Goal: Task Accomplishment & Management: Complete application form

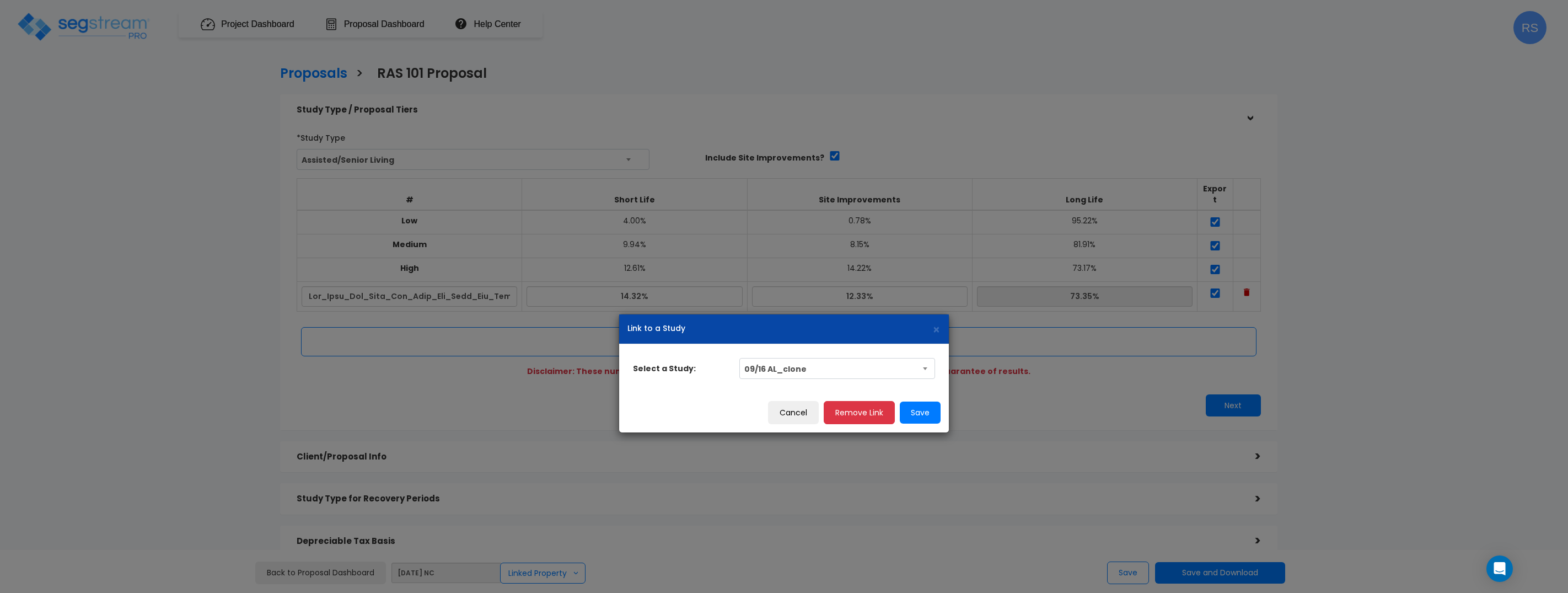
select select "28166"
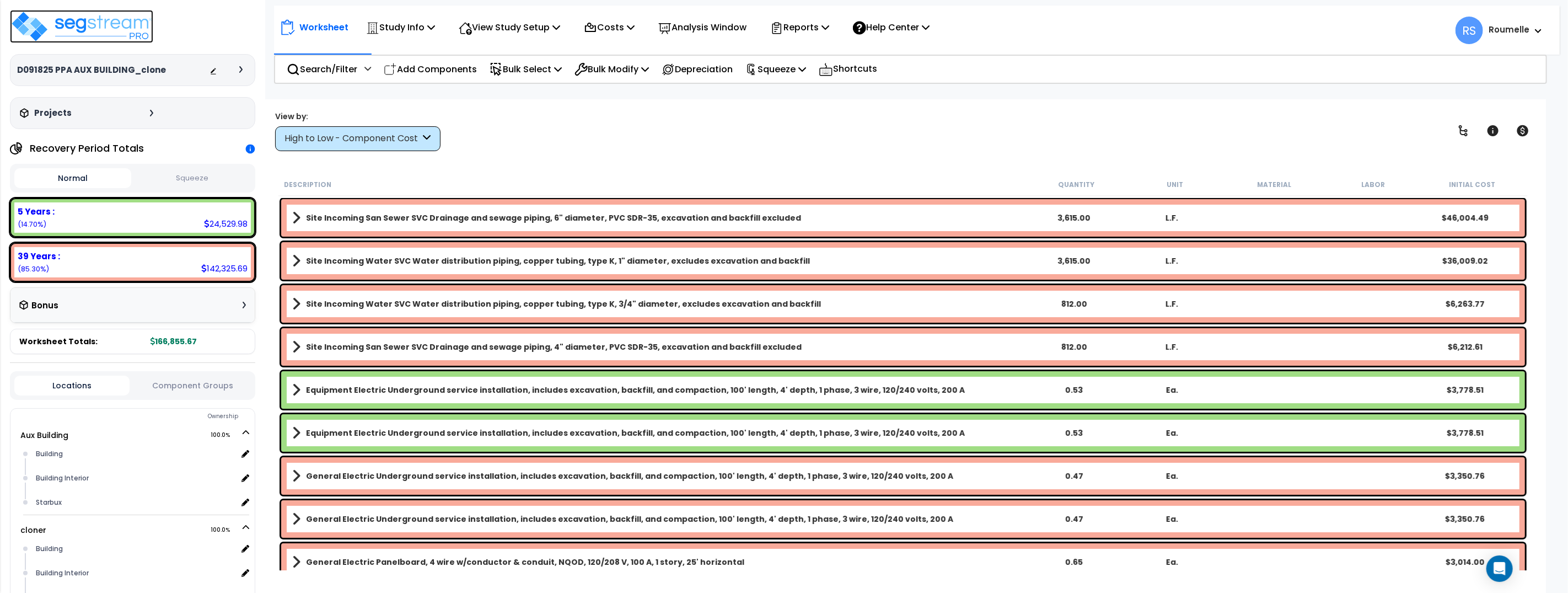
click at [108, 30] on img at bounding box center [81, 26] width 143 height 33
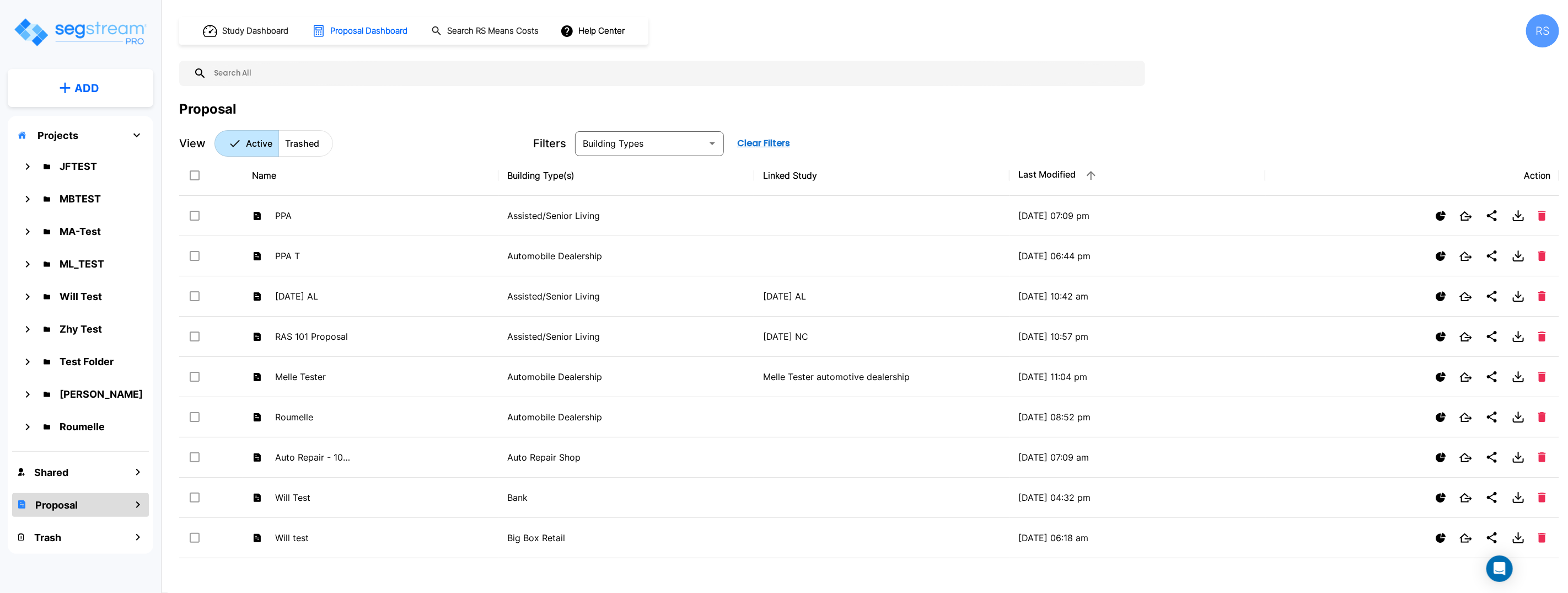
click at [107, 91] on button "Add" at bounding box center [80, 88] width 145 height 32
click at [99, 177] on p "Add Folder" at bounding box center [87, 176] width 45 height 13
click at [87, 96] on p "Add" at bounding box center [87, 88] width 25 height 16
click at [101, 149] on p "Add Proposal" at bounding box center [87, 147] width 57 height 13
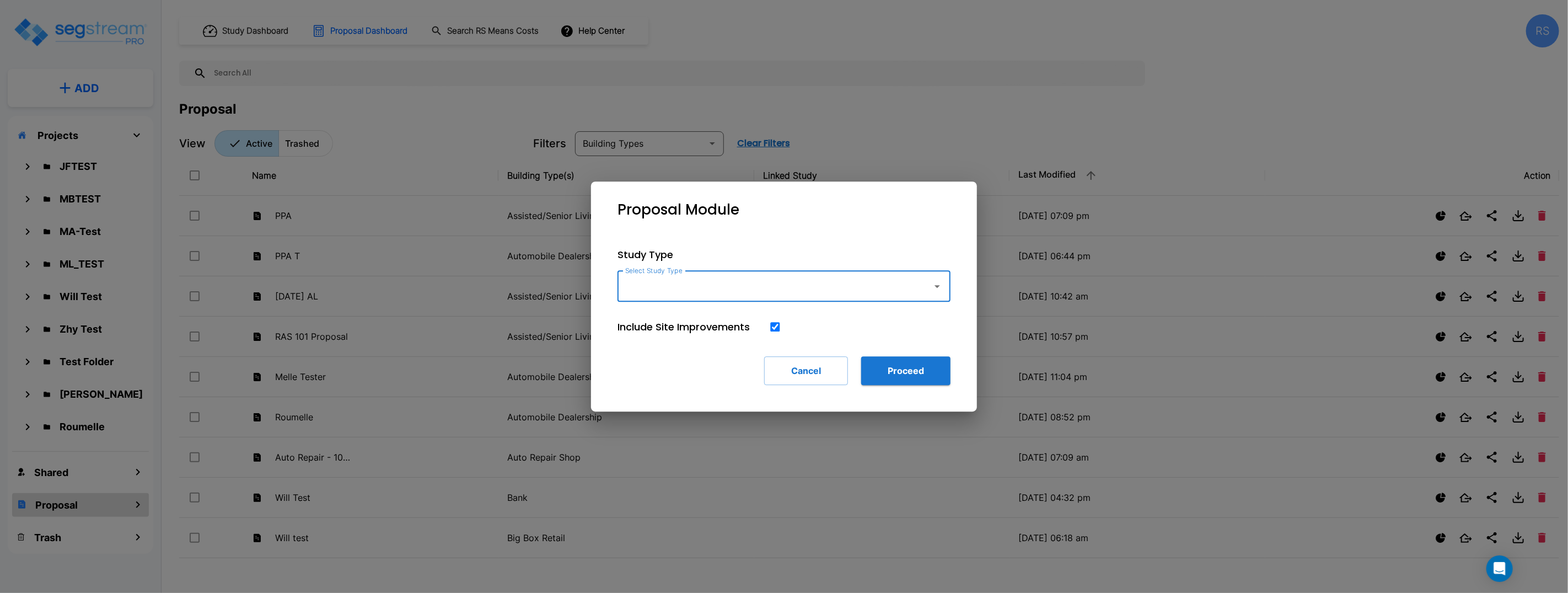
click at [896, 300] on div "Select Study Type" at bounding box center [783, 286] width 333 height 31
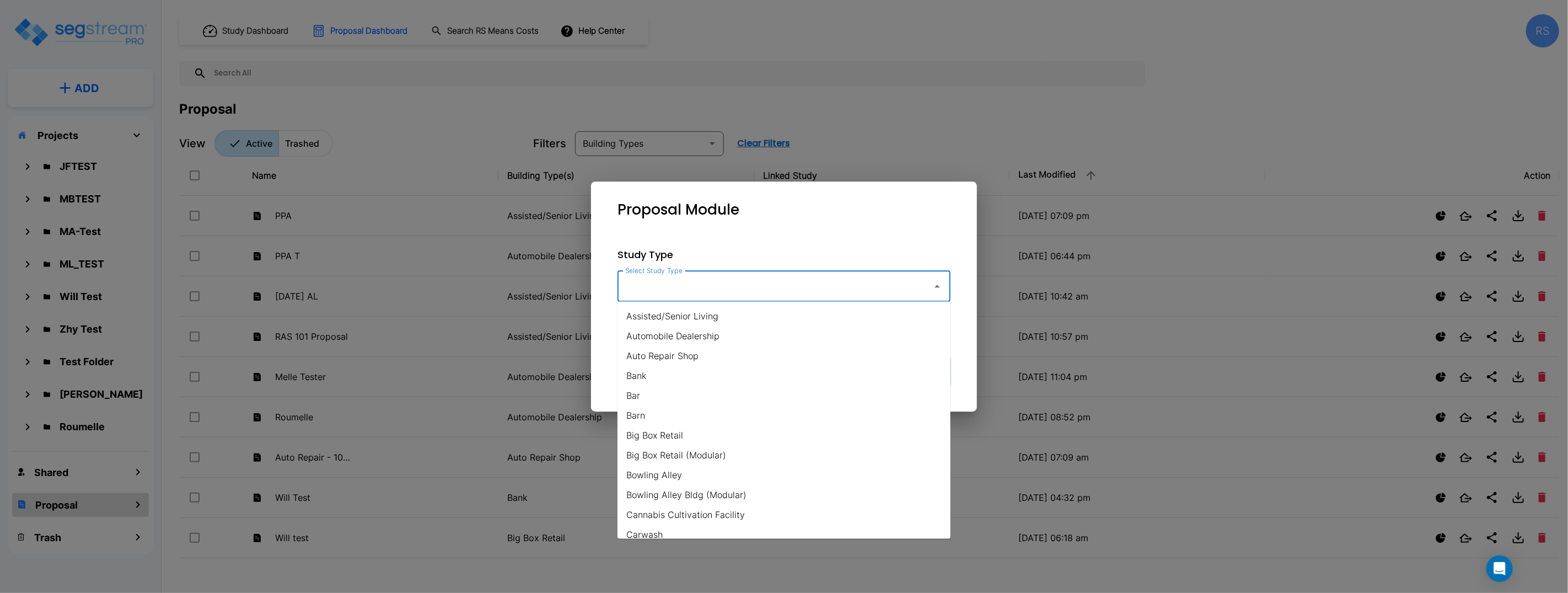
drag, startPoint x: 861, startPoint y: 313, endPoint x: 852, endPoint y: 312, distance: 9.1
click at [859, 312] on li "Assisted/Senior Living" at bounding box center [783, 316] width 333 height 20
type input "Assisted/Senior Living"
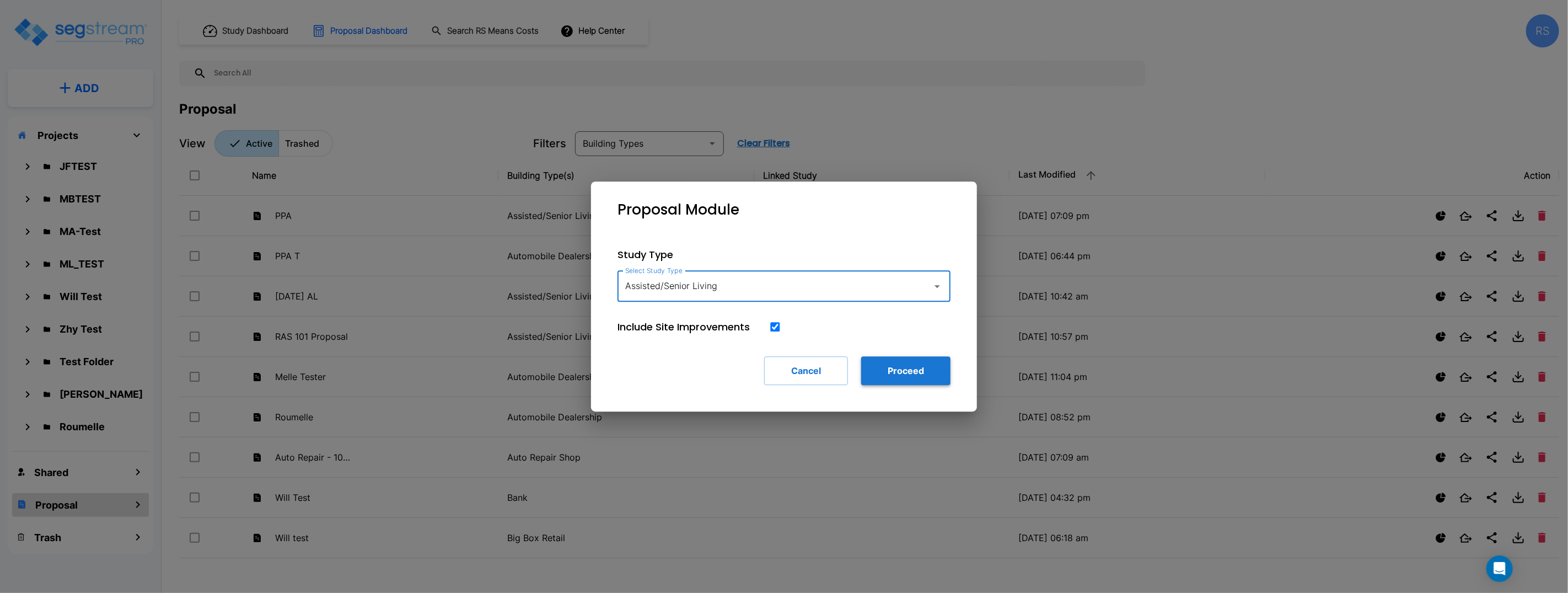
click at [914, 360] on button "Proceed" at bounding box center [906, 370] width 89 height 29
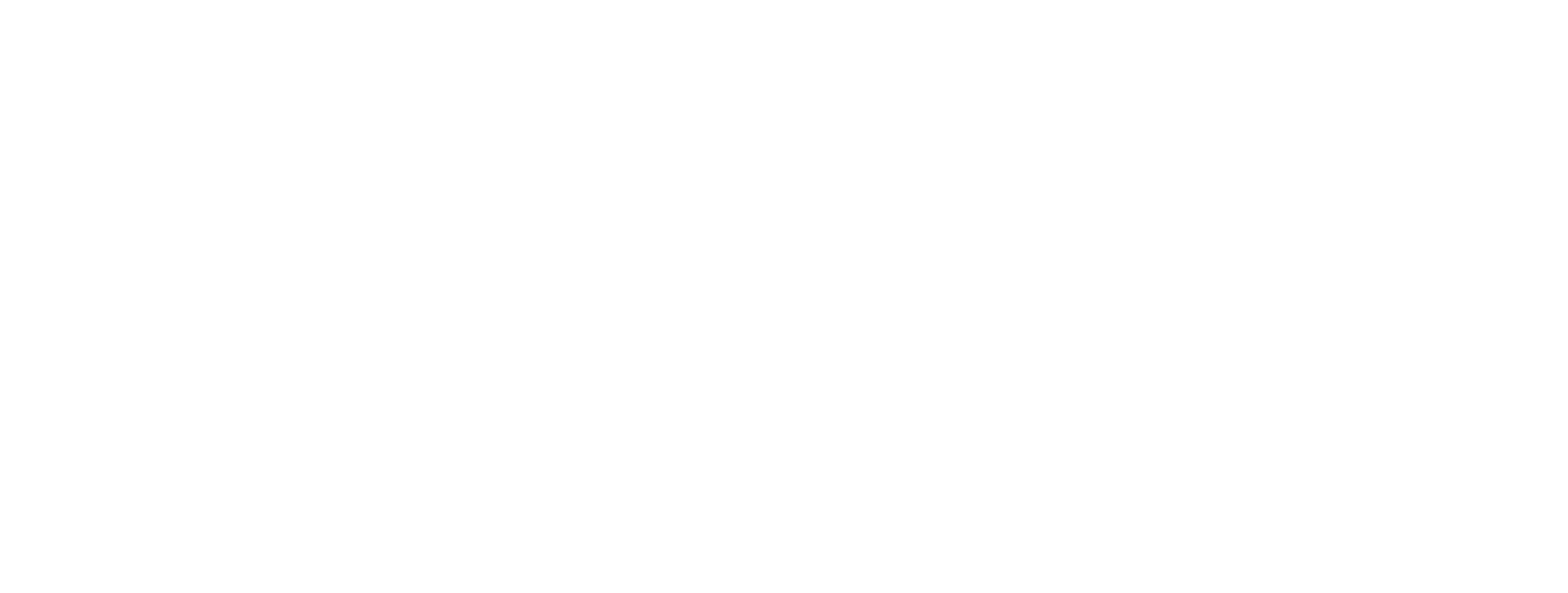
checkbox input "true"
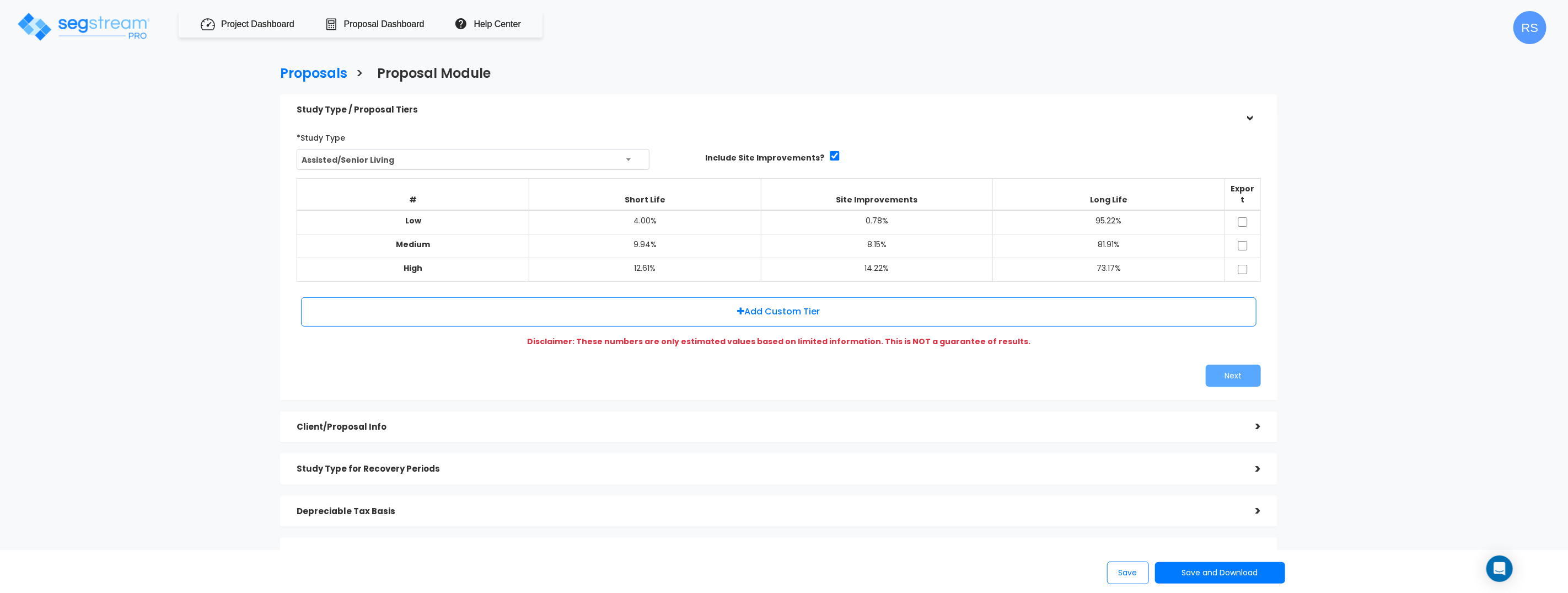
drag, startPoint x: 1239, startPoint y: 205, endPoint x: 1244, endPoint y: 212, distance: 8.6
click at [1239, 210] on td at bounding box center [1242, 222] width 36 height 24
click at [1243, 217] on input "checkbox" at bounding box center [1243, 222] width 11 height 9
checkbox input "true"
drag, startPoint x: 1244, startPoint y: 230, endPoint x: 1243, endPoint y: 252, distance: 22.0
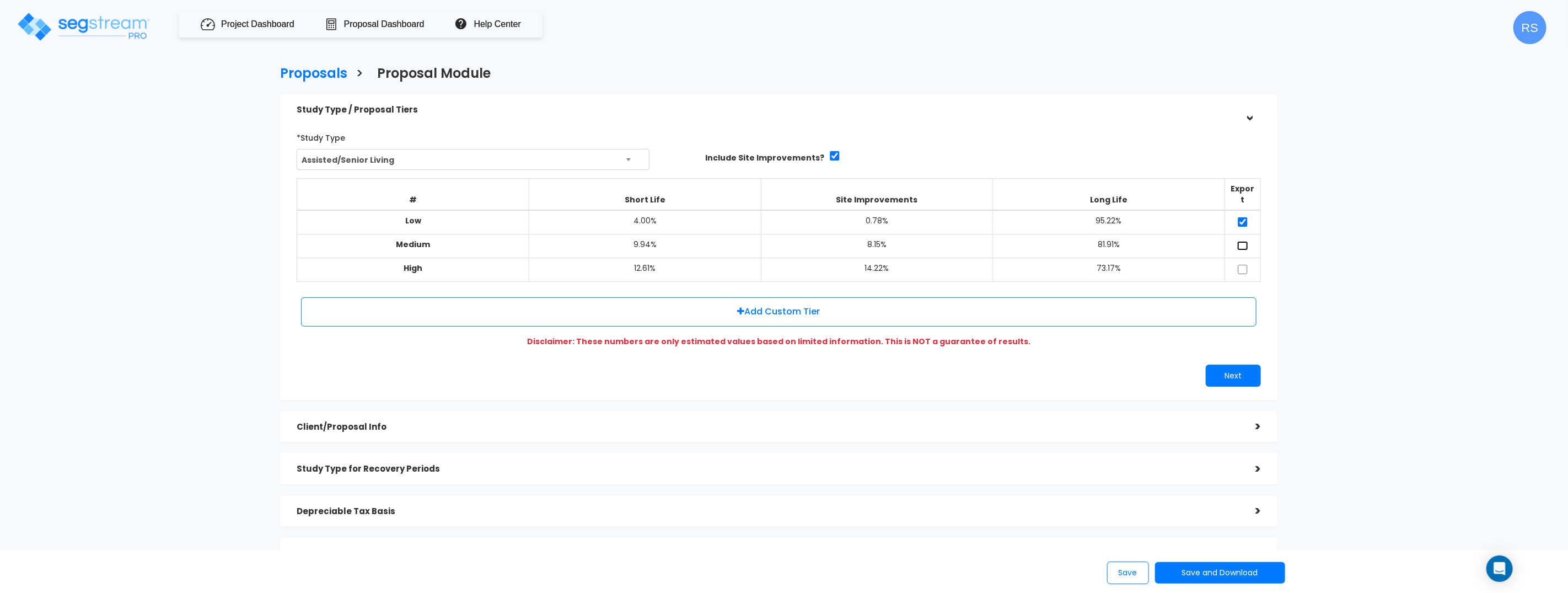
click at [1244, 241] on input "checkbox" at bounding box center [1243, 245] width 11 height 9
checkbox input "true"
click at [1244, 265] on input "checkbox" at bounding box center [1243, 269] width 11 height 9
checkbox input "true"
click at [1244, 365] on button "Next" at bounding box center [1233, 376] width 55 height 22
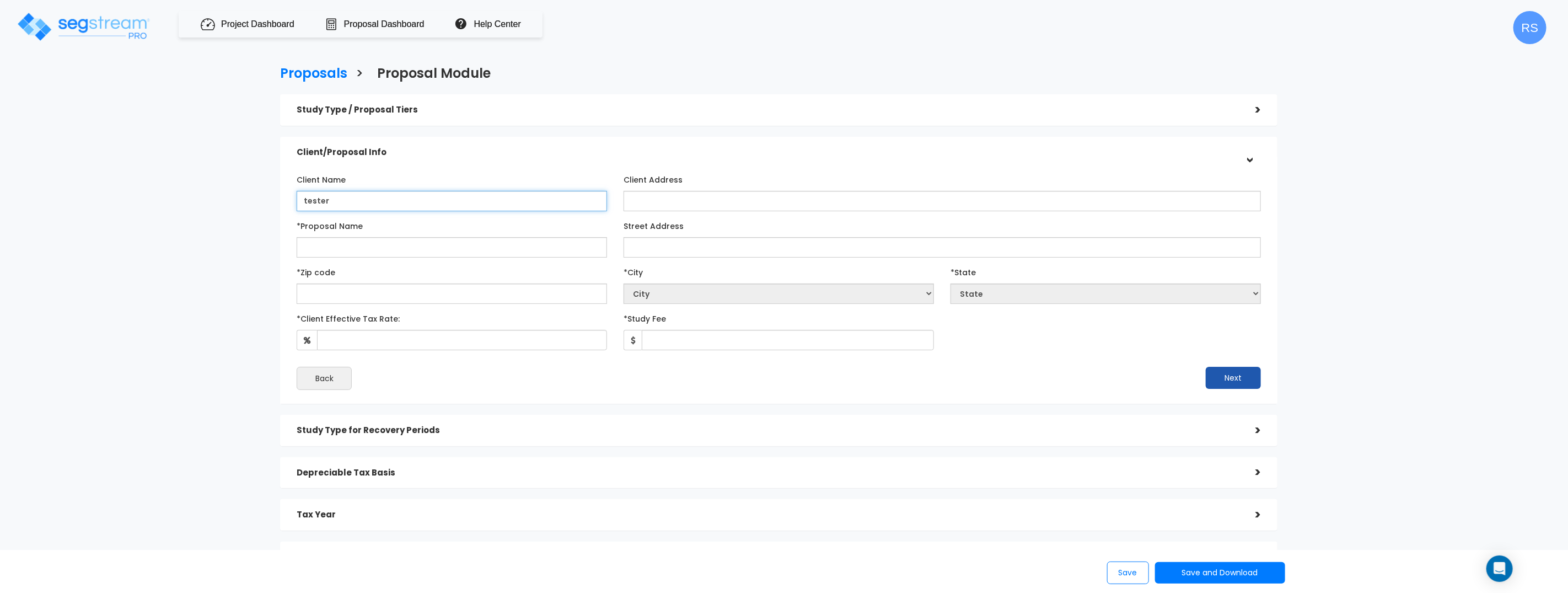
type input "tester"
click at [1238, 377] on button "Next" at bounding box center [1233, 377] width 55 height 22
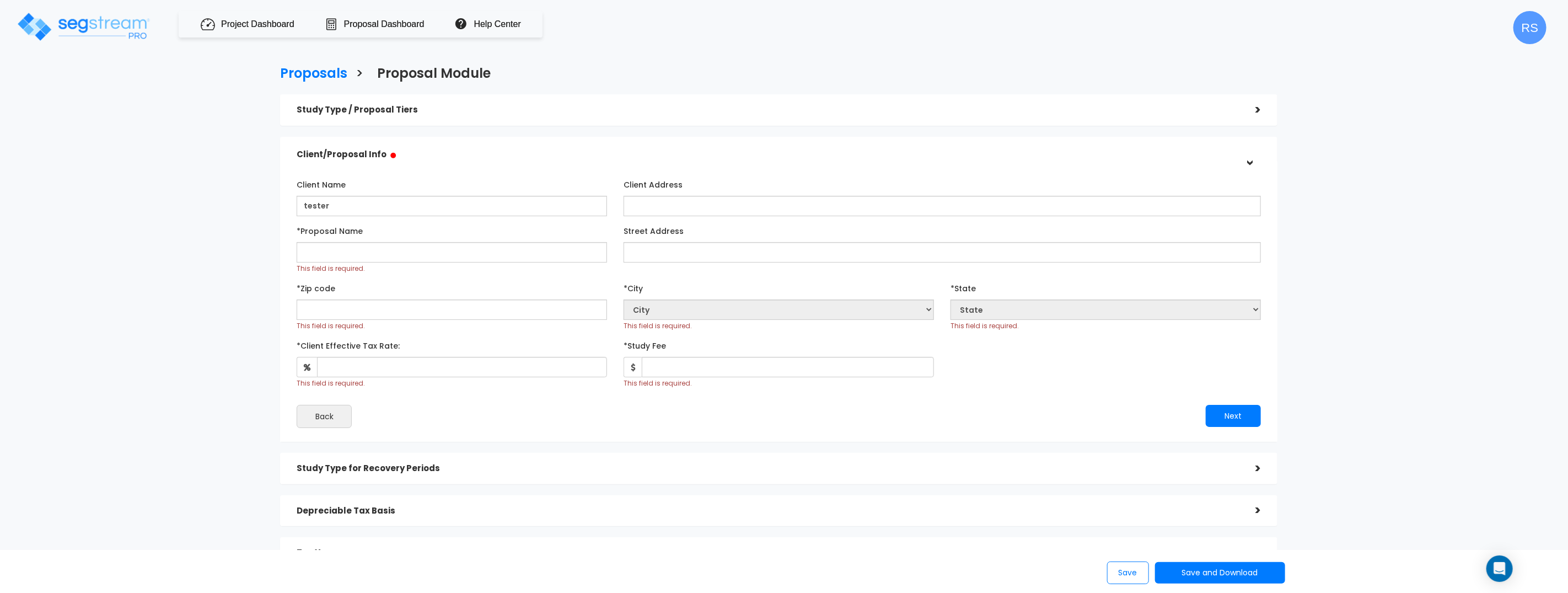
click at [393, 240] on div "*Proposal Name This field is required." at bounding box center [452, 247] width 310 height 52
click at [390, 245] on input "*Proposal Name" at bounding box center [452, 253] width 310 height 21
type input "tester"
click at [328, 308] on input "text" at bounding box center [452, 310] width 310 height 21
type input "33109"
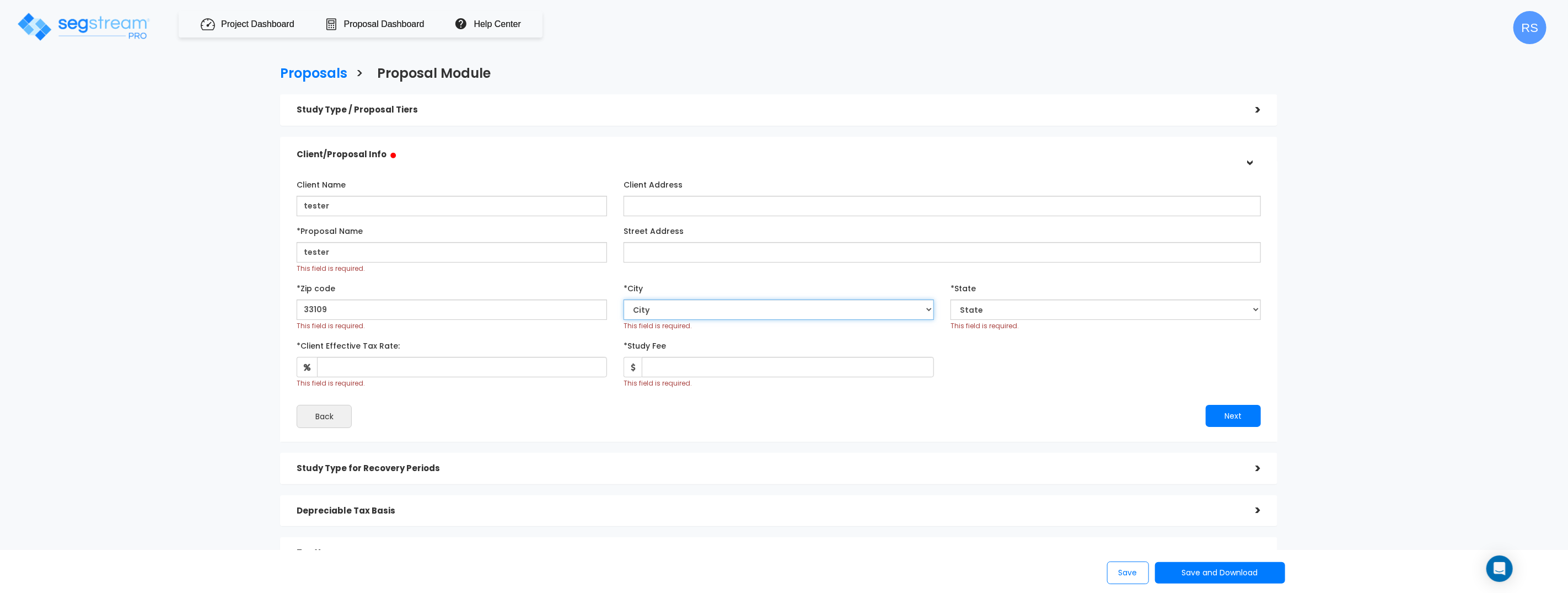
select select "FL"
click at [436, 370] on input "*Client Effective Tax Rate:" at bounding box center [462, 367] width 290 height 21
type input "100"
drag, startPoint x: 670, startPoint y: 377, endPoint x: 687, endPoint y: 371, distance: 18.0
click at [671, 377] on div "This field is required." at bounding box center [779, 373] width 310 height 32
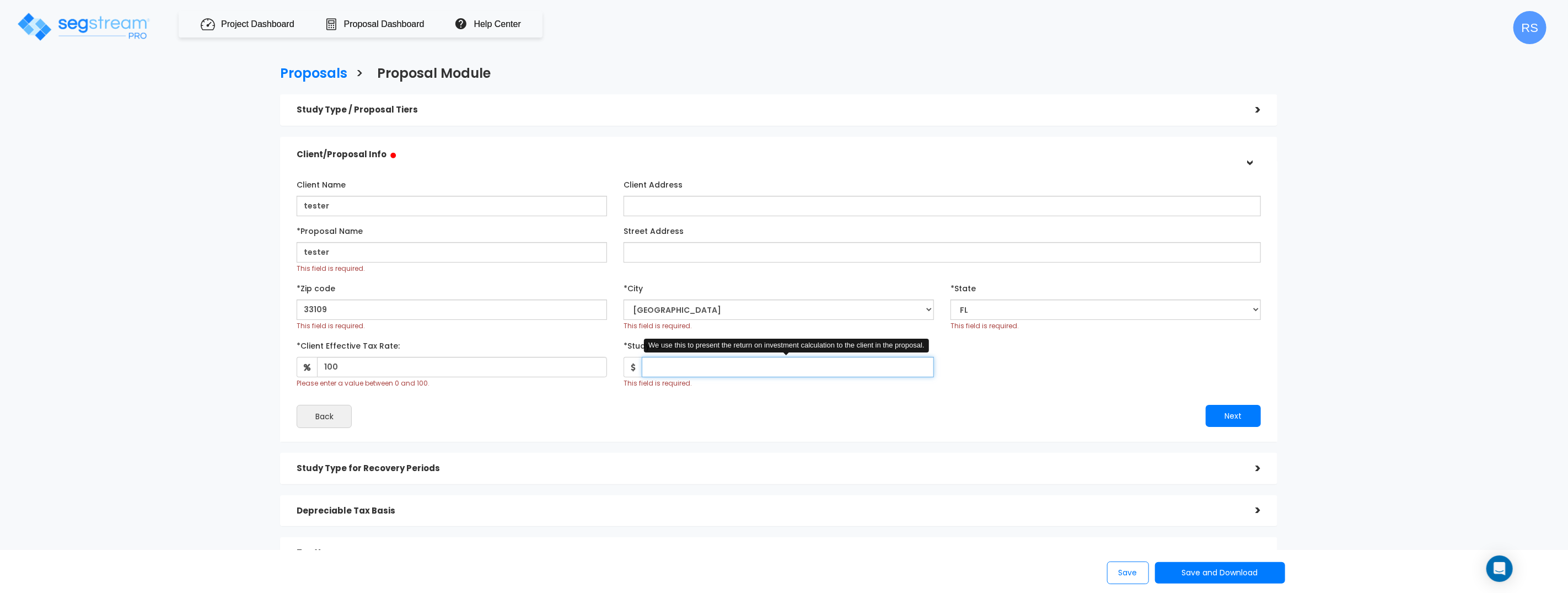
click at [687, 371] on input "*Study Fee" at bounding box center [788, 367] width 292 height 21
type input "1,231,231,231,231"
click at [996, 365] on div "*Client Effective Tax Rate: 100 Please enter a value between 0 and 100. *Study …" at bounding box center [779, 362] width 981 height 52
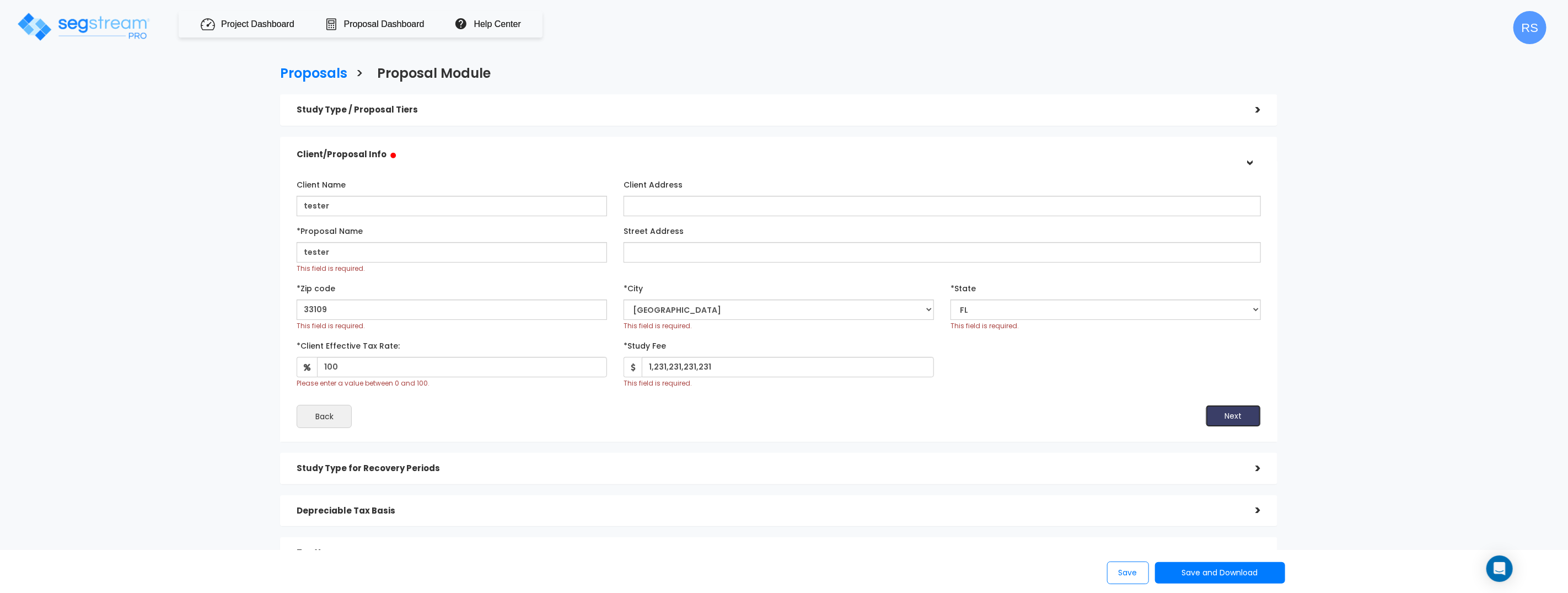
click at [1244, 418] on button "Next" at bounding box center [1233, 416] width 55 height 22
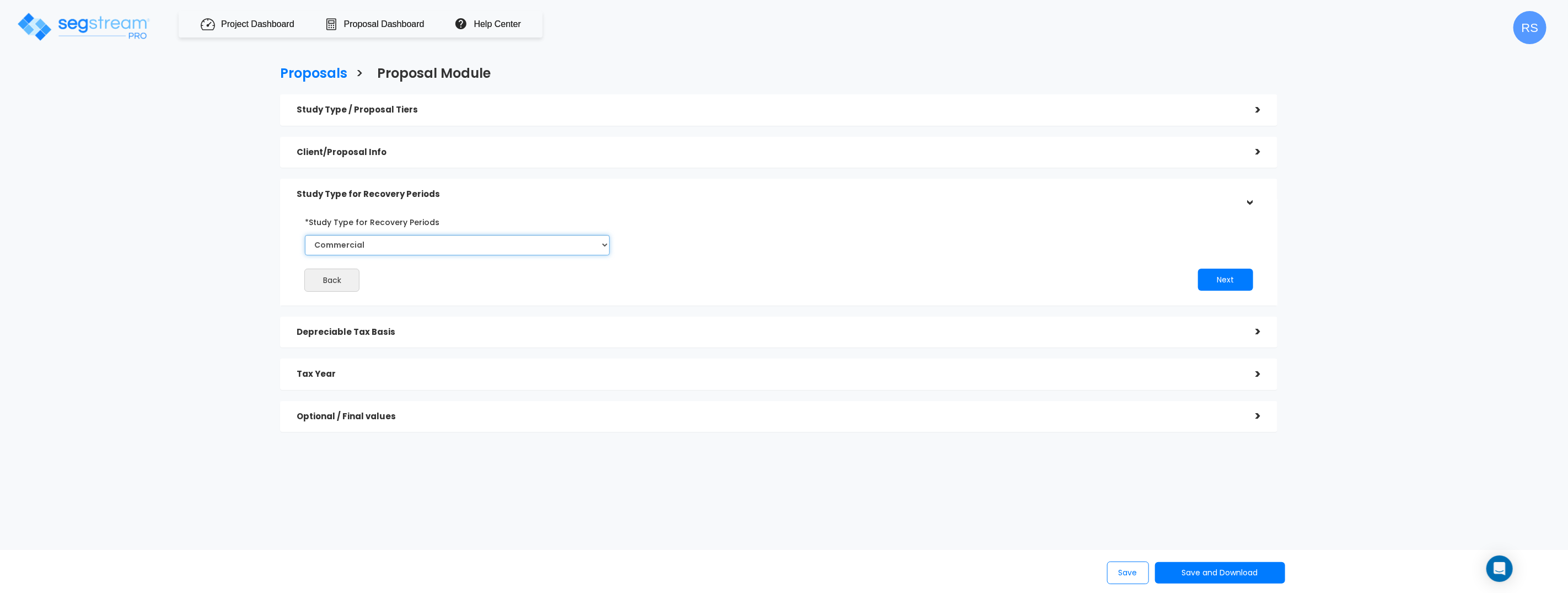
select select "Residential"
click at [305, 235] on select "Commercial Residential" at bounding box center [457, 245] width 305 height 21
click at [1198, 268] on button "Next" at bounding box center [1225, 279] width 55 height 22
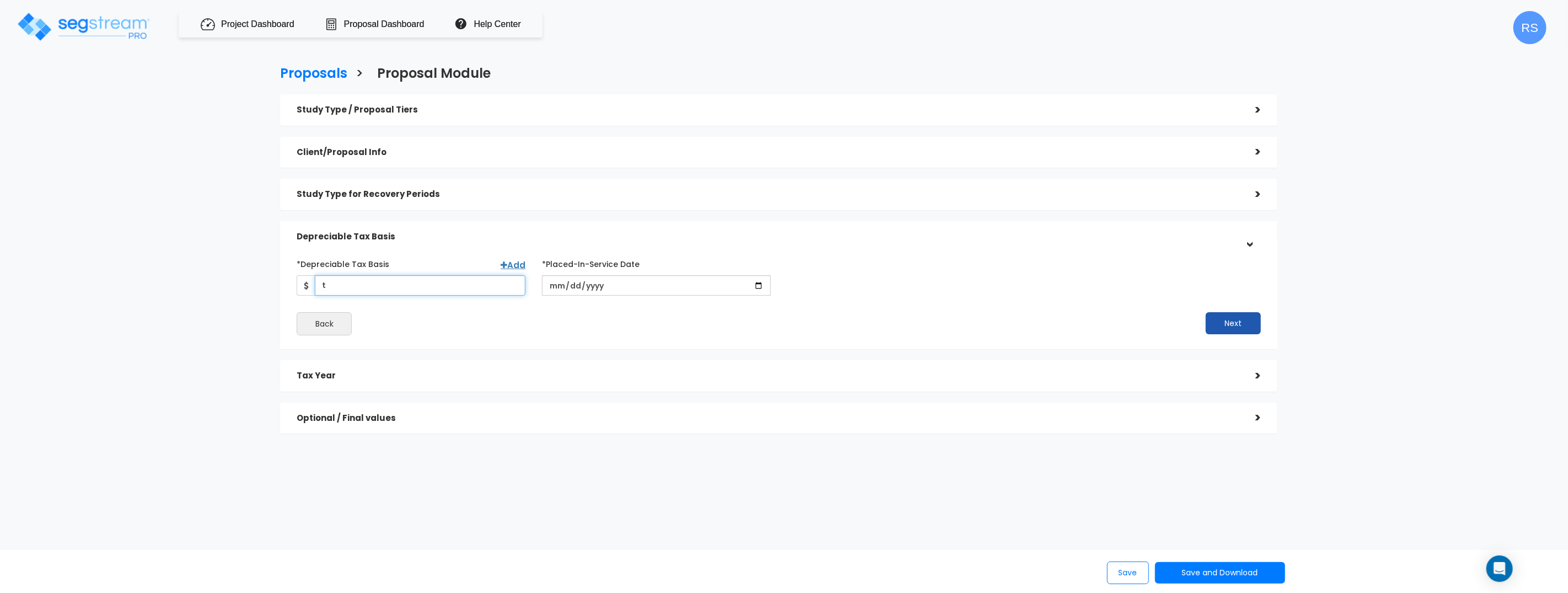
type input "te"
type input "s"
type input "te"
type input "r"
type input "12,312,312"
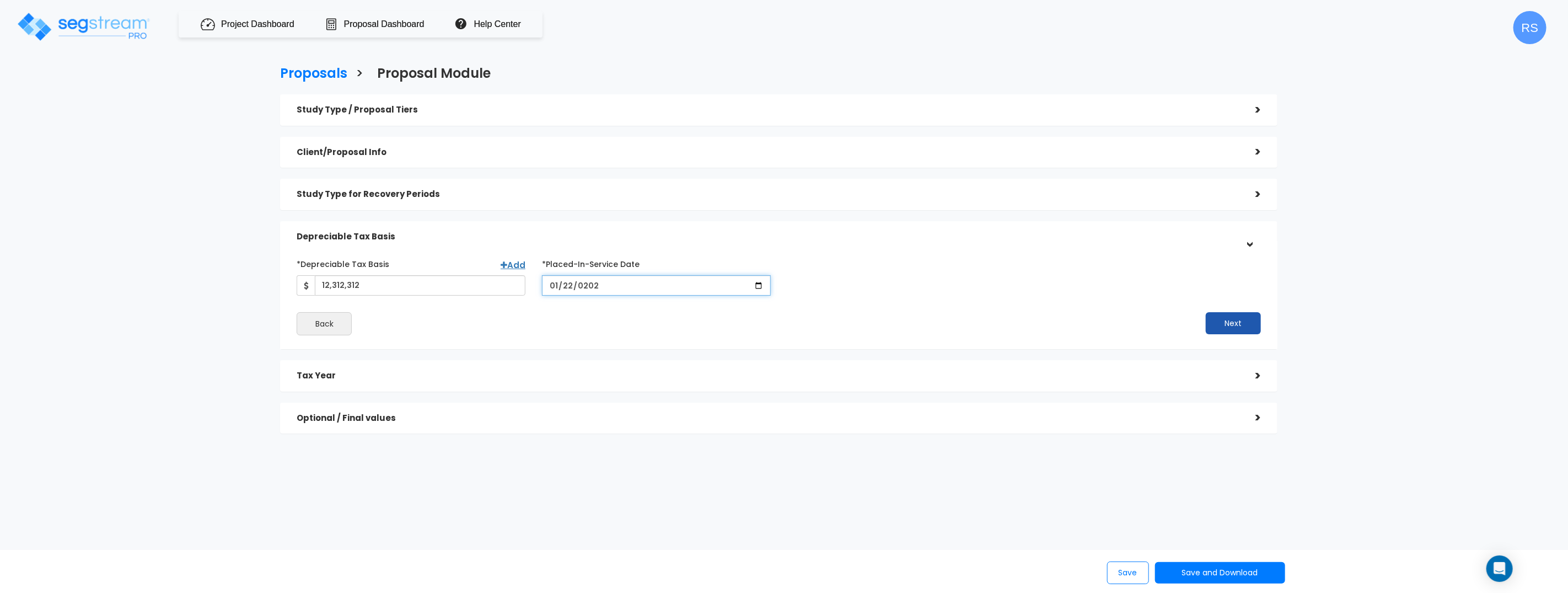
type input "2024-01-22"
click at [1206, 312] on button "Next" at bounding box center [1233, 323] width 55 height 22
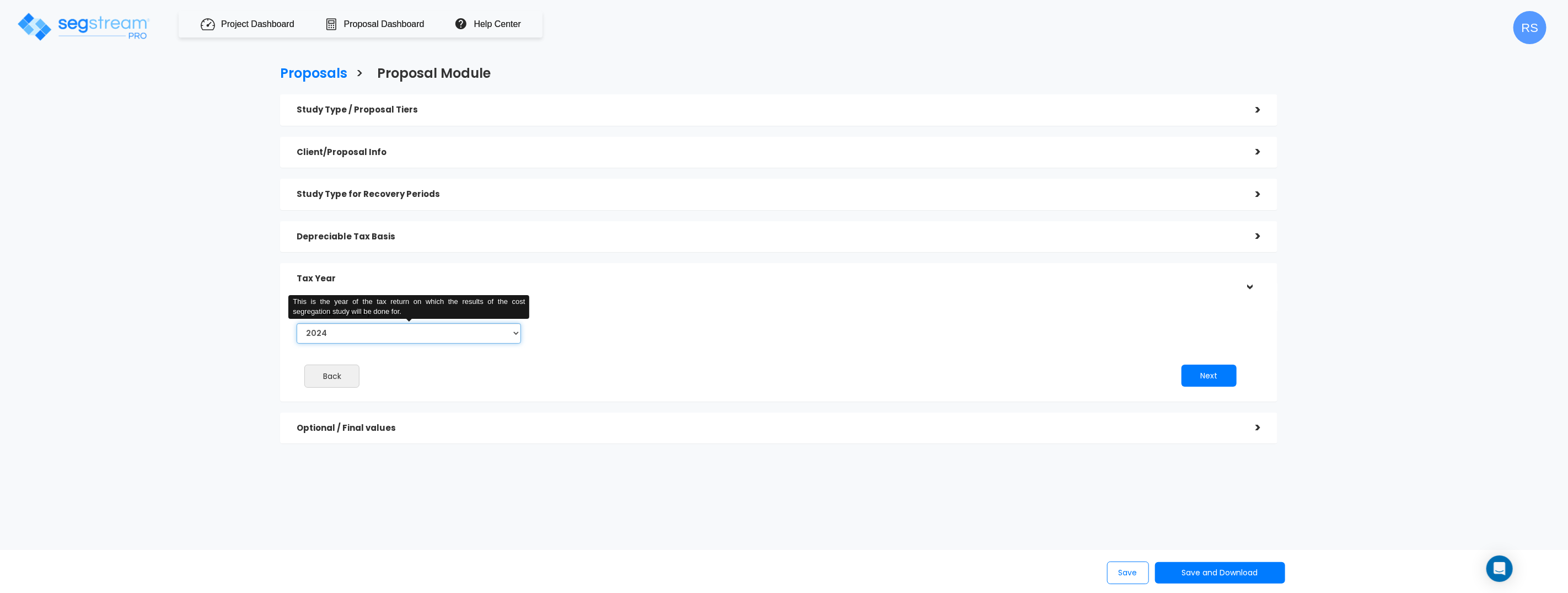
select select "2025"
click at [296, 323] on select "2024 2025 2026" at bounding box center [408, 334] width 225 height 21
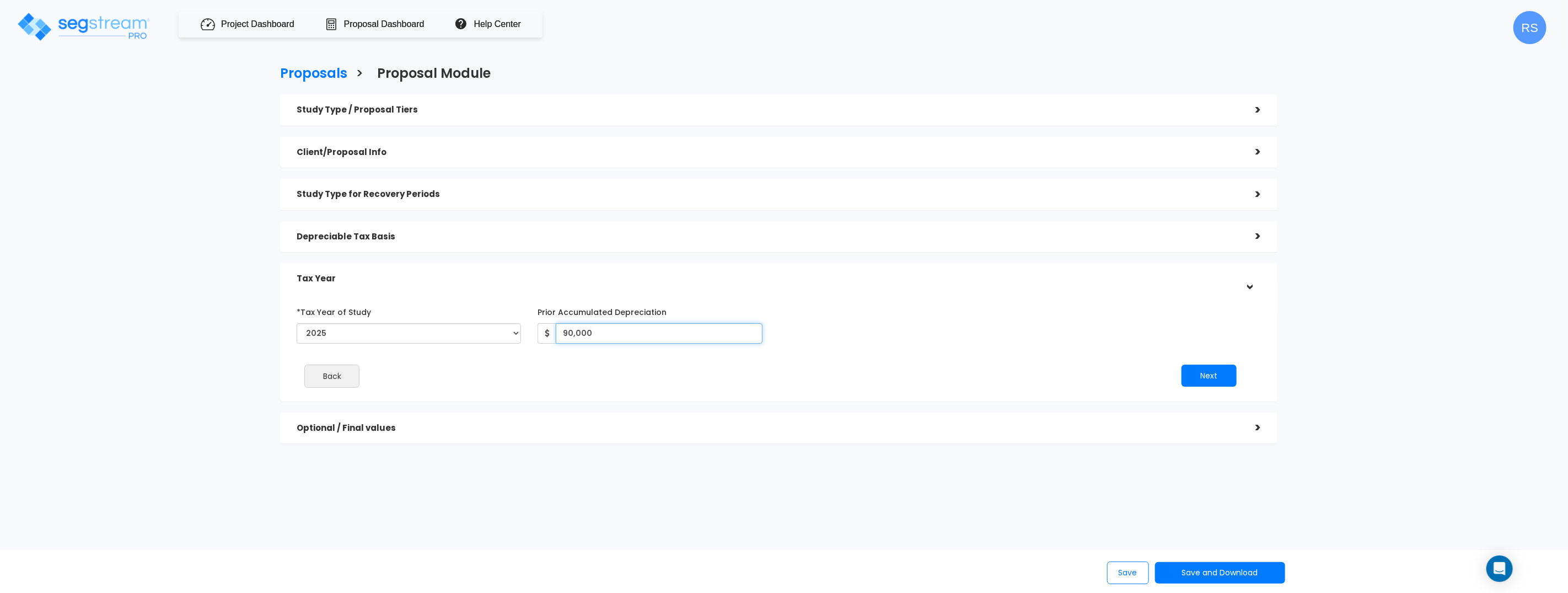
type input "90,000"
click at [1181, 365] on button "Next" at bounding box center [1209, 376] width 55 height 22
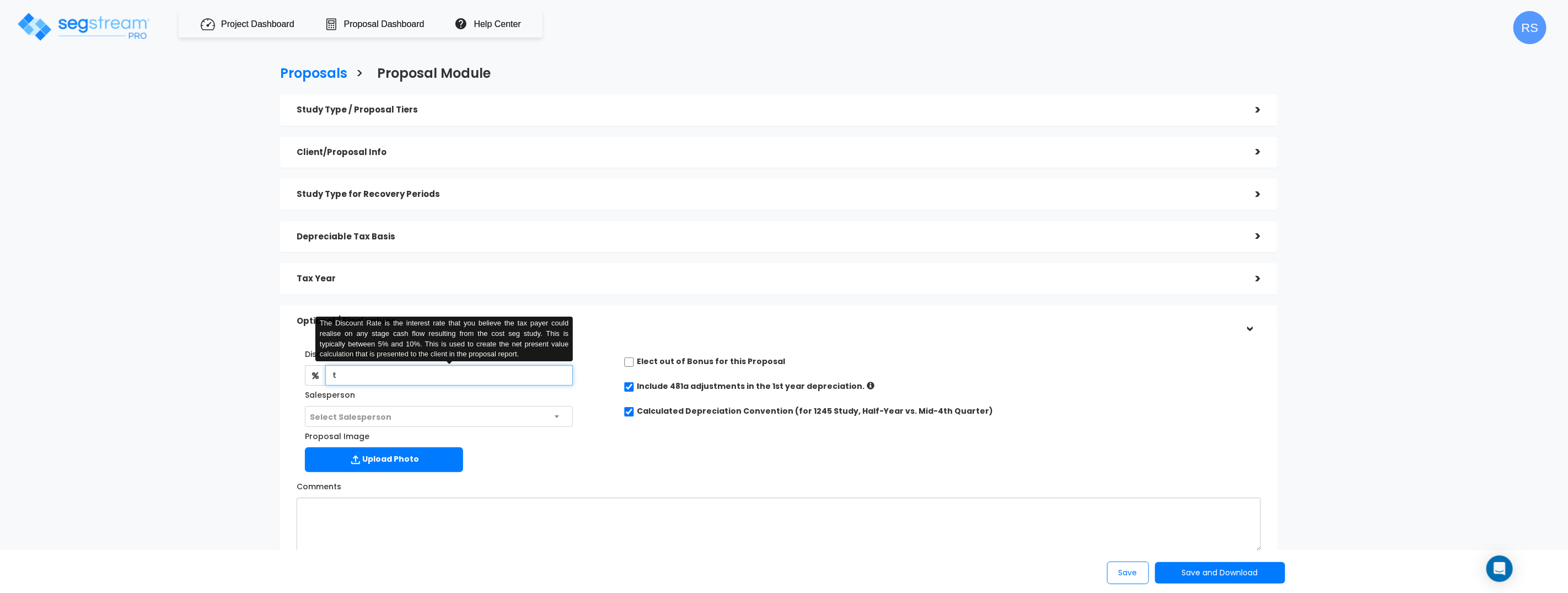
type input "te"
type input "s"
type input "te"
type input "100"
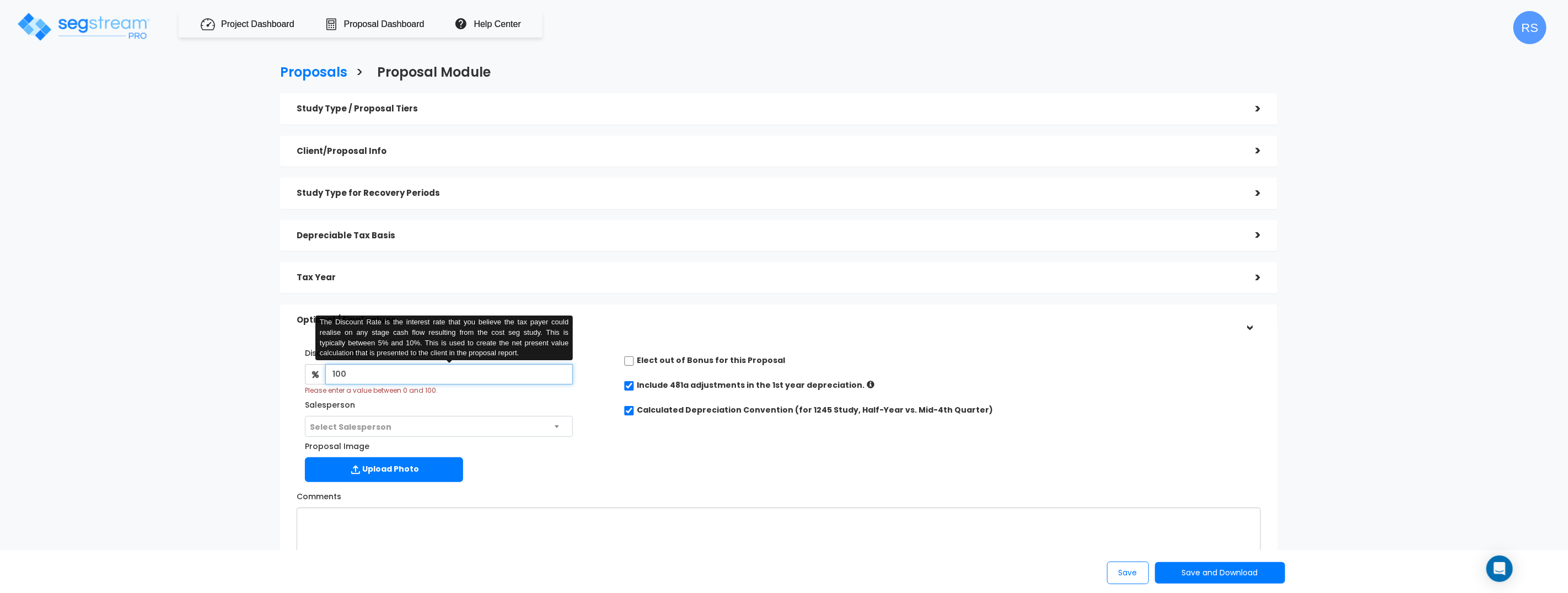
click at [460, 371] on input "100" at bounding box center [449, 374] width 248 height 21
drag, startPoint x: 744, startPoint y: 345, endPoint x: 725, endPoint y: 345, distance: 19.0
click at [744, 345] on div "Elect out of Bonus for this Proposal Include 481a adjustments in the 1st year d…" at bounding box center [942, 382] width 654 height 78
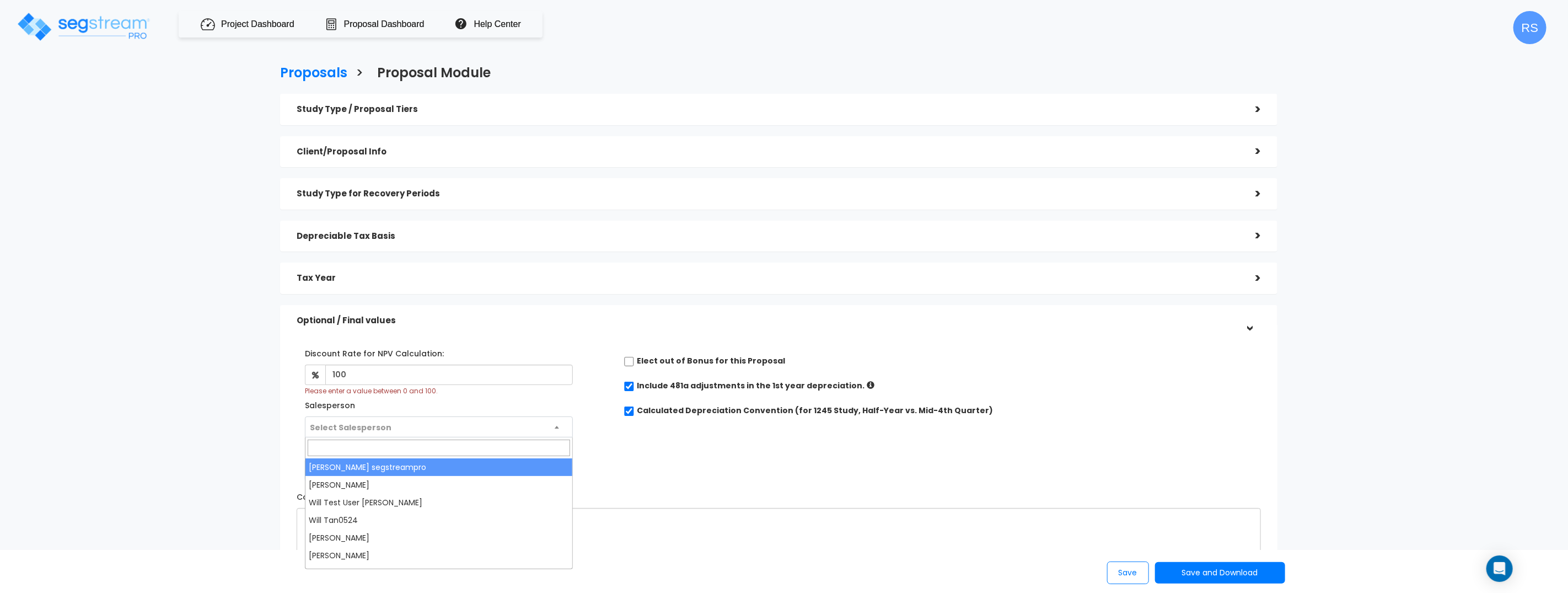
click at [446, 424] on span "Select Salesperson" at bounding box center [439, 427] width 267 height 21
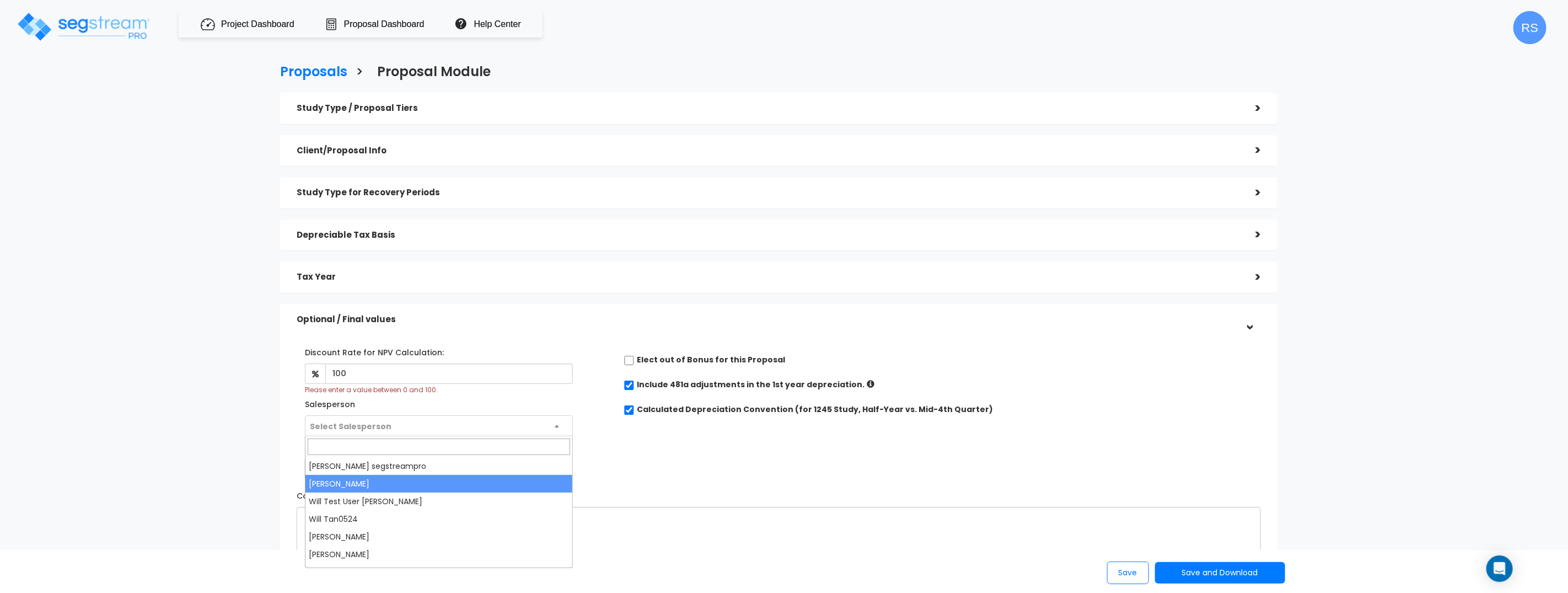
select select "308"
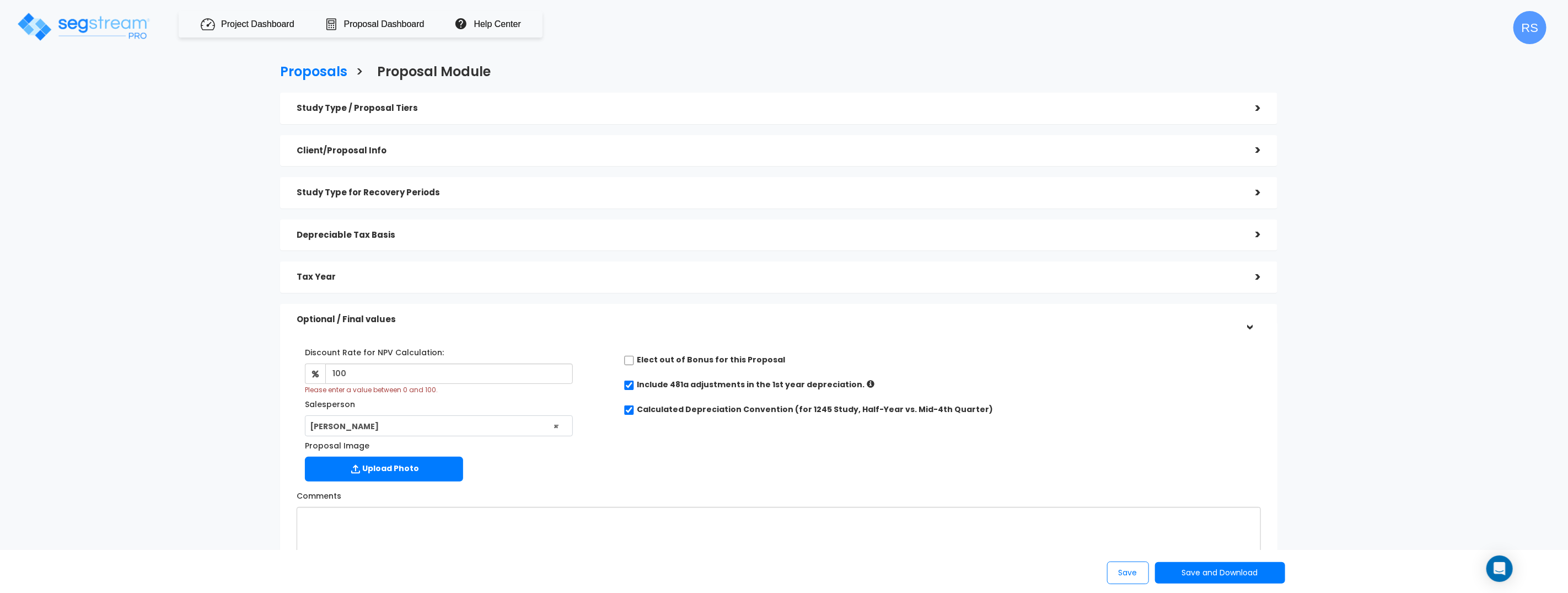
click at [1082, 278] on h5 "Tax Year" at bounding box center [768, 276] width 942 height 9
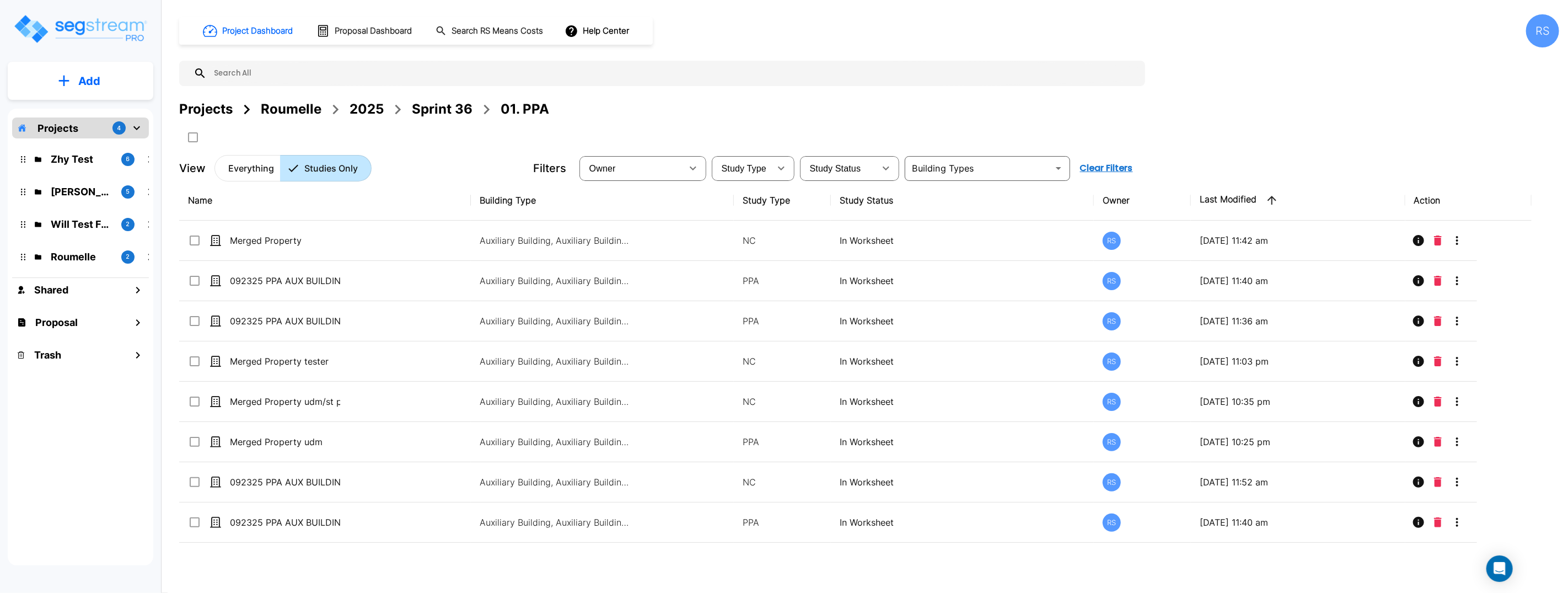
click at [85, 88] on p "Add" at bounding box center [89, 81] width 22 height 16
click at [96, 173] on p "Add Proposal" at bounding box center [87, 174] width 57 height 13
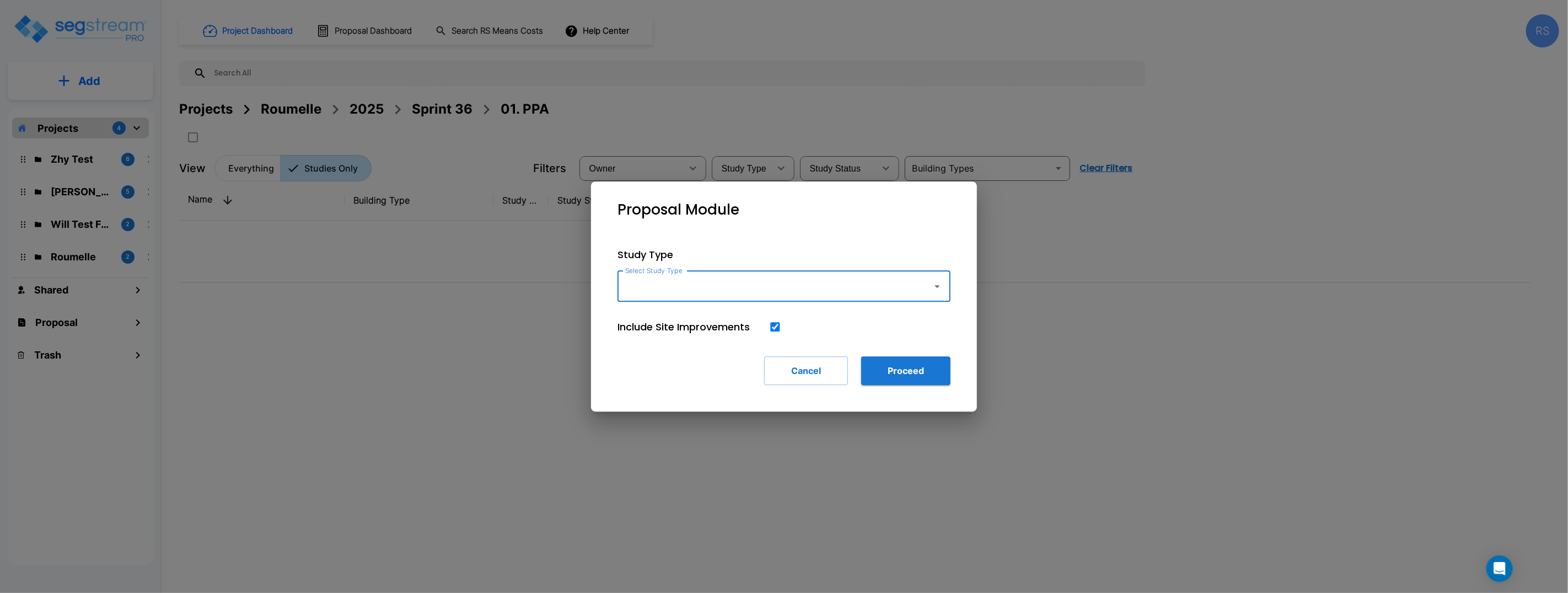
drag, startPoint x: 765, startPoint y: 292, endPoint x: 765, endPoint y: 299, distance: 7.0
click at [765, 292] on input "Select Study Type" at bounding box center [772, 286] width 299 height 21
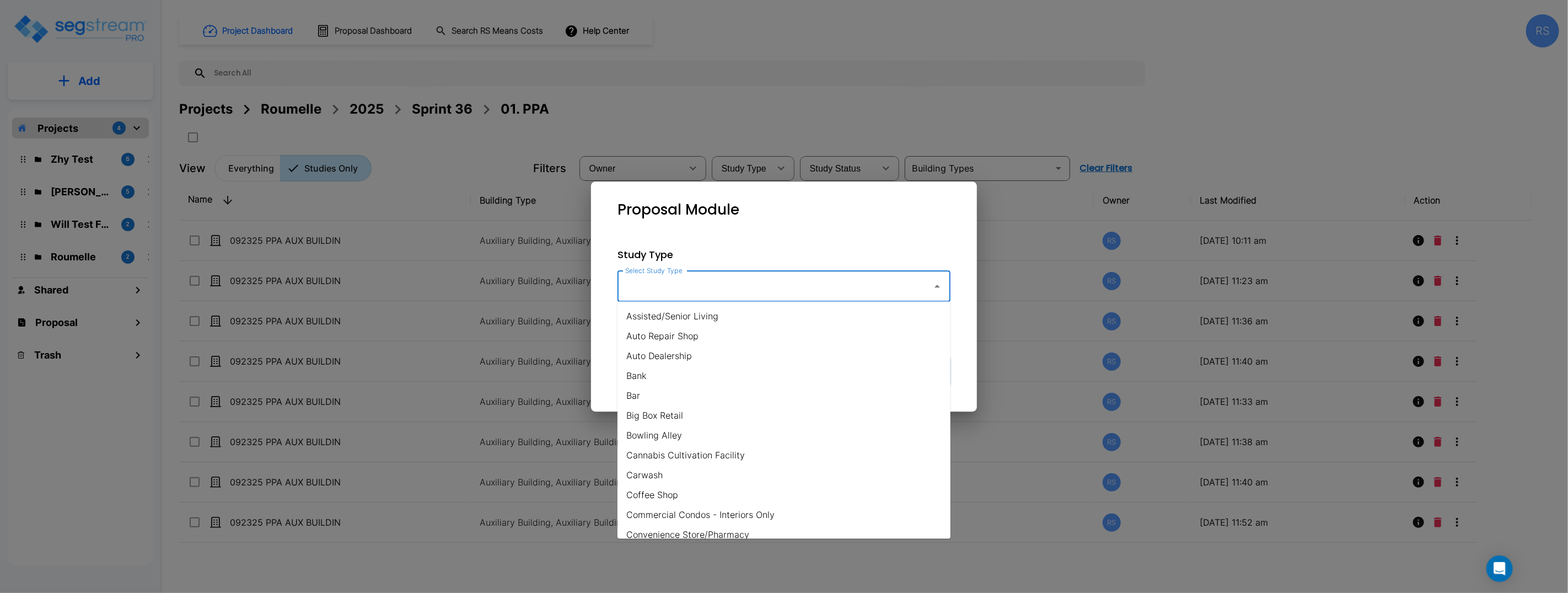
click at [759, 309] on li "Assisted/Senior Living" at bounding box center [783, 316] width 333 height 20
type input "Assisted/Senior Living"
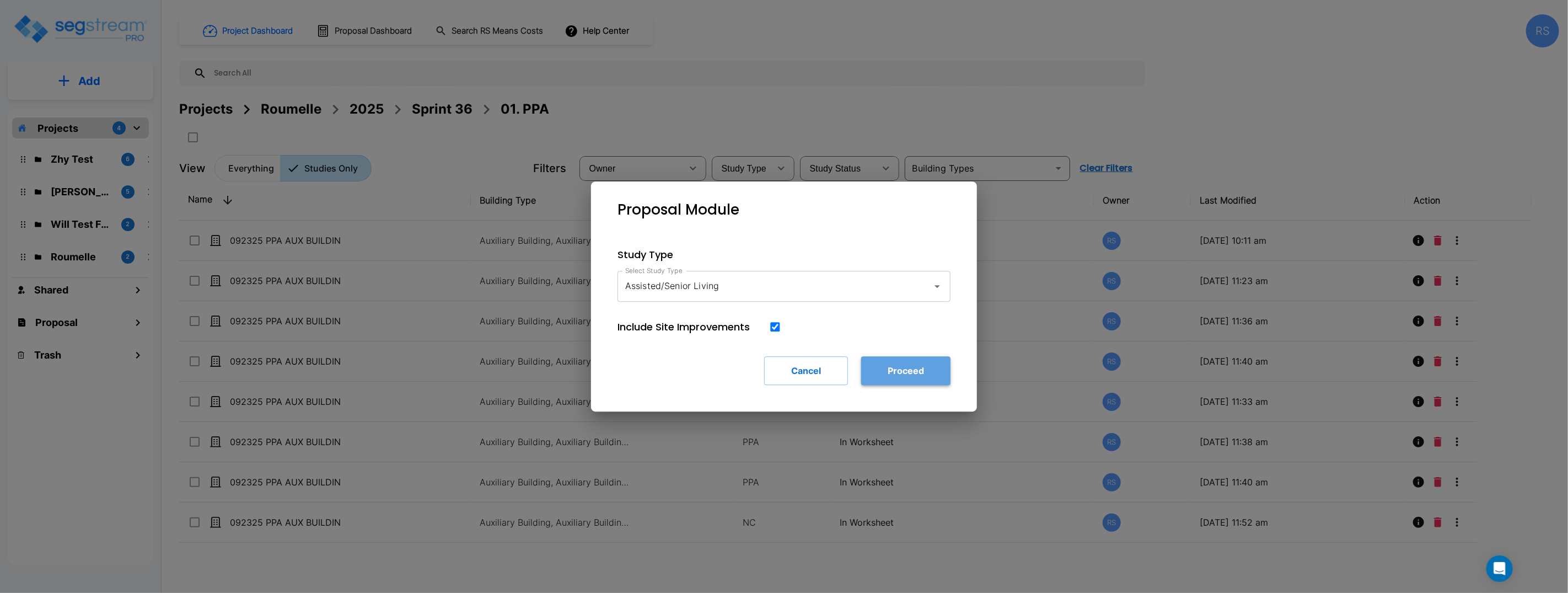
click at [885, 373] on button "Proceed" at bounding box center [906, 370] width 89 height 29
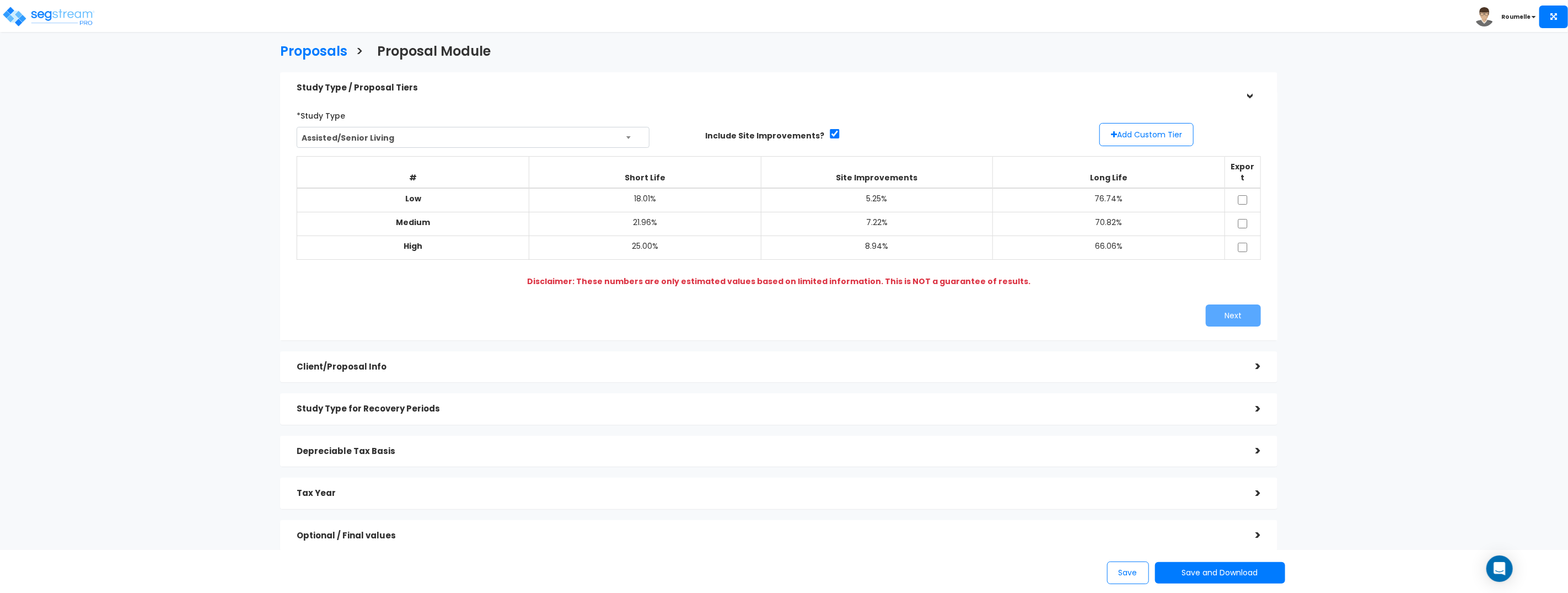
click at [407, 362] on h5 "Client/Proposal Info" at bounding box center [768, 367] width 942 height 9
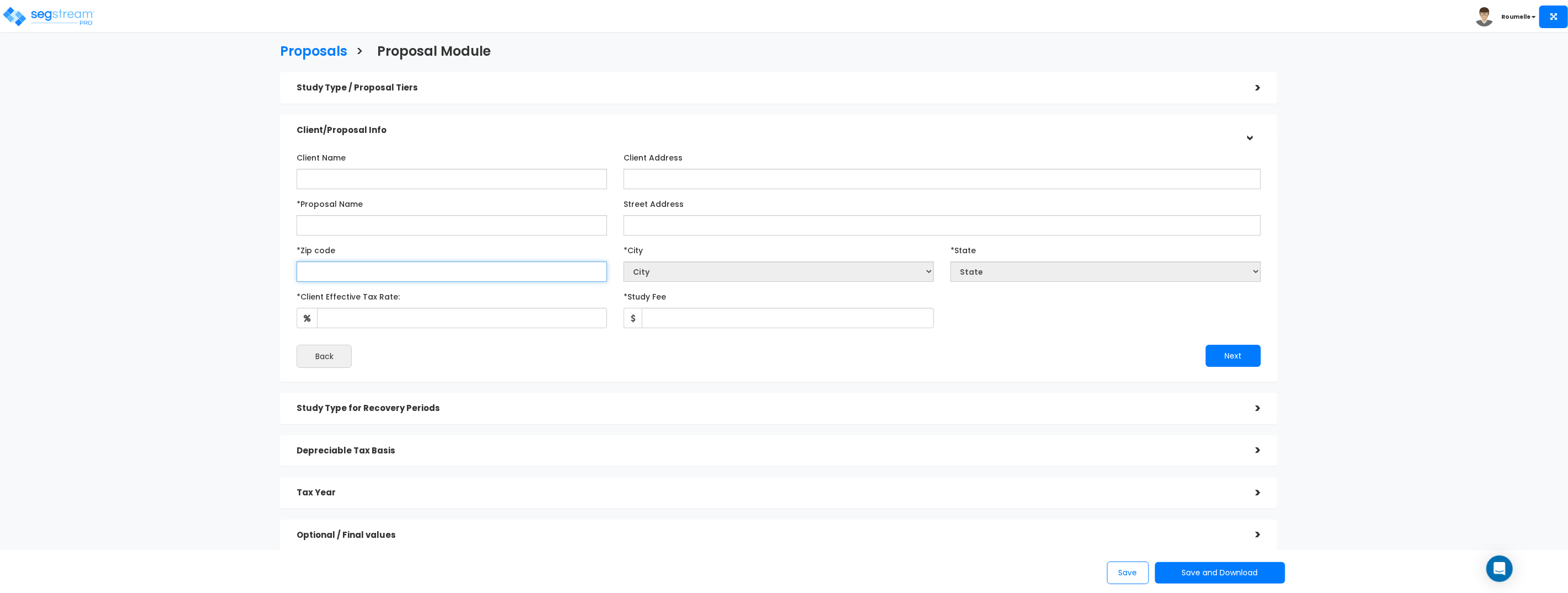
click at [373, 273] on input "text" at bounding box center [452, 272] width 310 height 21
type input "33109"
select select "FL"
click at [489, 272] on input "33109" at bounding box center [452, 272] width 310 height 21
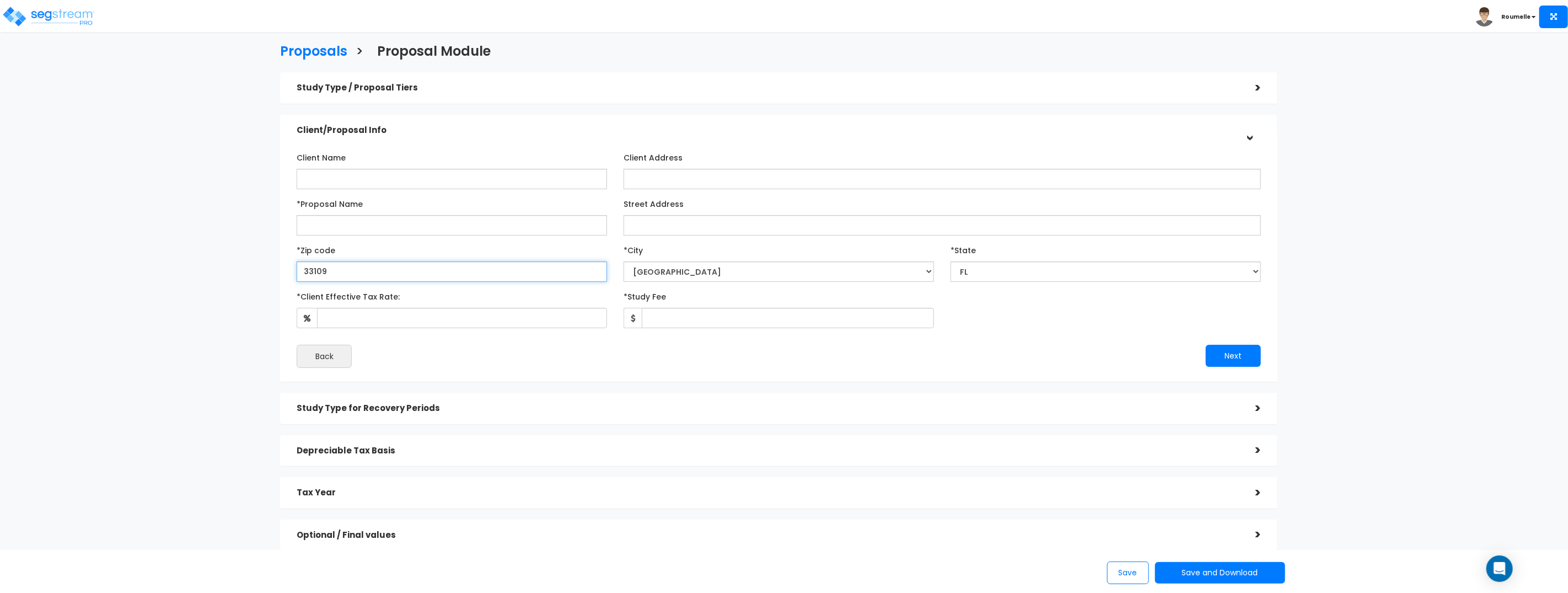
click at [489, 272] on input "33109" at bounding box center [452, 272] width 310 height 21
click at [391, 272] on input "33109" at bounding box center [452, 272] width 310 height 21
paste input "10001"
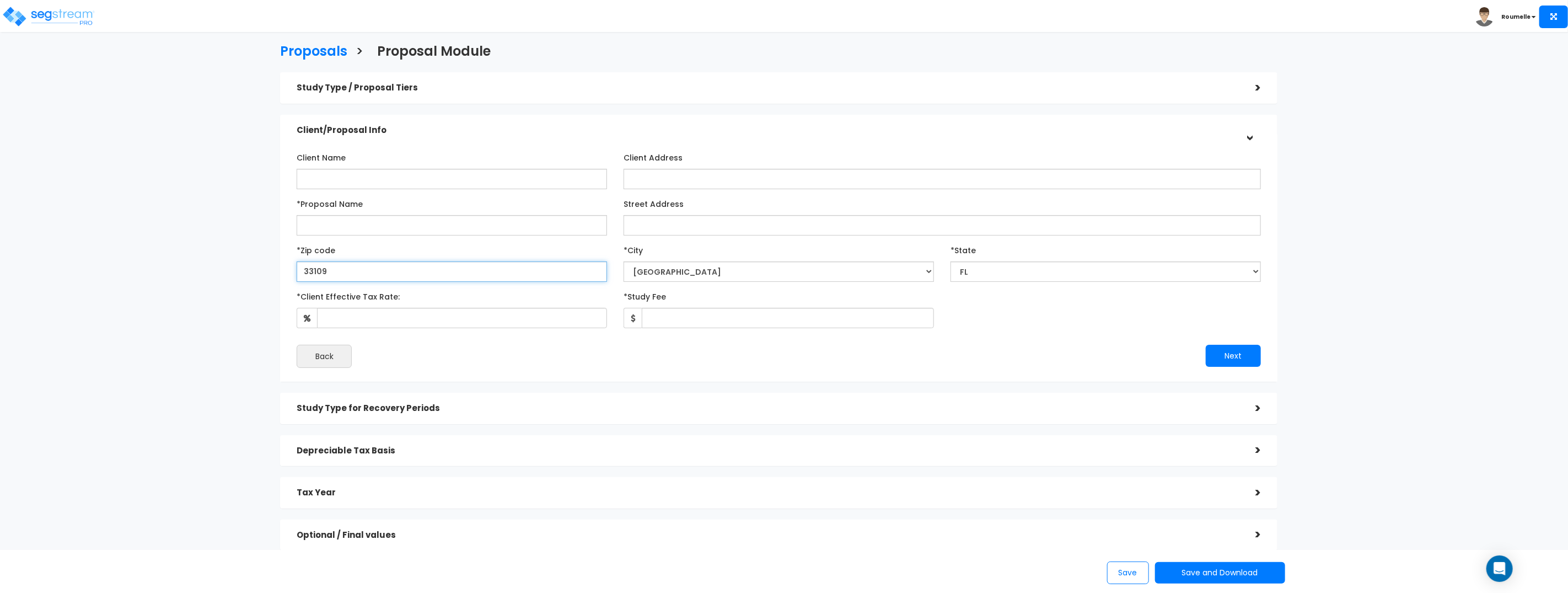
type input "10001"
select select "NY"
type input "10001"
select select "New York"
click at [358, 275] on input "10001" at bounding box center [452, 272] width 310 height 21
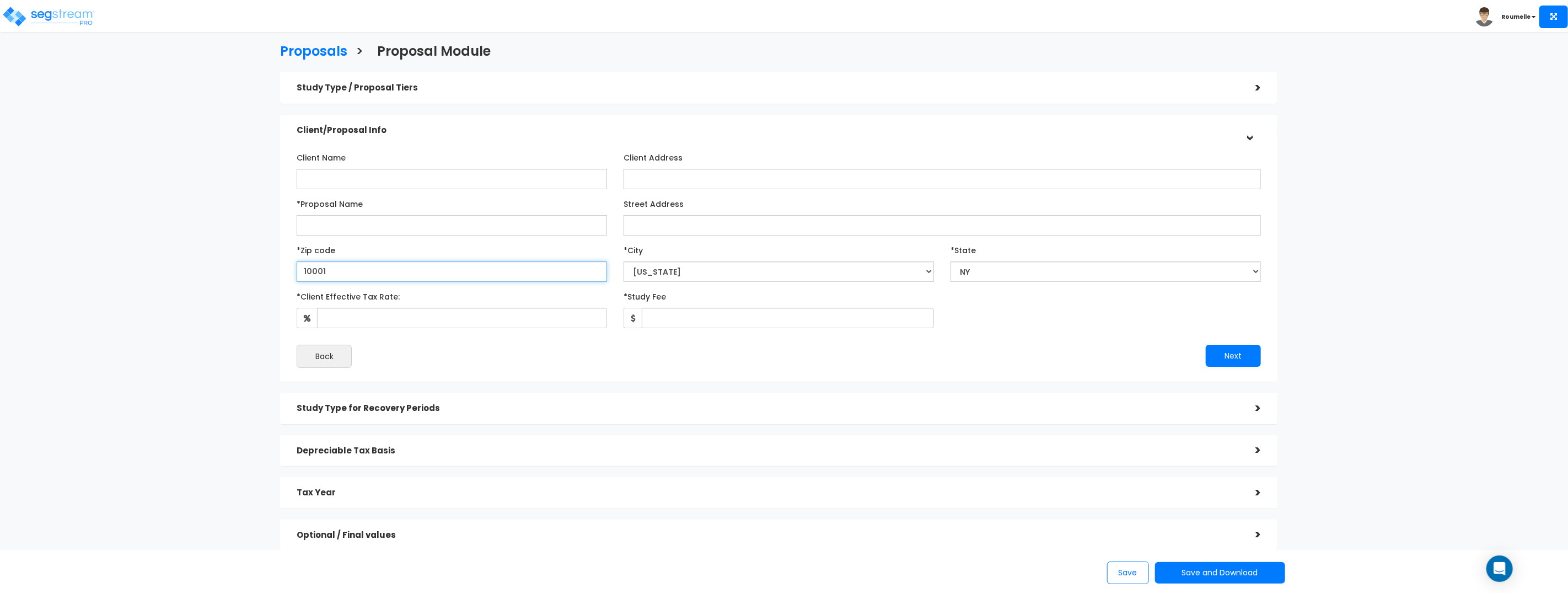
click at [358, 275] on input "10001" at bounding box center [452, 272] width 310 height 21
click at [357, 275] on input "10001" at bounding box center [452, 272] width 310 height 21
paste input "90210"
type input "90210"
select select
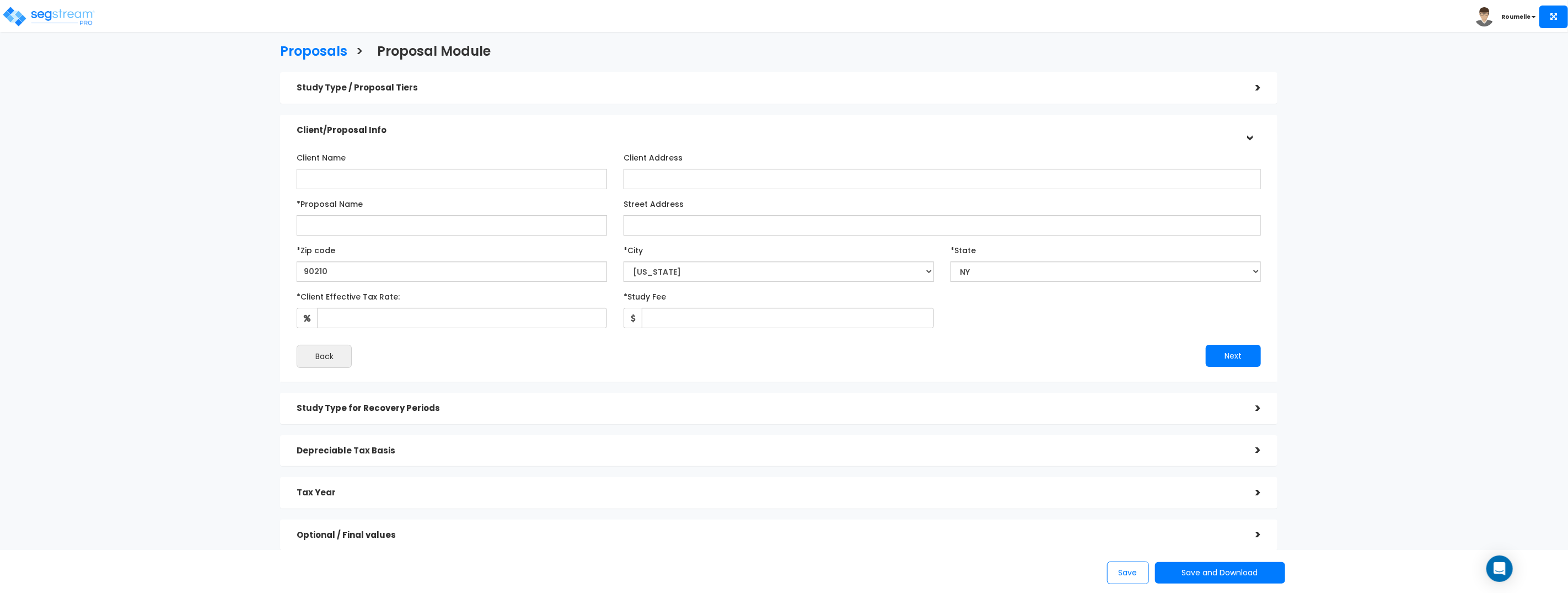
select select
click at [372, 267] on input "90210" at bounding box center [452, 272] width 310 height 21
type input "90210"
select select "CA"
select select "[PERSON_NAME][GEOGRAPHIC_DATA]"
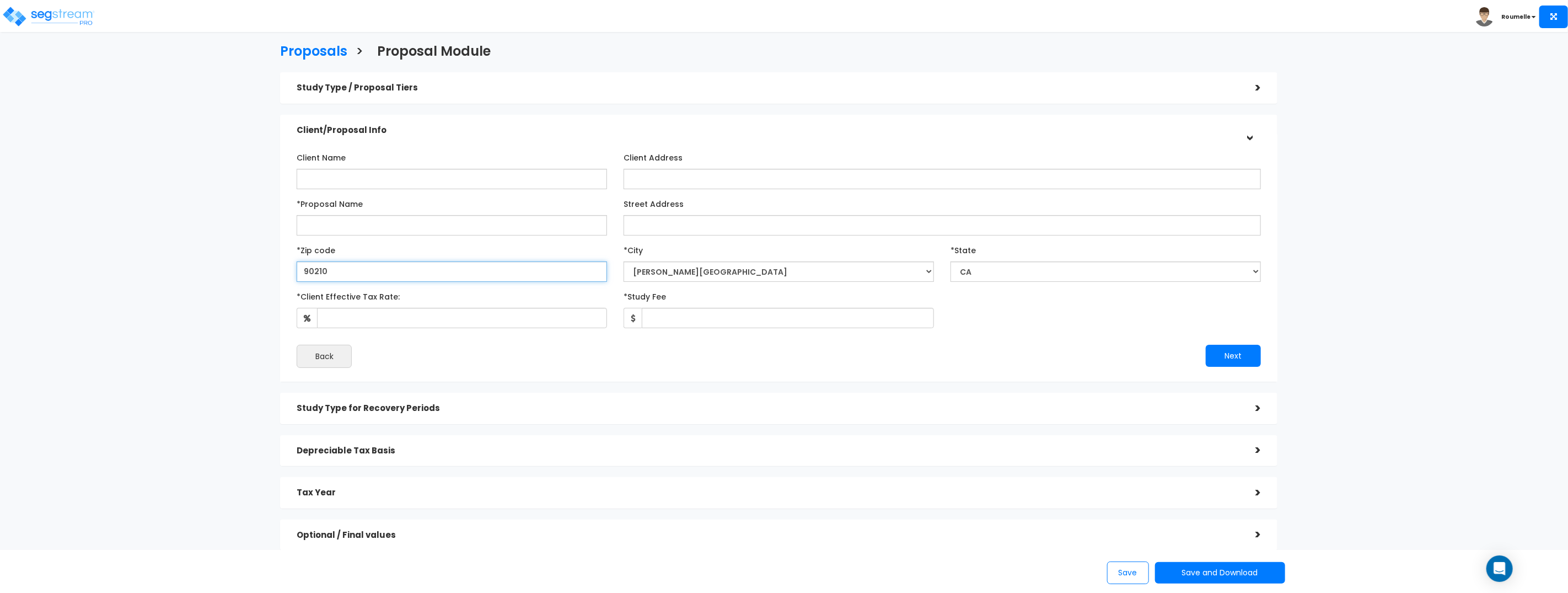
click at [357, 268] on input "90210" at bounding box center [452, 272] width 310 height 21
click at [357, 269] on input "90210" at bounding box center [452, 272] width 310 height 21
click at [356, 269] on input "90210" at bounding box center [452, 272] width 310 height 21
type input "9021060601"
select select
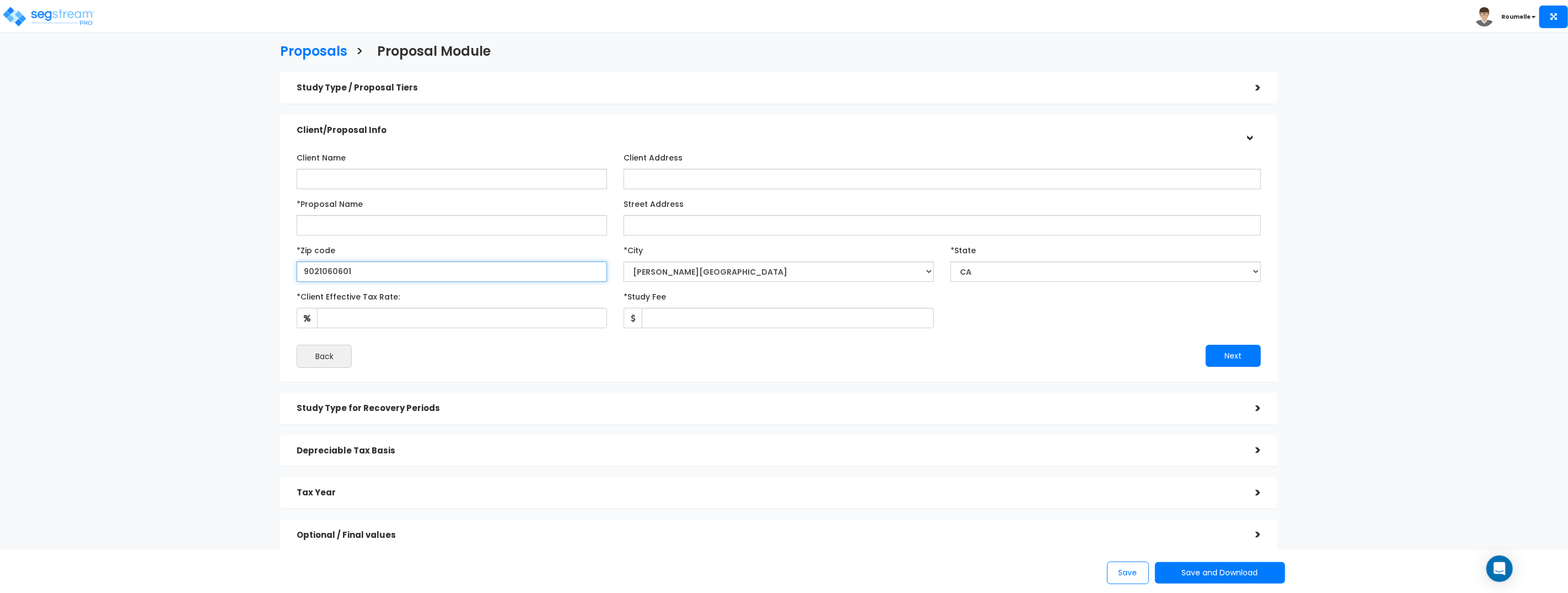
select select
drag, startPoint x: 327, startPoint y: 272, endPoint x: 276, endPoint y: 261, distance: 52.2
click at [264, 261] on div "Proposals > Proposal Module Study Type / Proposal Tiers > *Study Type Assisted/…" at bounding box center [779, 300] width 1293 height 813
type input "60601"
select select "IL"
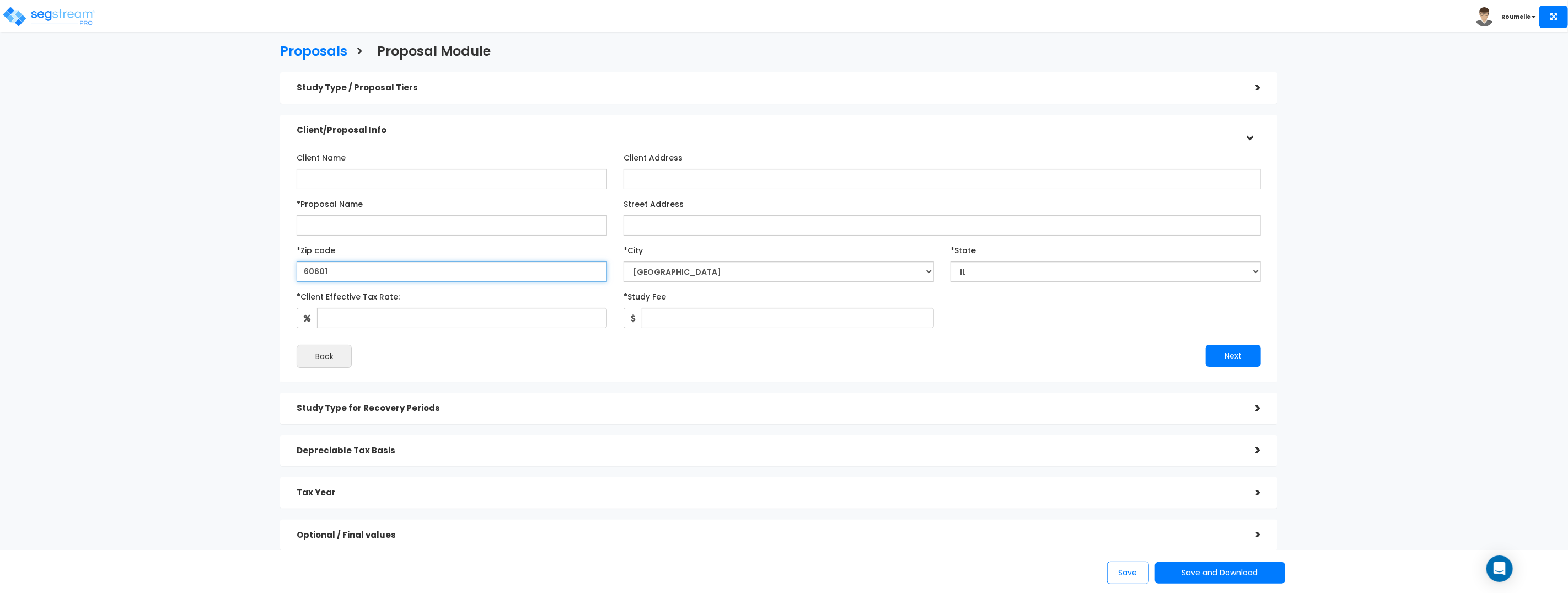
click at [352, 278] on input "60601" at bounding box center [452, 272] width 310 height 21
click at [352, 277] on input "60601" at bounding box center [452, 272] width 310 height 21
paste input "750"
type input "75001"
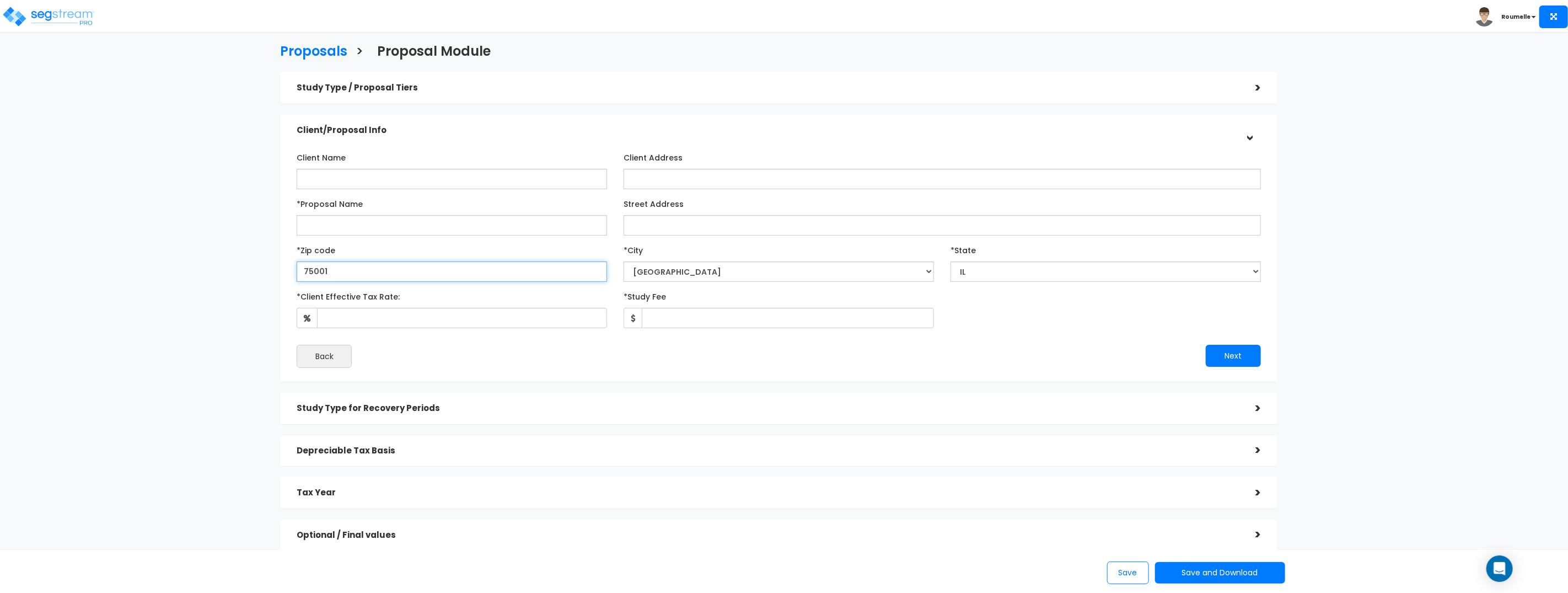
select select "TX"
click at [374, 275] on input "75001" at bounding box center [452, 272] width 310 height 21
paste input "331"
type input "33101"
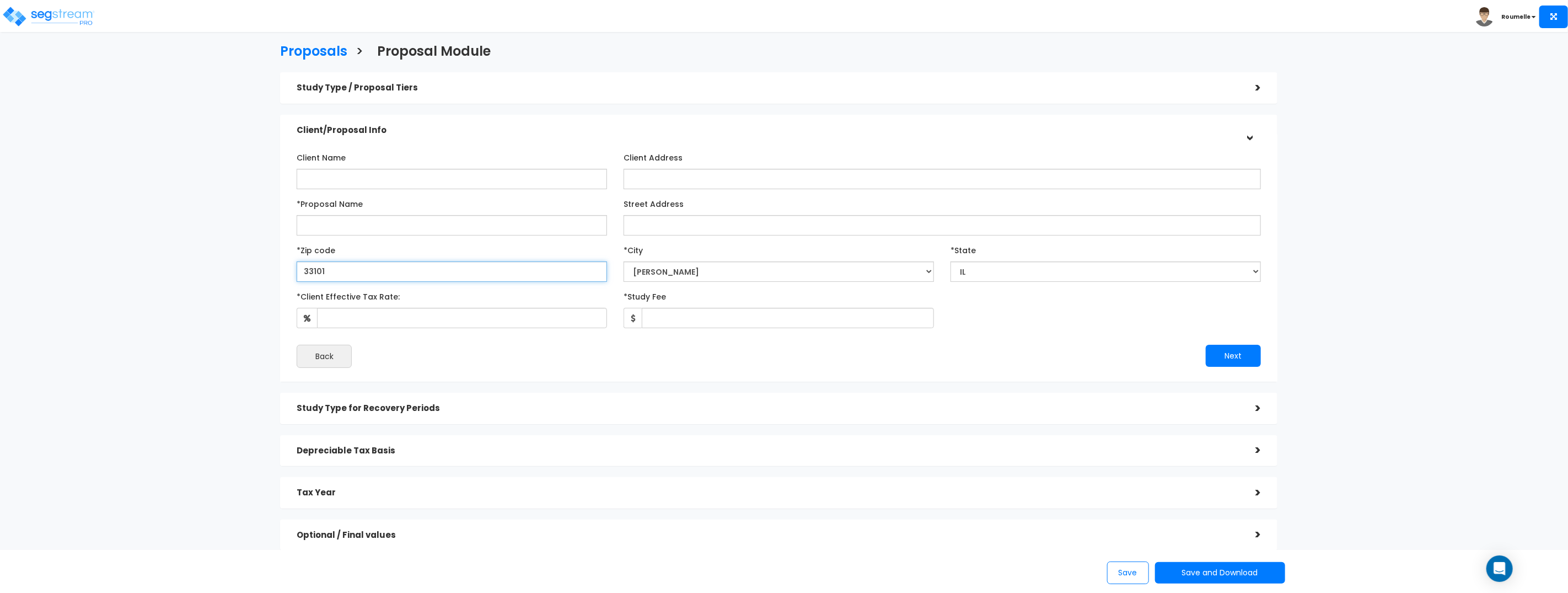
select select "FL"
click at [357, 270] on input "33101" at bounding box center [452, 272] width 310 height 21
click at [357, 270] on input "33101" at bounding box center [452, 272] width 310 height 21
paste input "802"
type input "80201"
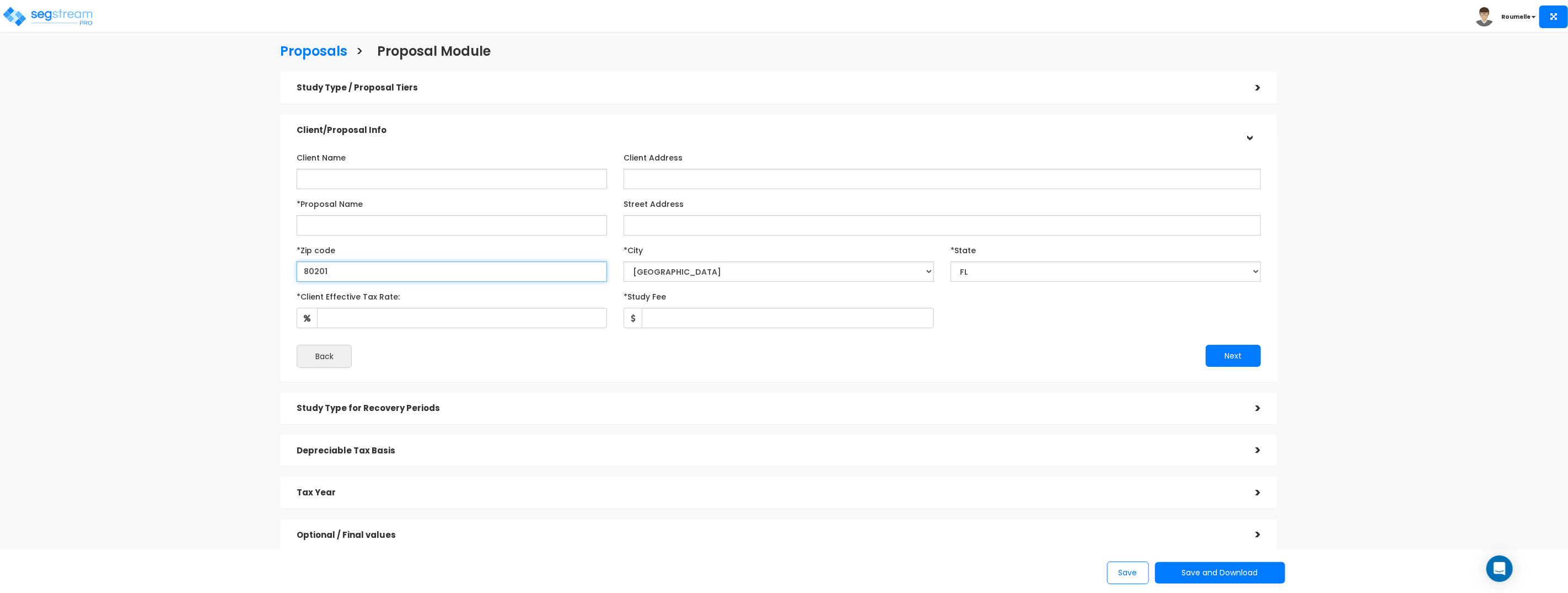
select select "CO"
type input "80201"
select select "Denver"
click at [352, 270] on input "80201" at bounding box center [452, 272] width 310 height 21
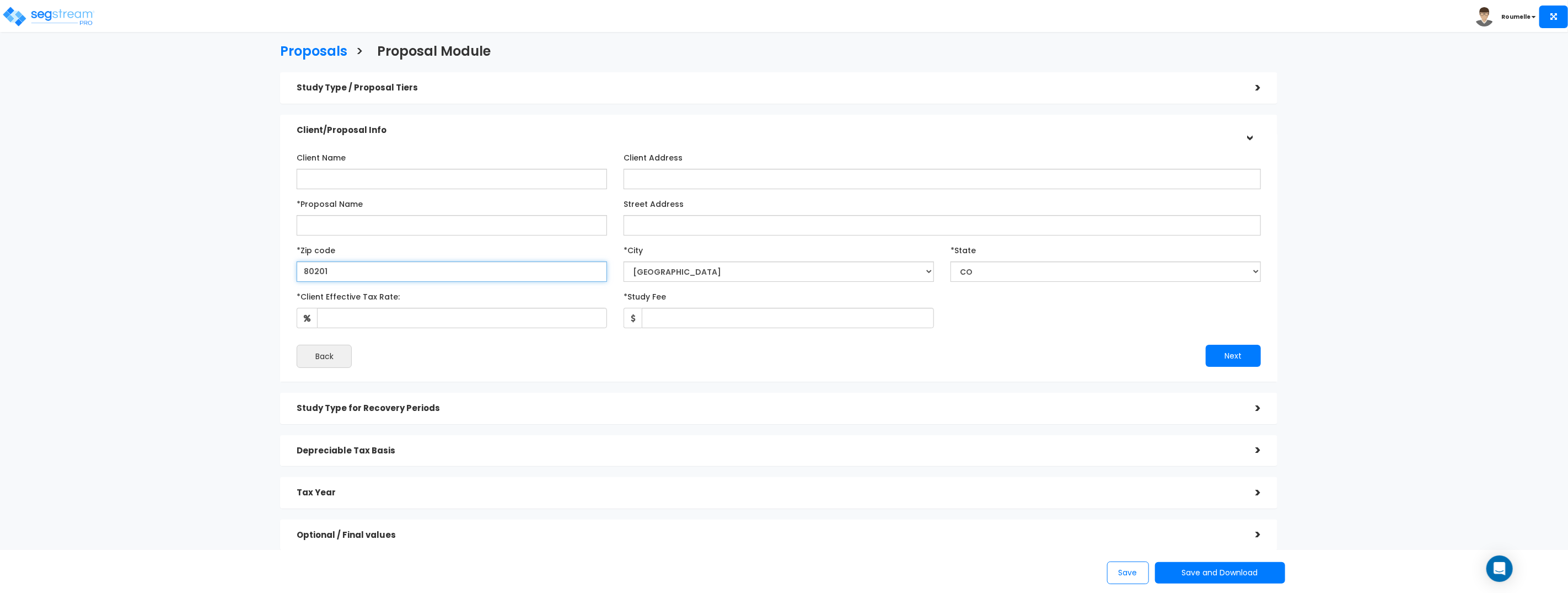
paste input "981"
type input "98101"
select select "WA"
click at [462, 265] on input "98101" at bounding box center [452, 272] width 310 height 21
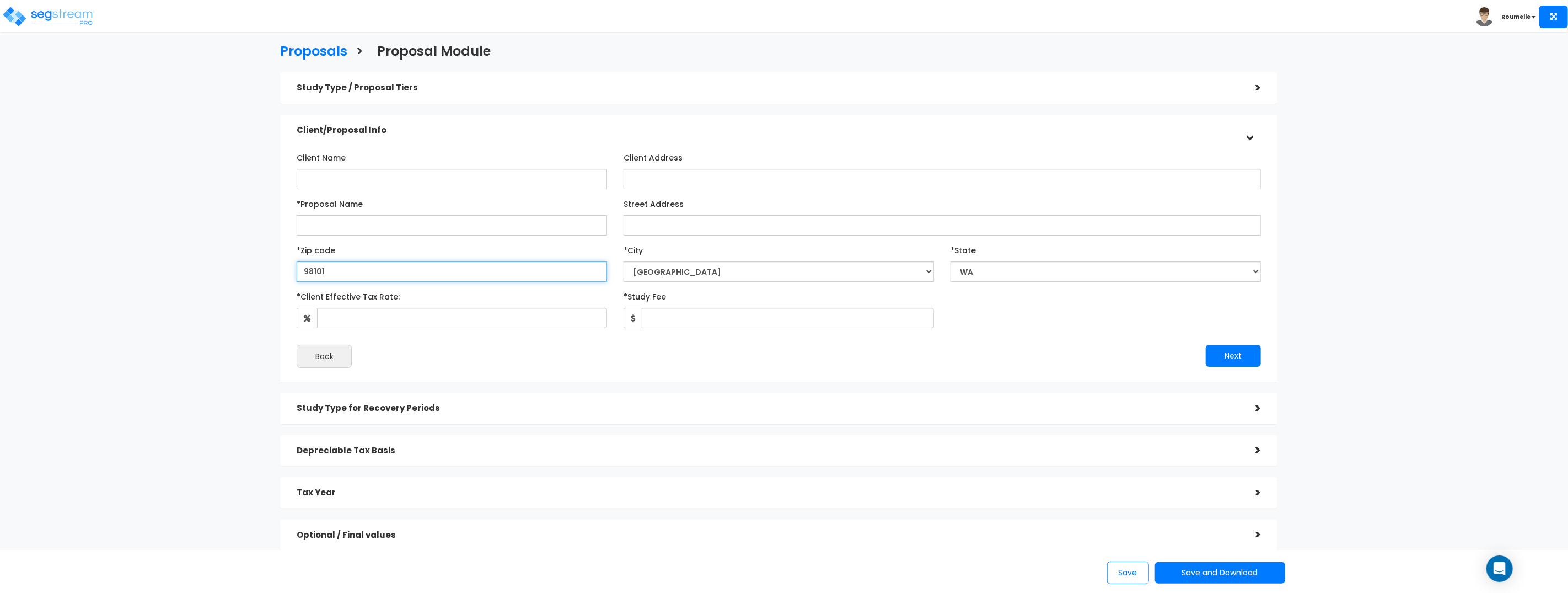
click at [462, 264] on input "98101" at bounding box center [452, 272] width 310 height 21
paste input "02101"
type input "02101"
select select
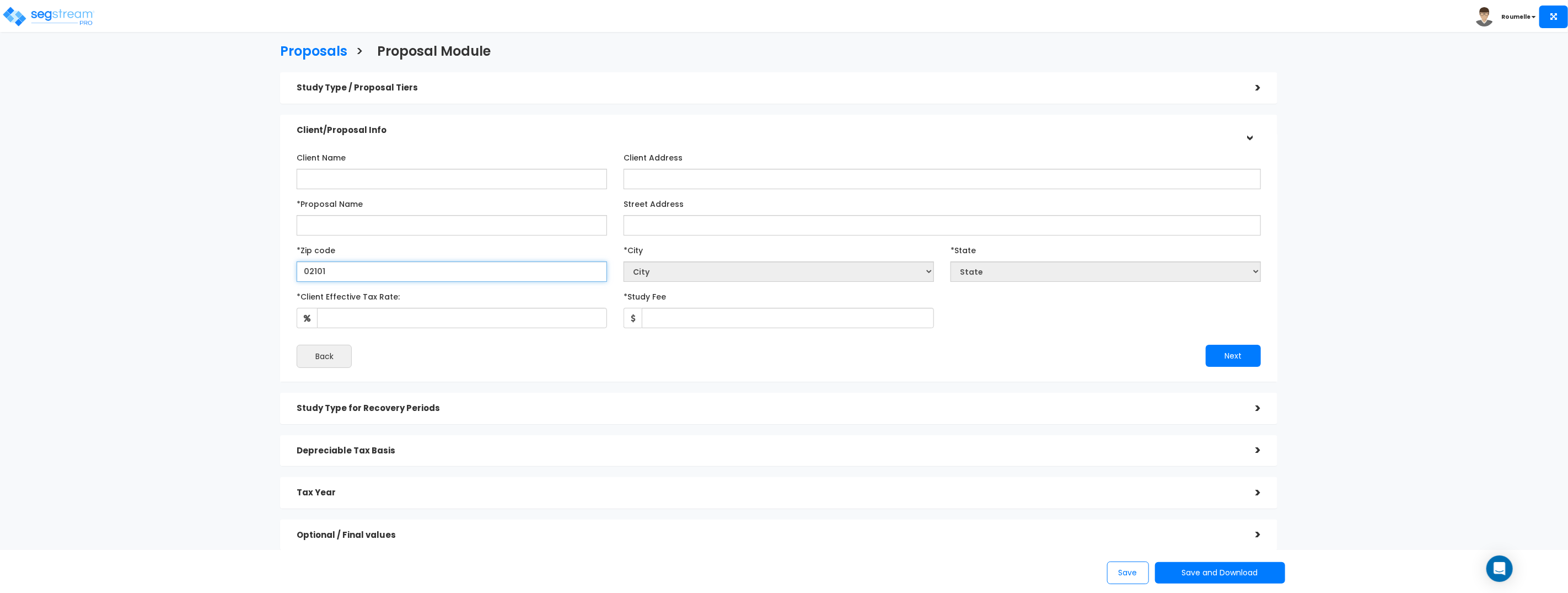
click at [313, 268] on input "02101" at bounding box center [452, 272] width 310 height 21
click at [314, 268] on input "02101" at bounding box center [452, 272] width 310 height 21
select select "National Average"
click at [349, 271] on input "text" at bounding box center [452, 272] width 310 height 21
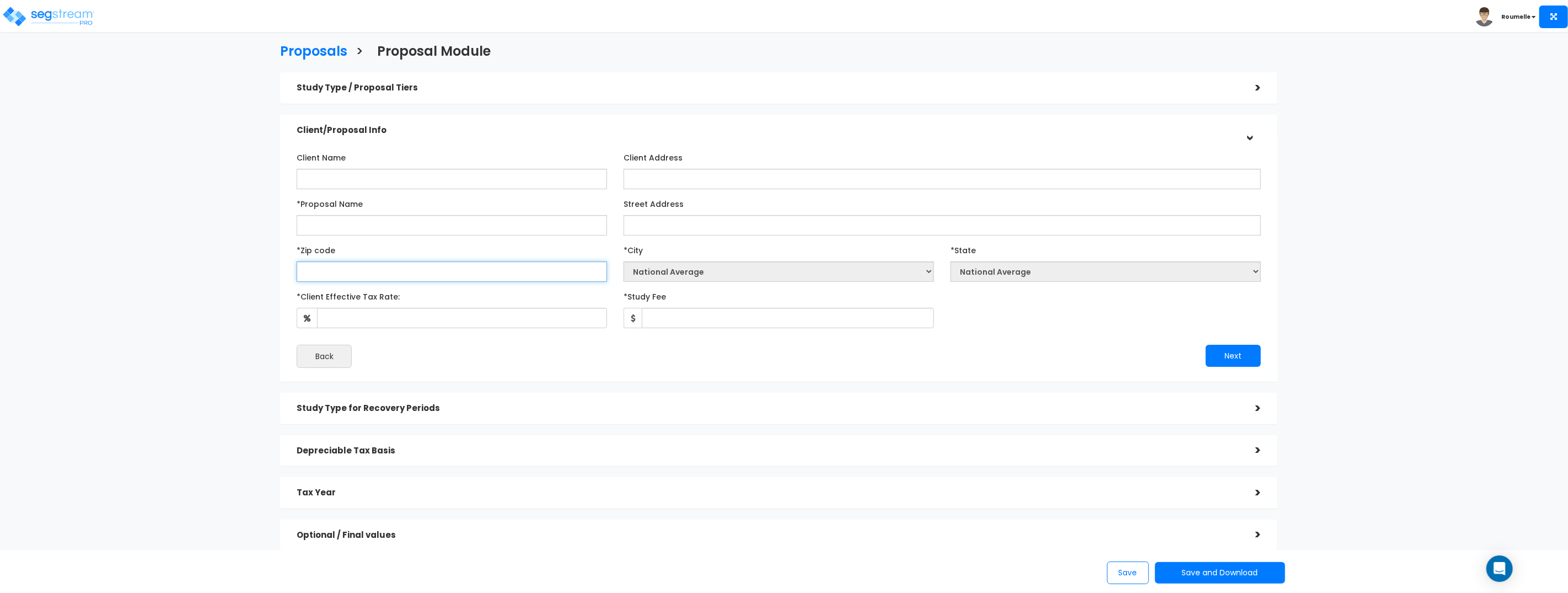
click at [349, 271] on input "text" at bounding box center [452, 272] width 310 height 21
paste input "02101"
type input "02101"
select select
click at [394, 273] on input "02101" at bounding box center [452, 272] width 310 height 21
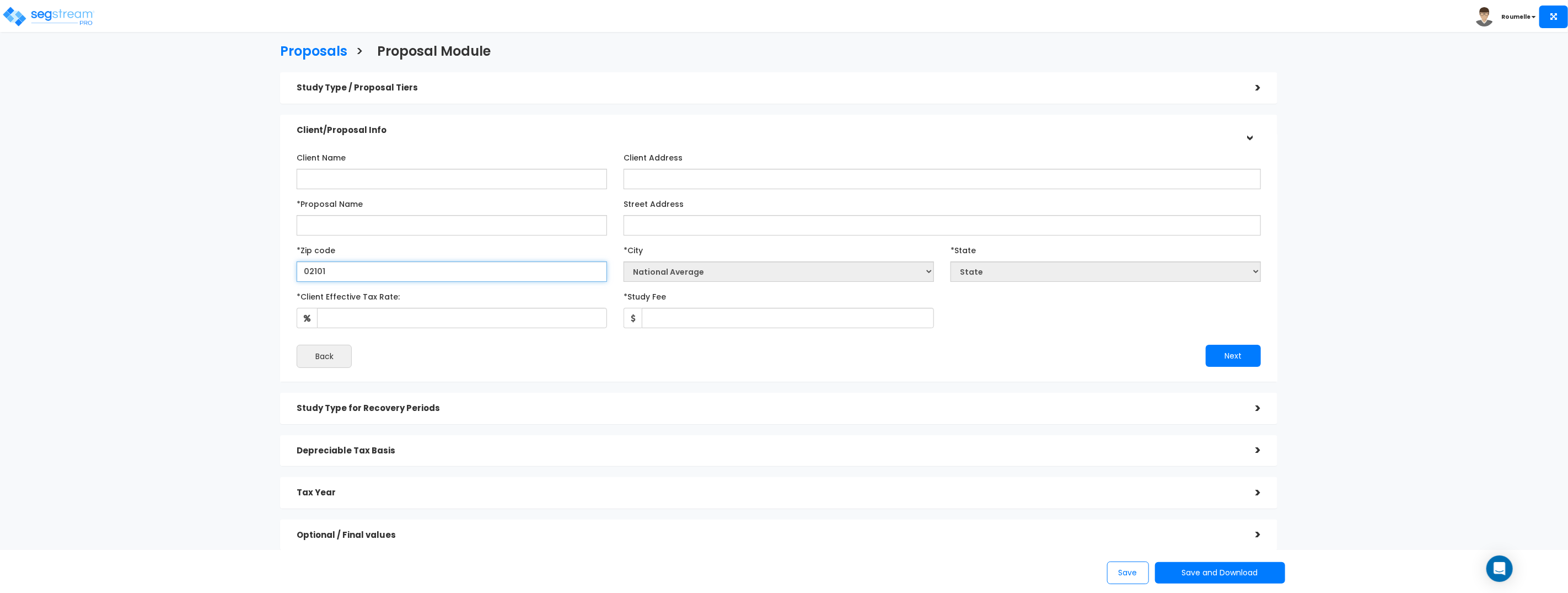
click at [396, 273] on input "02101" at bounding box center [452, 272] width 310 height 21
click at [396, 273] on input "02101" at bounding box center [452, 272] width 310 height 21
click at [377, 275] on input "02101" at bounding box center [452, 272] width 310 height 21
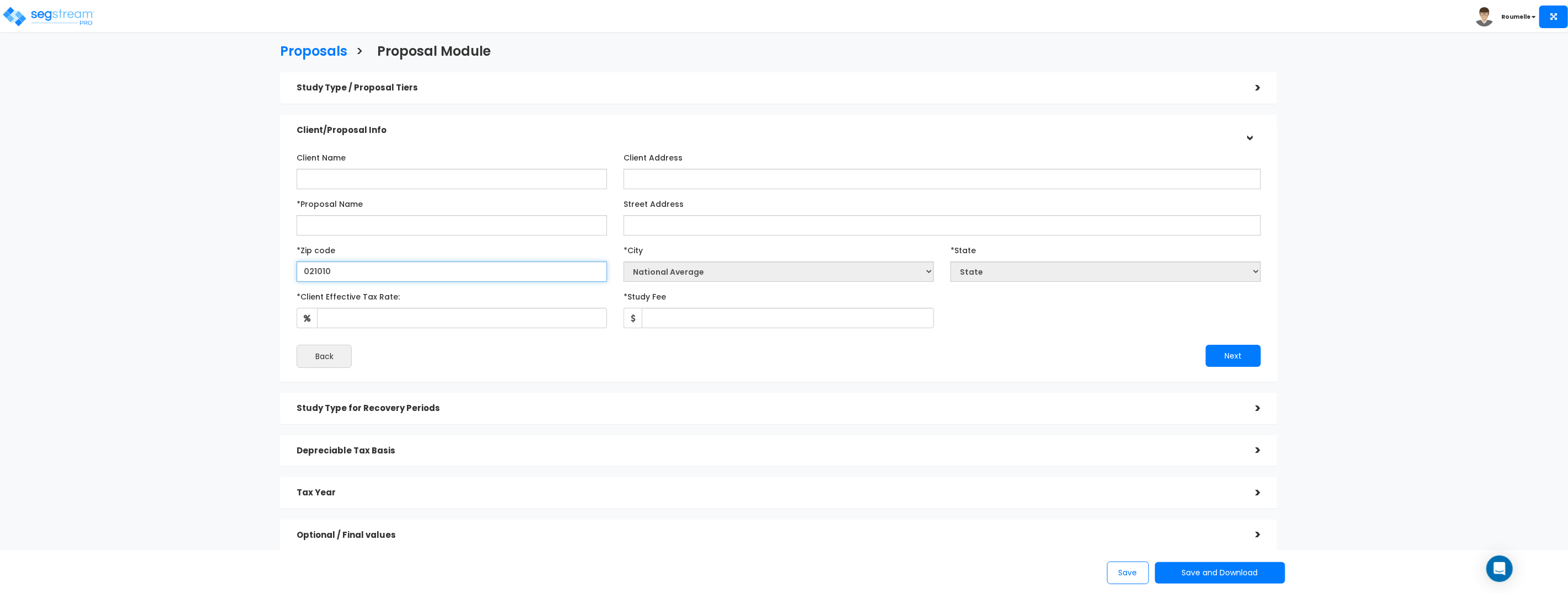
click at [388, 274] on input "021010" at bounding box center [452, 272] width 310 height 21
click at [387, 274] on input "021010" at bounding box center [452, 272] width 310 height 21
type input "02"
select select "National Average"
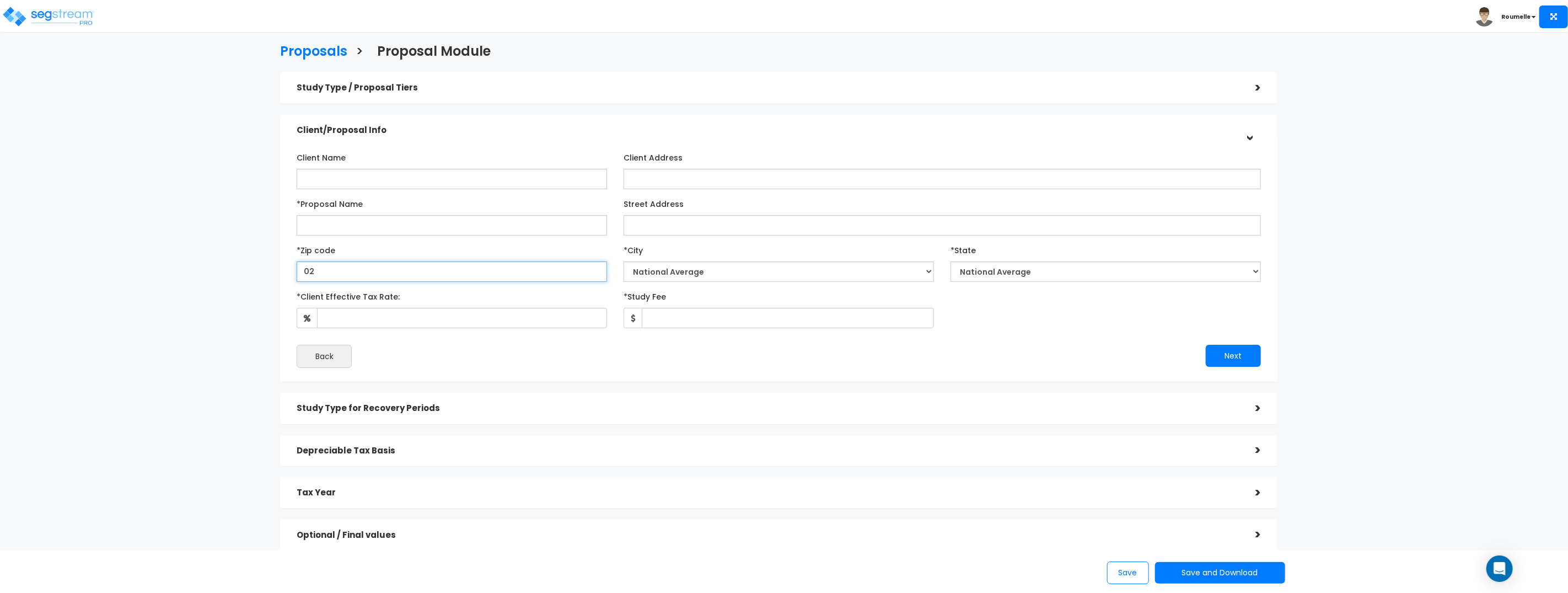
type input "021"
select select "MA"
type input "02101"
select select
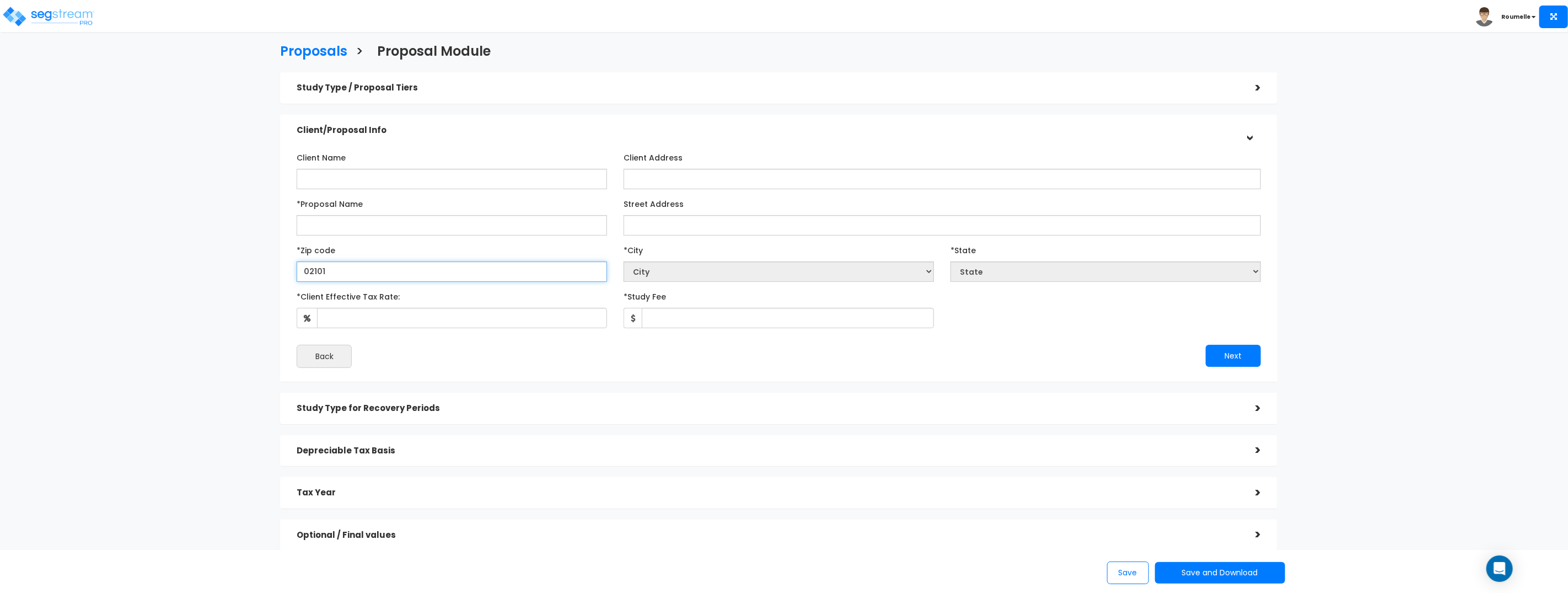
type input "0210"
select select "MA"
type input "0"
select select "National Average"
type input "02"
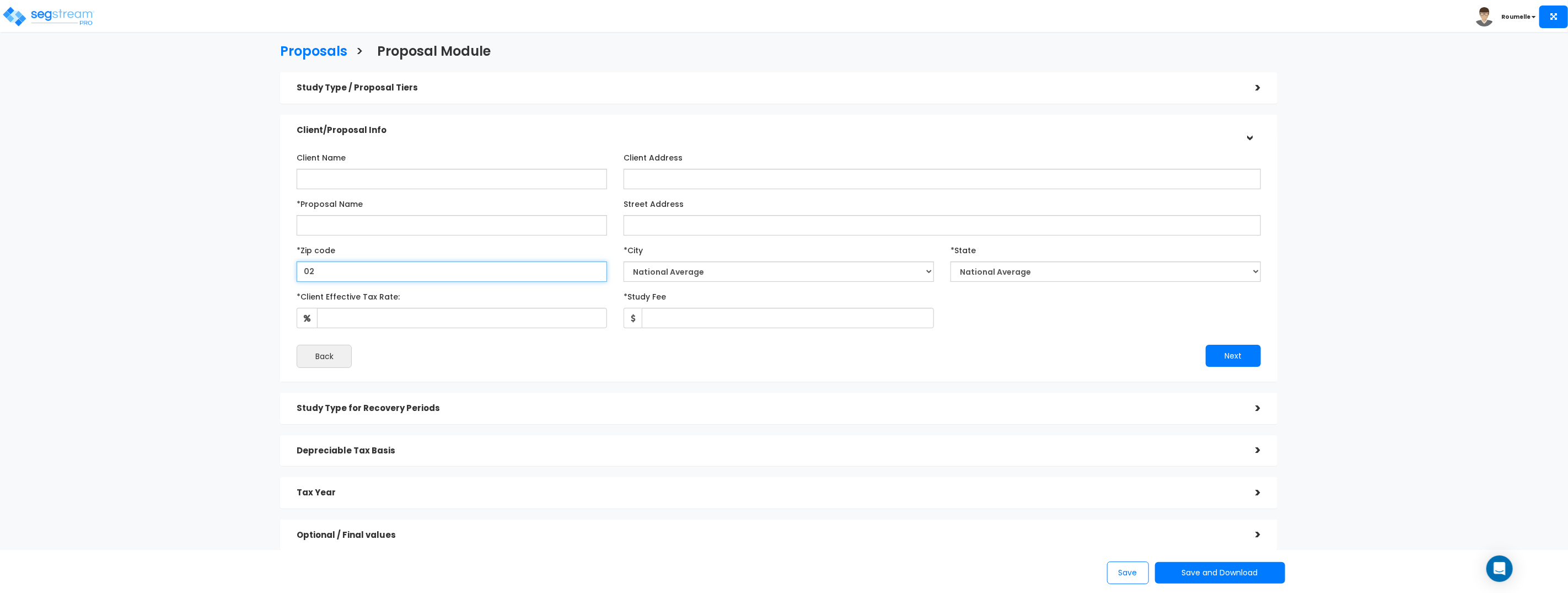
select select "MA"
type input "02101"
select select
click at [346, 270] on input "02101" at bounding box center [452, 272] width 310 height 21
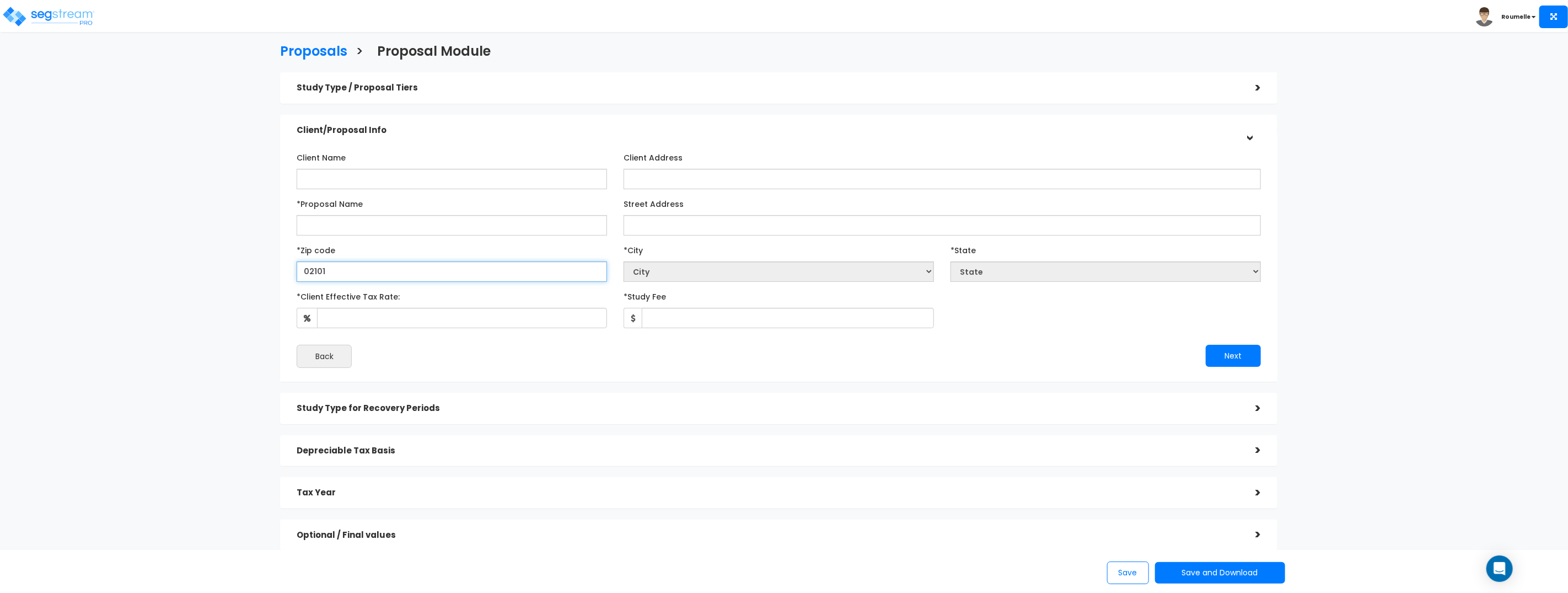
click at [346, 270] on input "02101" at bounding box center [452, 272] width 310 height 21
click at [488, 269] on input "02101" at bounding box center [452, 272] width 310 height 21
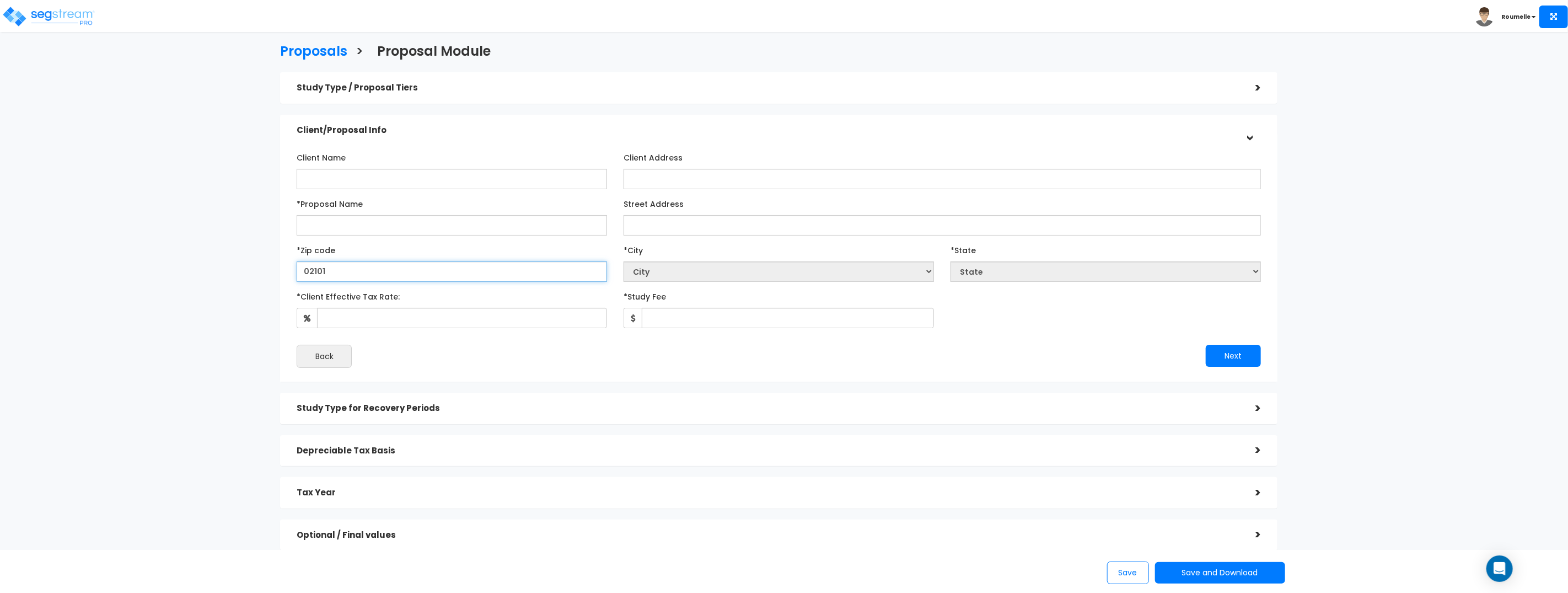
click at [486, 269] on input "02101" at bounding box center [452, 272] width 310 height 21
type input "0210"
select select "MA"
click at [487, 269] on input "0210" at bounding box center [452, 272] width 310 height 21
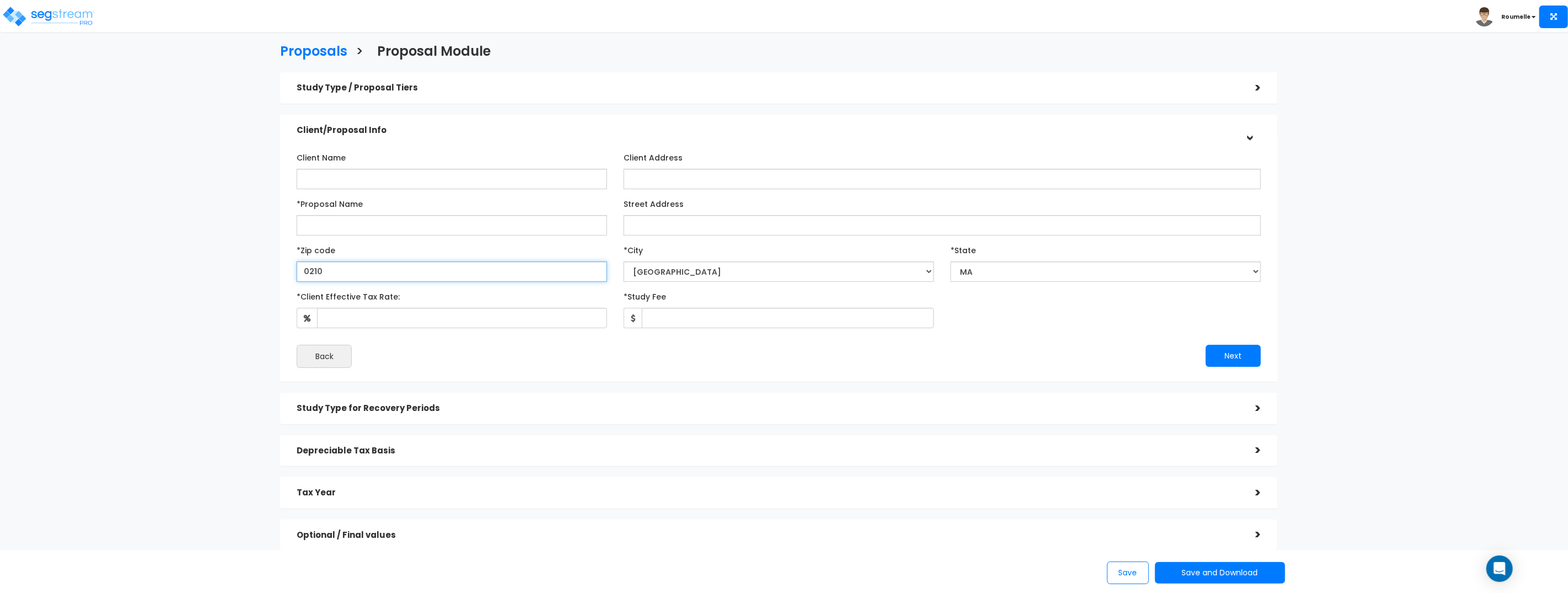
click at [487, 269] on input "0210" at bounding box center [452, 272] width 310 height 21
type input "191"
select select "PA"
click at [486, 279] on input "19103" at bounding box center [452, 272] width 310 height 21
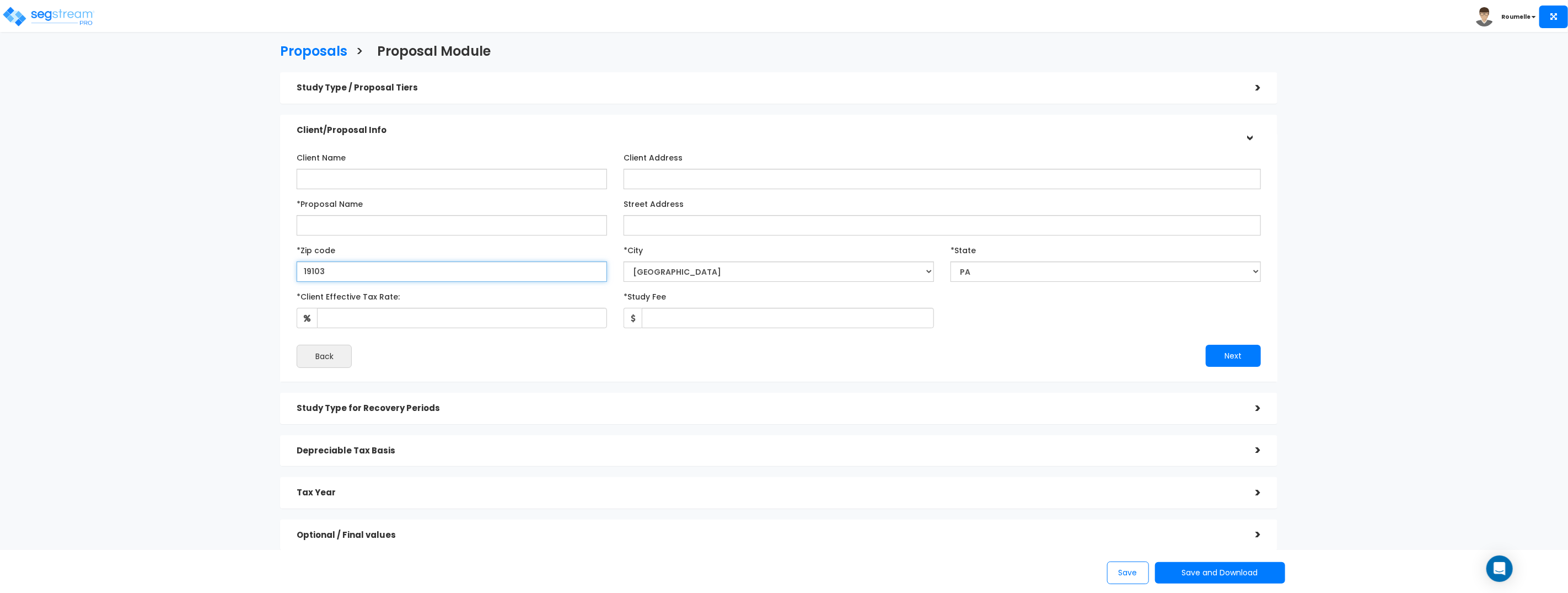
click at [486, 279] on input "19103" at bounding box center [452, 272] width 310 height 21
type input "303"
select select "GA"
type input "30303"
select select "Atlanta"
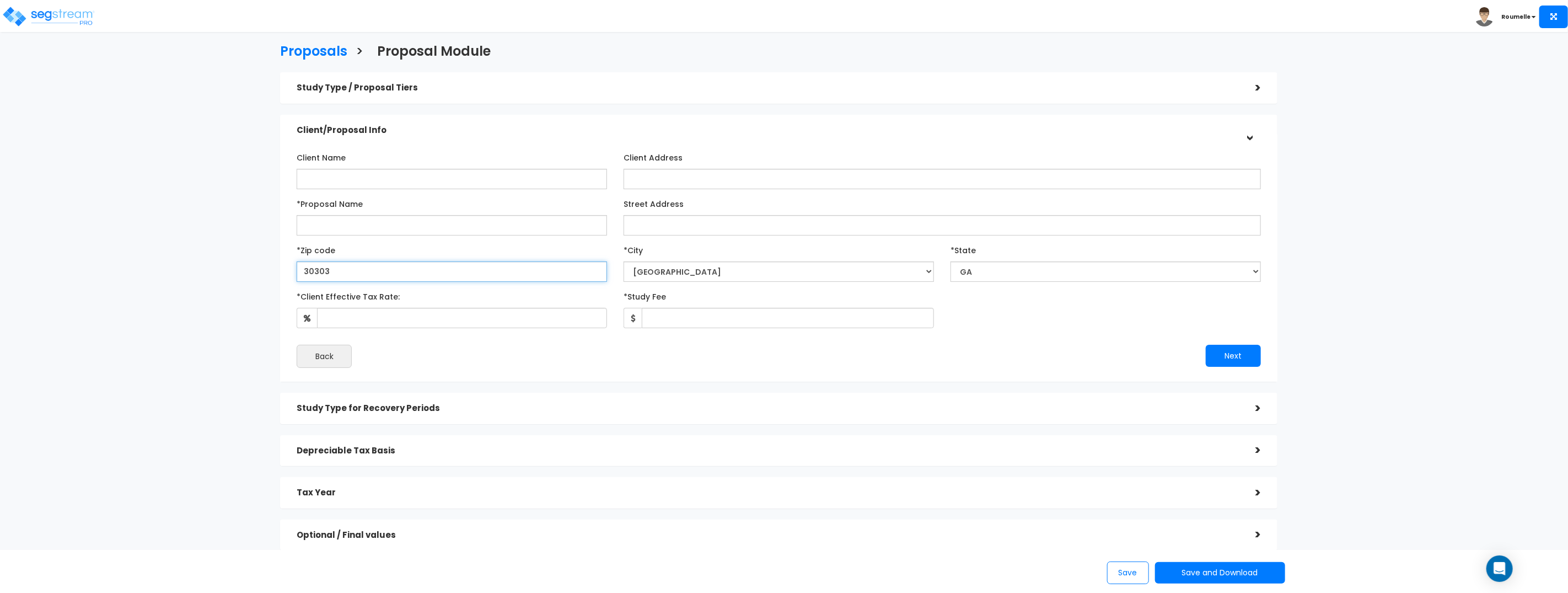
click at [477, 279] on input "30303" at bounding box center [452, 272] width 310 height 21
type input "4"
select select "KY"
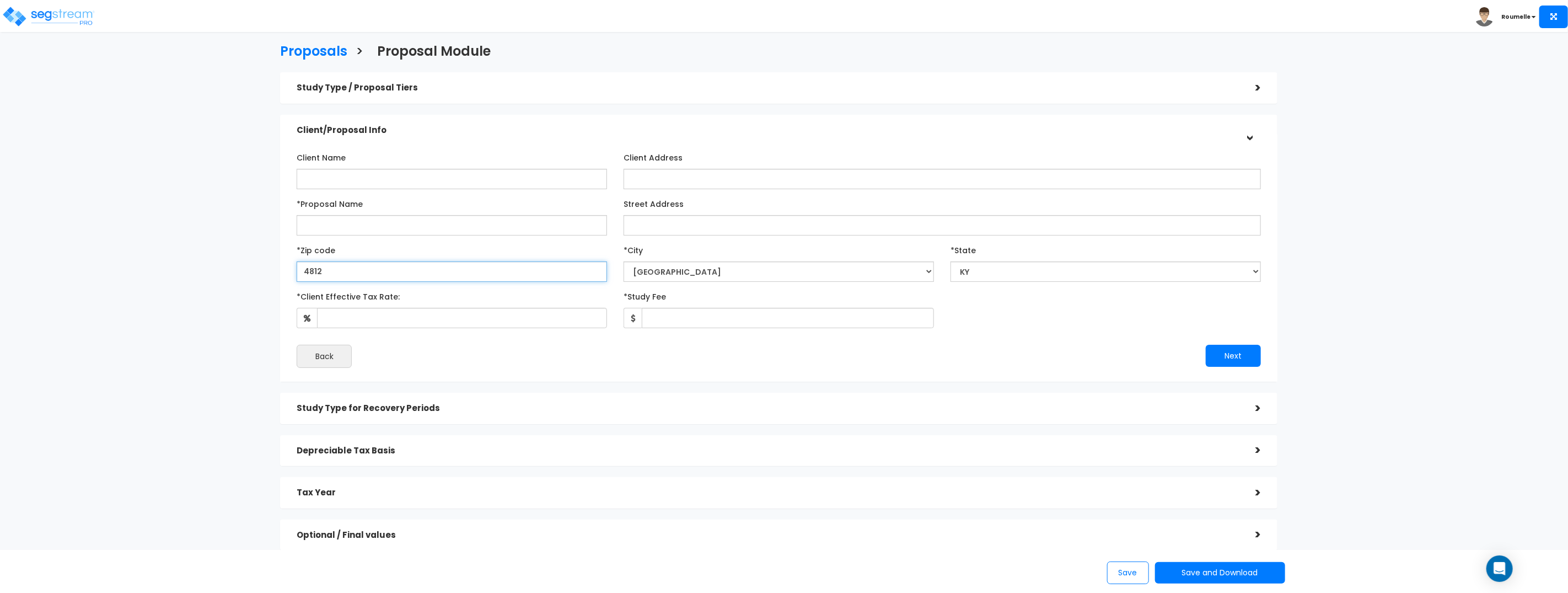
type input "48127"
select select "MI"
click at [388, 276] on input "48127" at bounding box center [452, 272] width 310 height 21
click at [388, 276] on input "48127" at bounding box center [452, 272] width 310 height 21
paste input "55401"
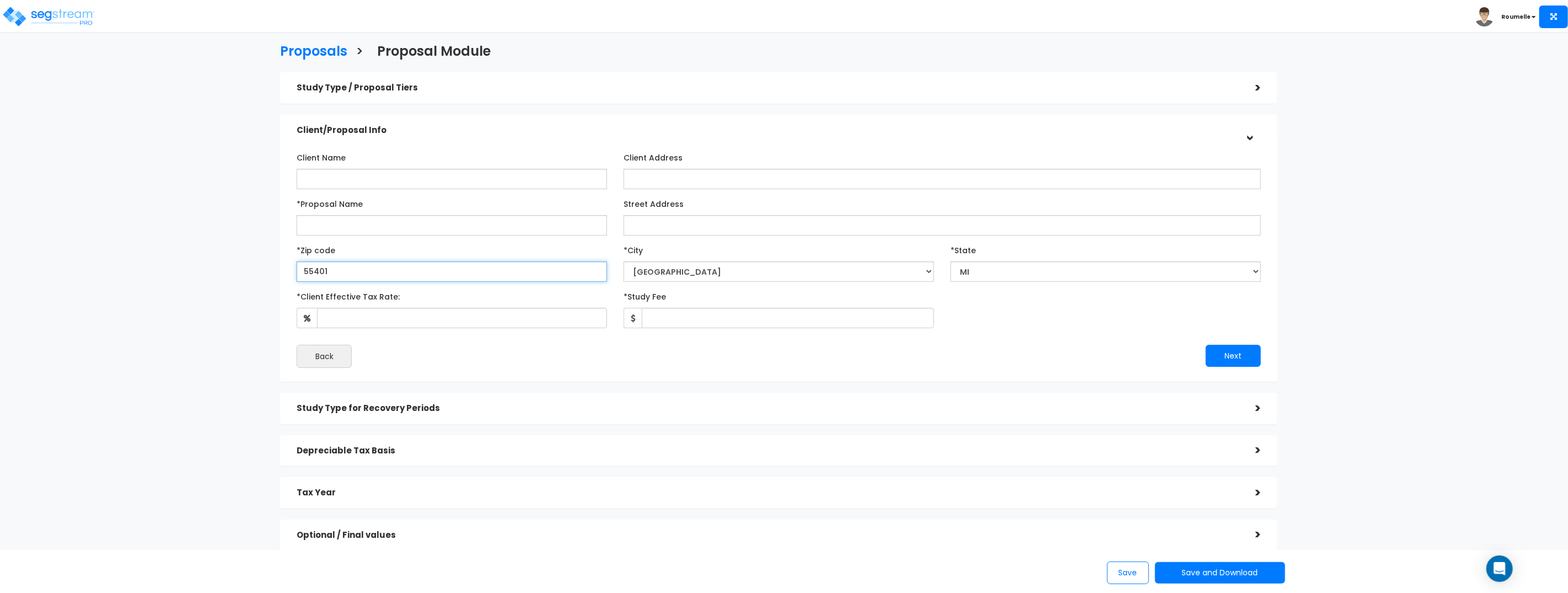
type input "55401"
select select "Dearborn Heights"
click at [405, 274] on input "55401" at bounding box center [452, 272] width 310 height 21
click at [405, 273] on input "55401" at bounding box center [452, 272] width 310 height 21
click at [412, 273] on input "55401" at bounding box center [452, 272] width 310 height 21
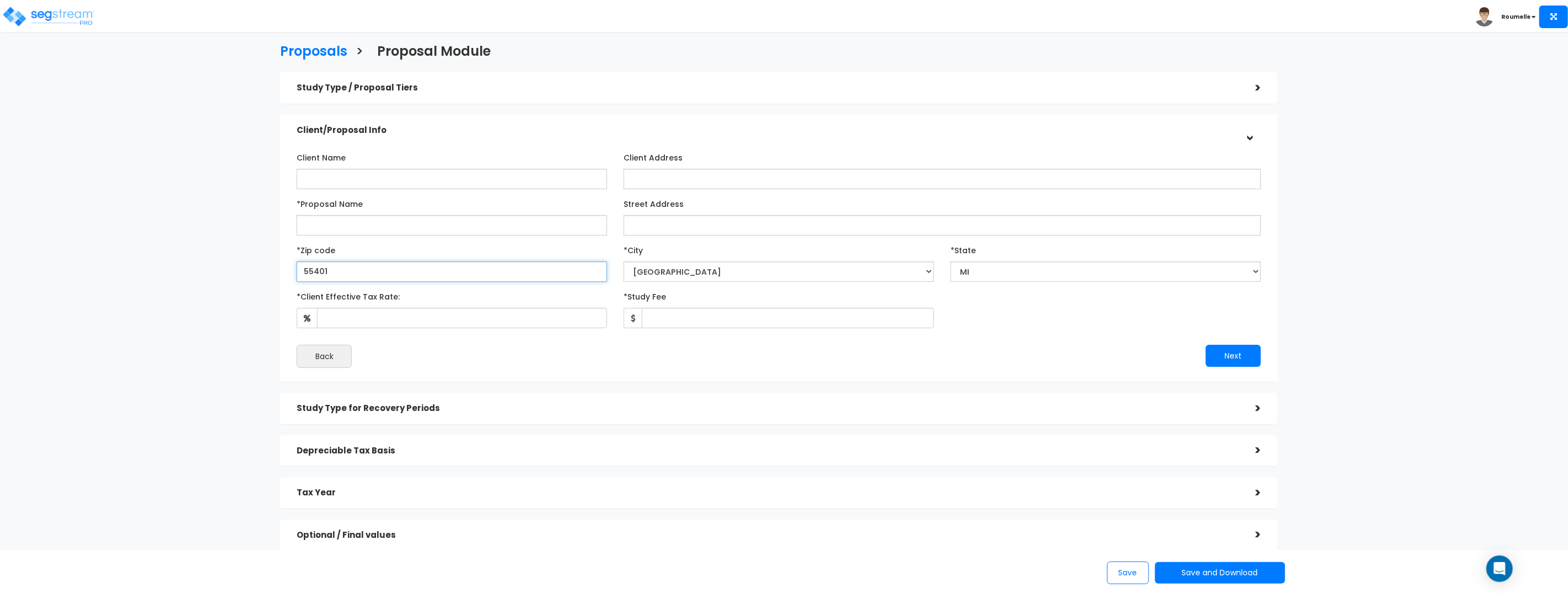
click at [412, 273] on input "55401" at bounding box center [452, 272] width 310 height 21
click at [421, 273] on input "55401" at bounding box center [452, 272] width 310 height 21
type input "55401"
select select "MN"
click at [424, 273] on input "55401" at bounding box center [452, 272] width 310 height 21
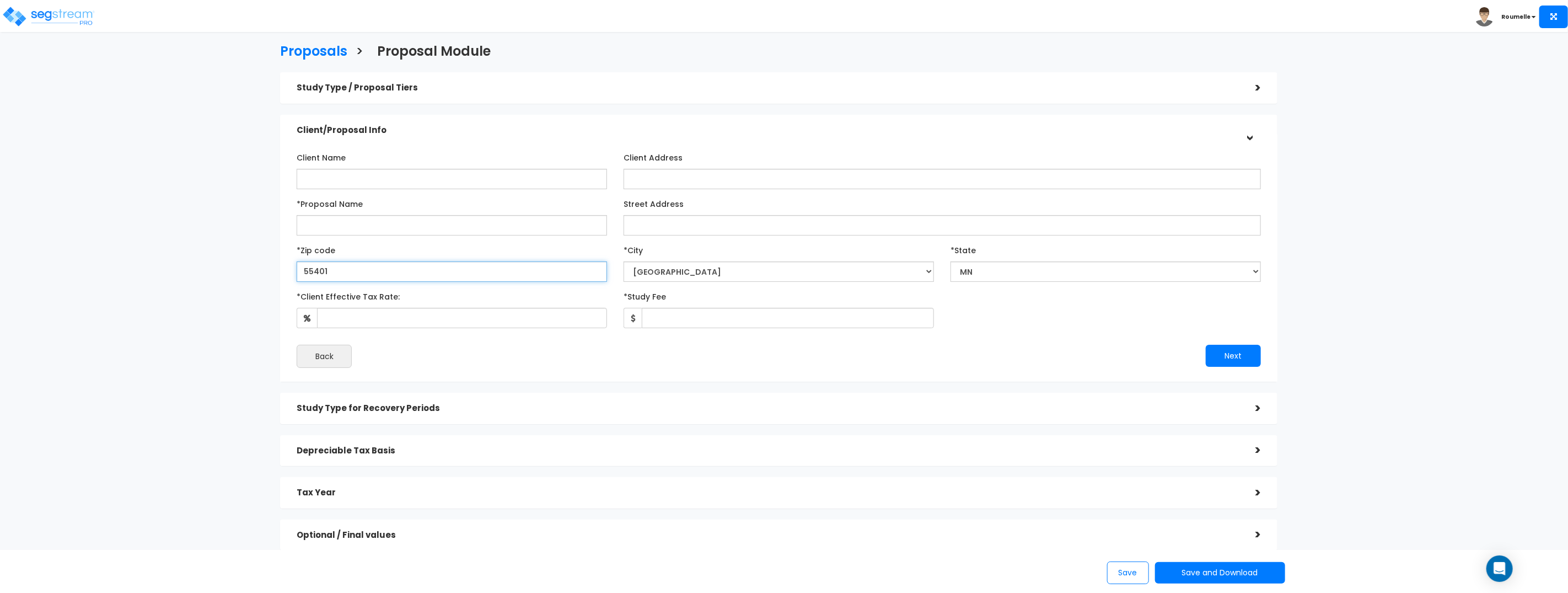
click at [424, 273] on input "55401" at bounding box center [452, 272] width 310 height 21
click at [424, 276] on input "55401" at bounding box center [452, 272] width 310 height 21
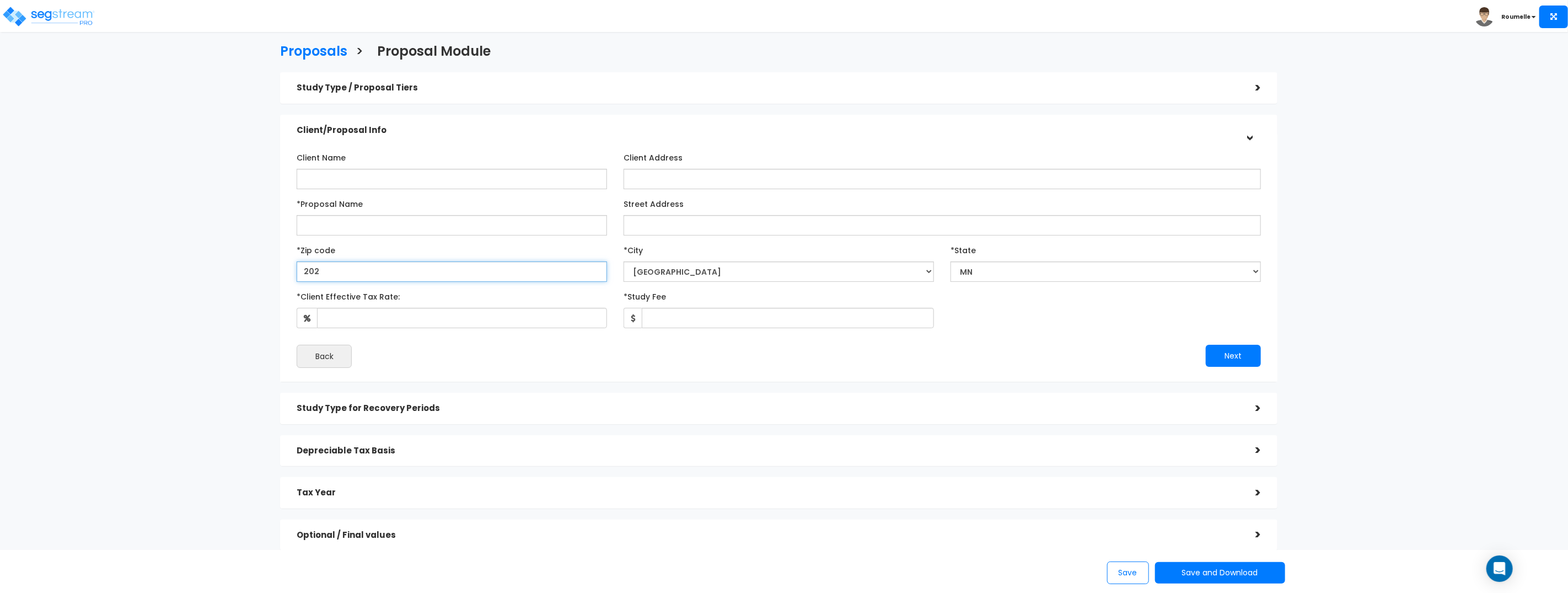
type input "2020"
select select "DC"
type input "20505"
select select "Washington"
click at [385, 268] on input "20505" at bounding box center [452, 272] width 310 height 21
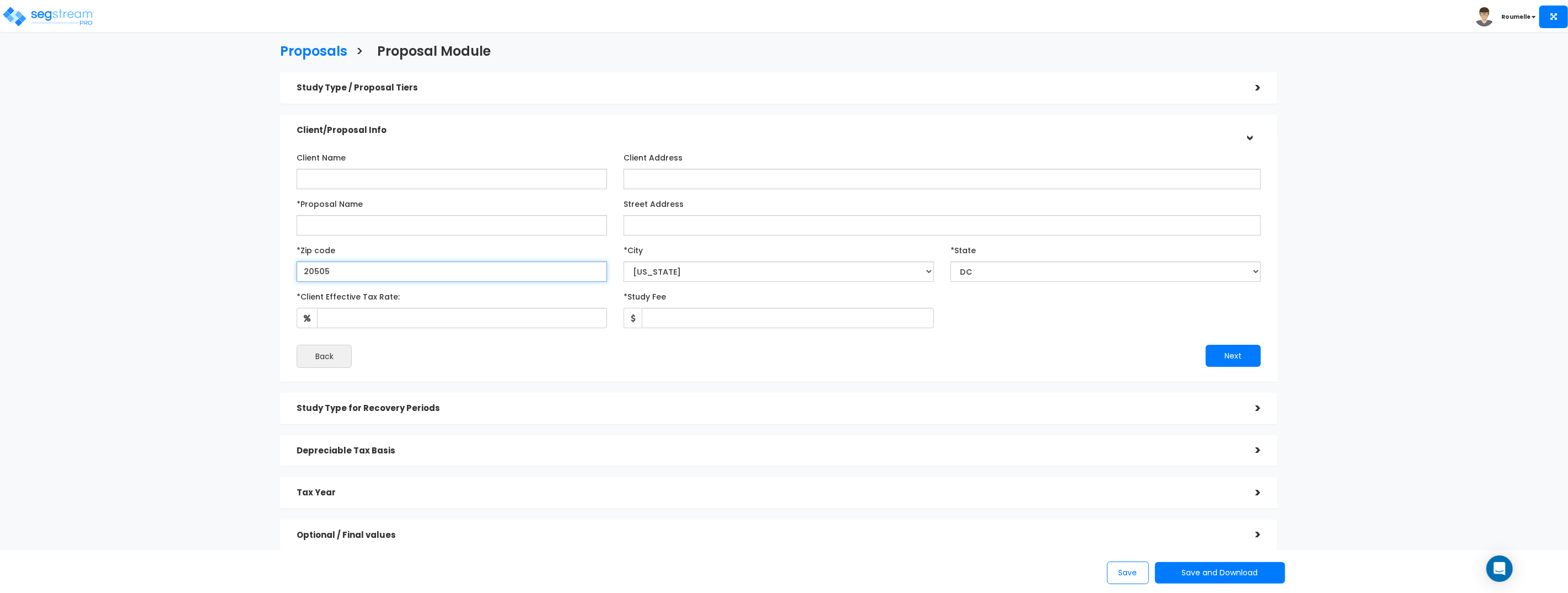
click at [385, 268] on input "20505" at bounding box center [452, 272] width 310 height 21
paste input "9681"
type input "96815"
select select "HI"
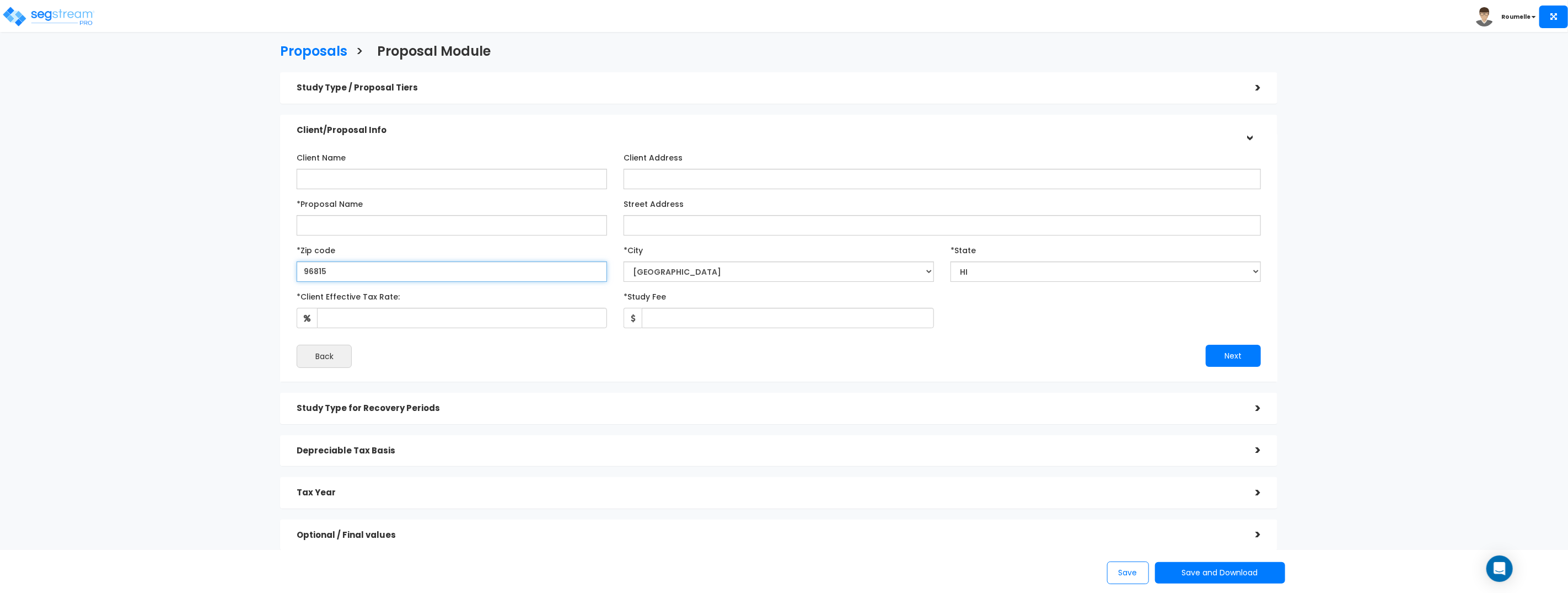
type input "96815"
select select "Honolulu"
click at [385, 273] on input "96815" at bounding box center [452, 272] width 310 height 21
click at [405, 275] on input "96815" at bounding box center [452, 272] width 310 height 21
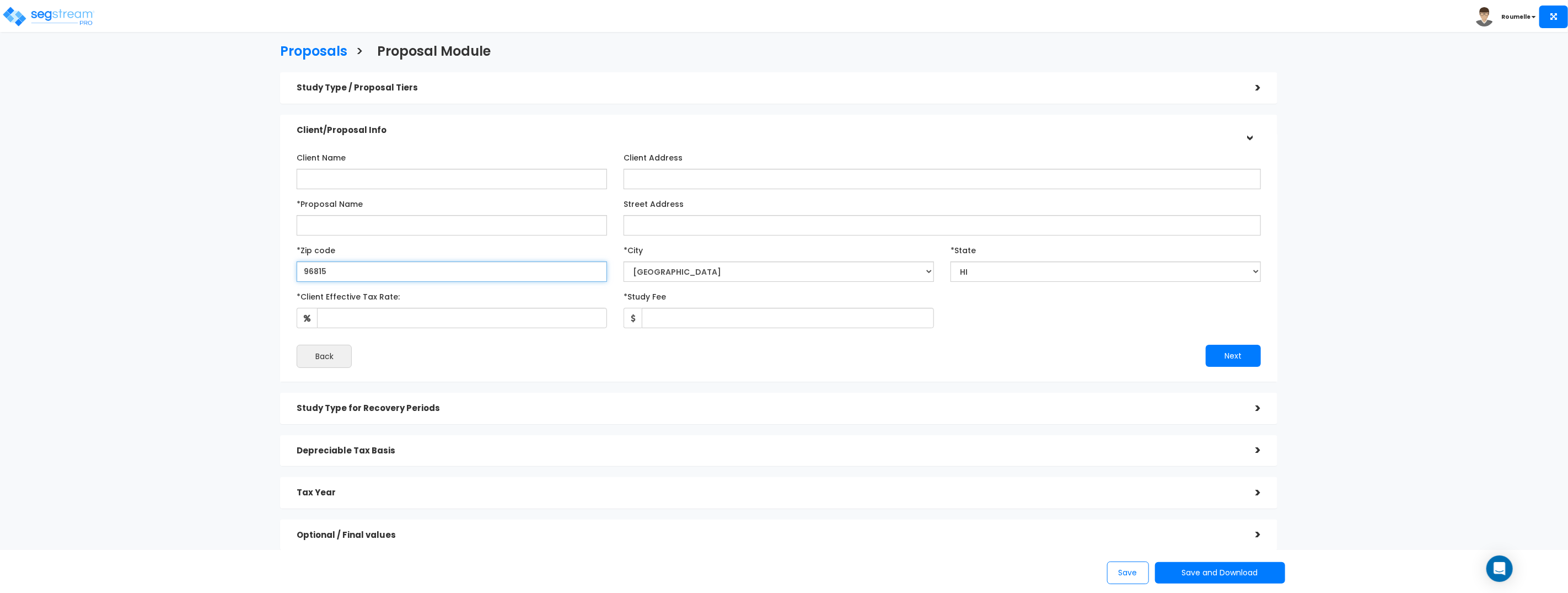
click at [405, 275] on input "96815" at bounding box center [452, 272] width 310 height 21
click at [351, 272] on input "96815" at bounding box center [452, 272] width 310 height 21
click at [382, 273] on input "96815" at bounding box center [452, 272] width 310 height 21
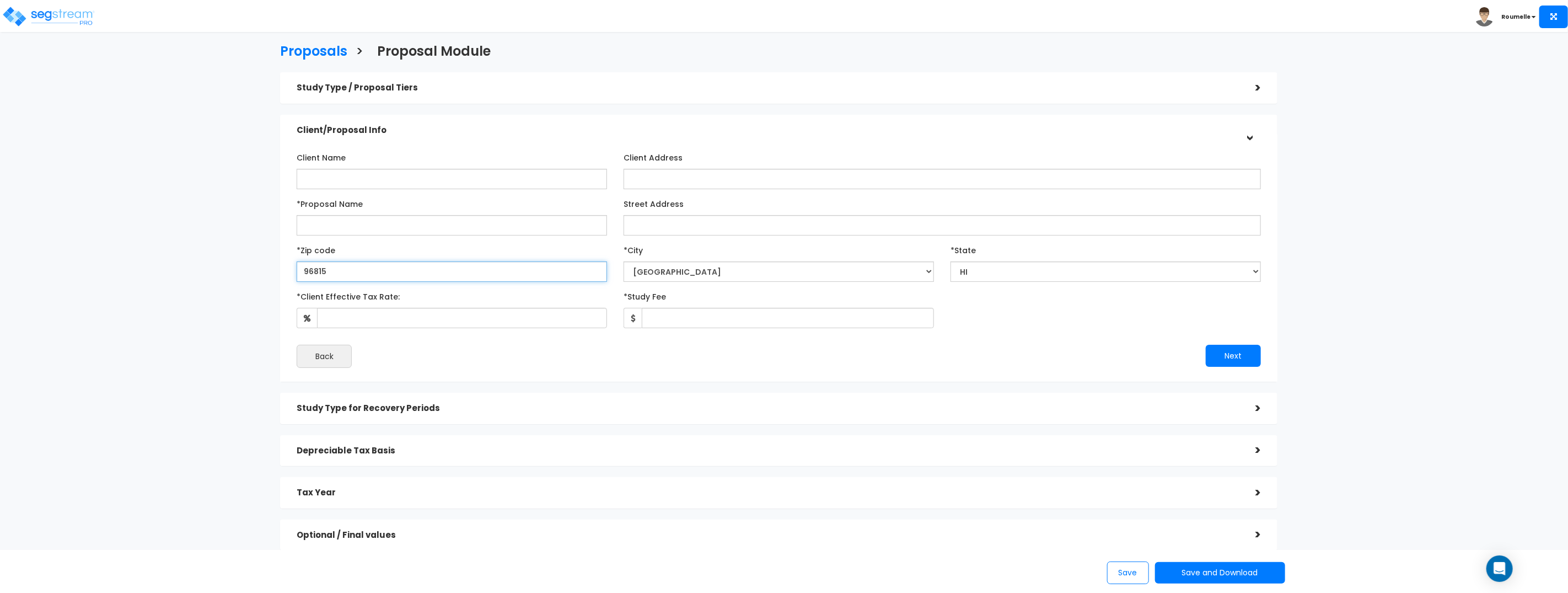
paste input "9501"
type input "99501"
click at [348, 273] on input "99501" at bounding box center [452, 272] width 310 height 21
click at [348, 274] on input "99501" at bounding box center [452, 272] width 310 height 21
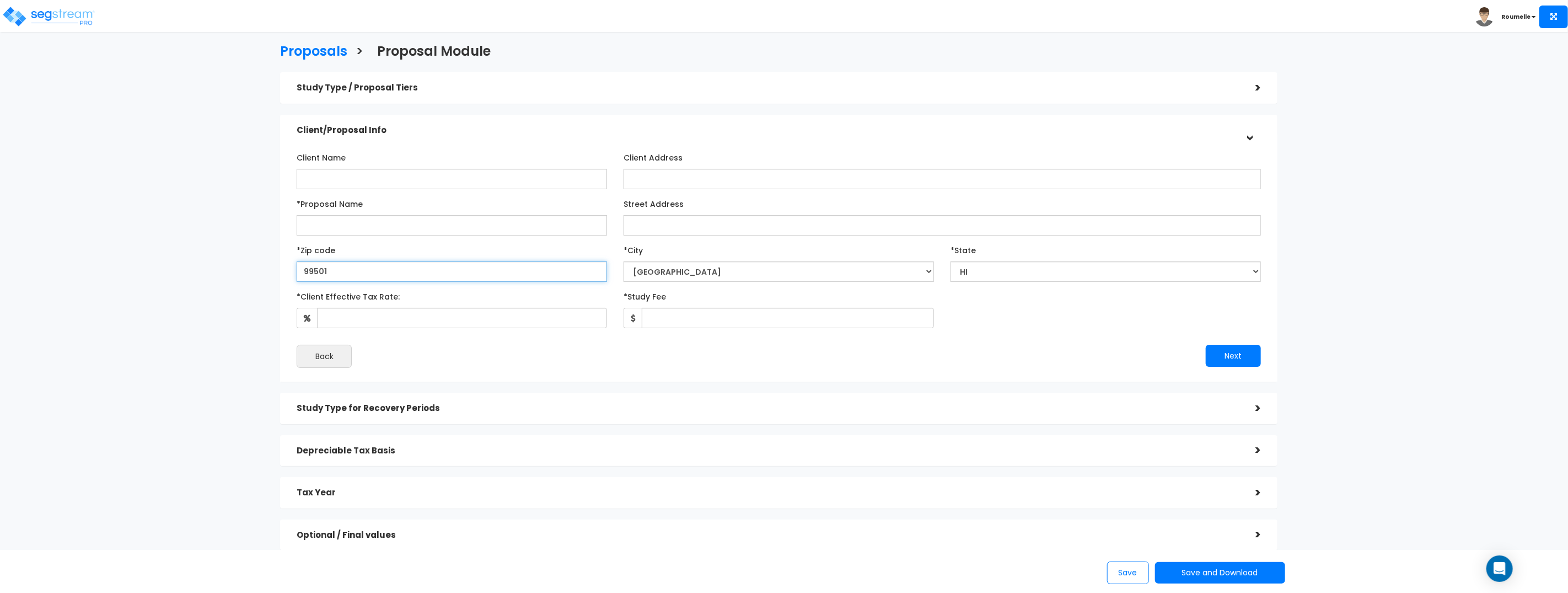
select select "AK"
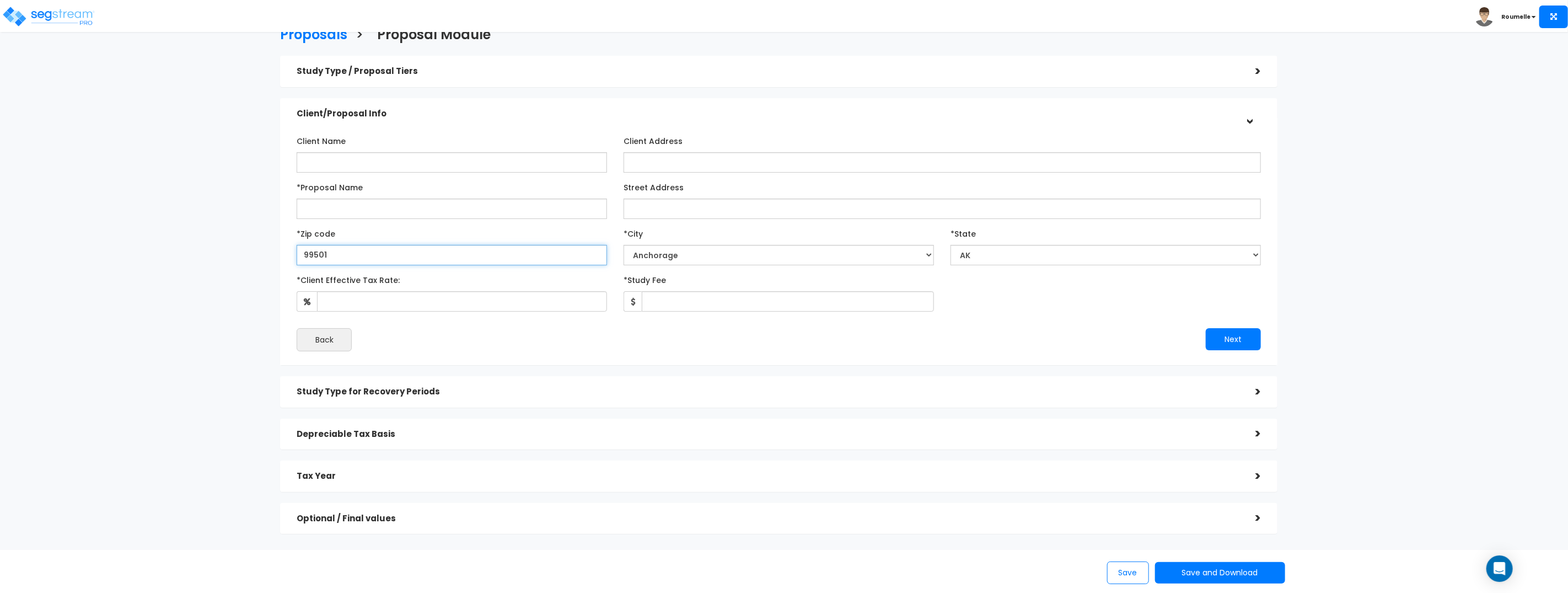
scroll to position [18, 0]
click at [340, 254] on input "99501" at bounding box center [452, 253] width 310 height 21
paste input "891"
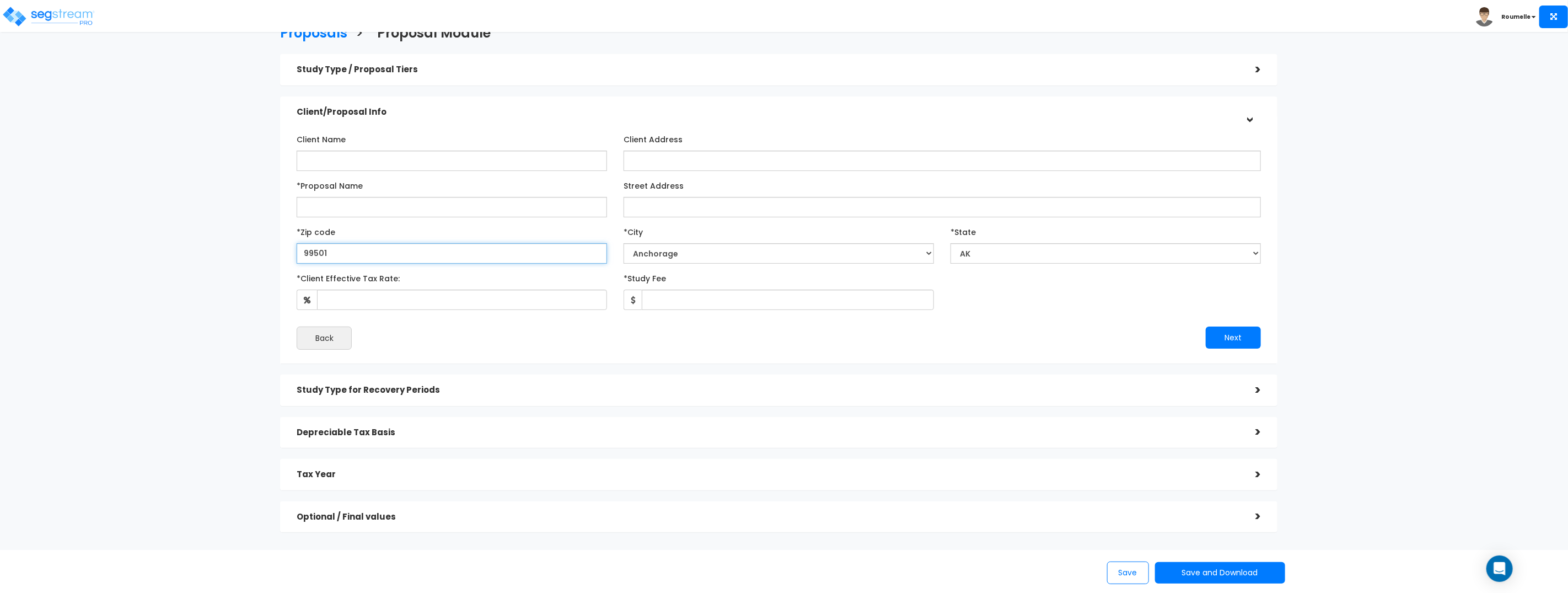
type input "89101"
select select "NV"
type input "89101"
select select "Las Vegas"
click at [350, 256] on input "89101" at bounding box center [452, 253] width 310 height 21
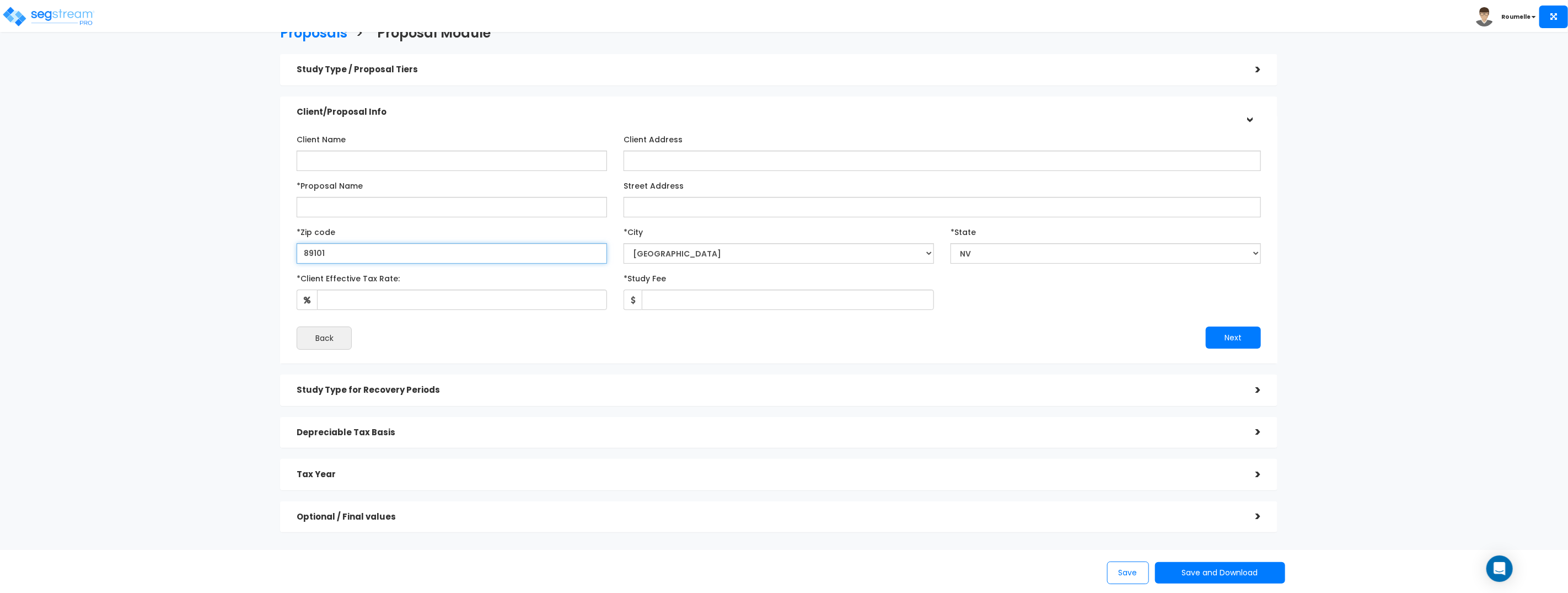
click at [350, 256] on input "89101" at bounding box center [452, 253] width 310 height 21
drag, startPoint x: 296, startPoint y: 245, endPoint x: 265, endPoint y: 243, distance: 31.1
click at [265, 242] on div "Proposals > Proposal Module Study Type / Proposal Tiers > *Study Type Assisted/…" at bounding box center [779, 282] width 1293 height 813
drag, startPoint x: 289, startPoint y: 246, endPoint x: 259, endPoint y: 244, distance: 30.1
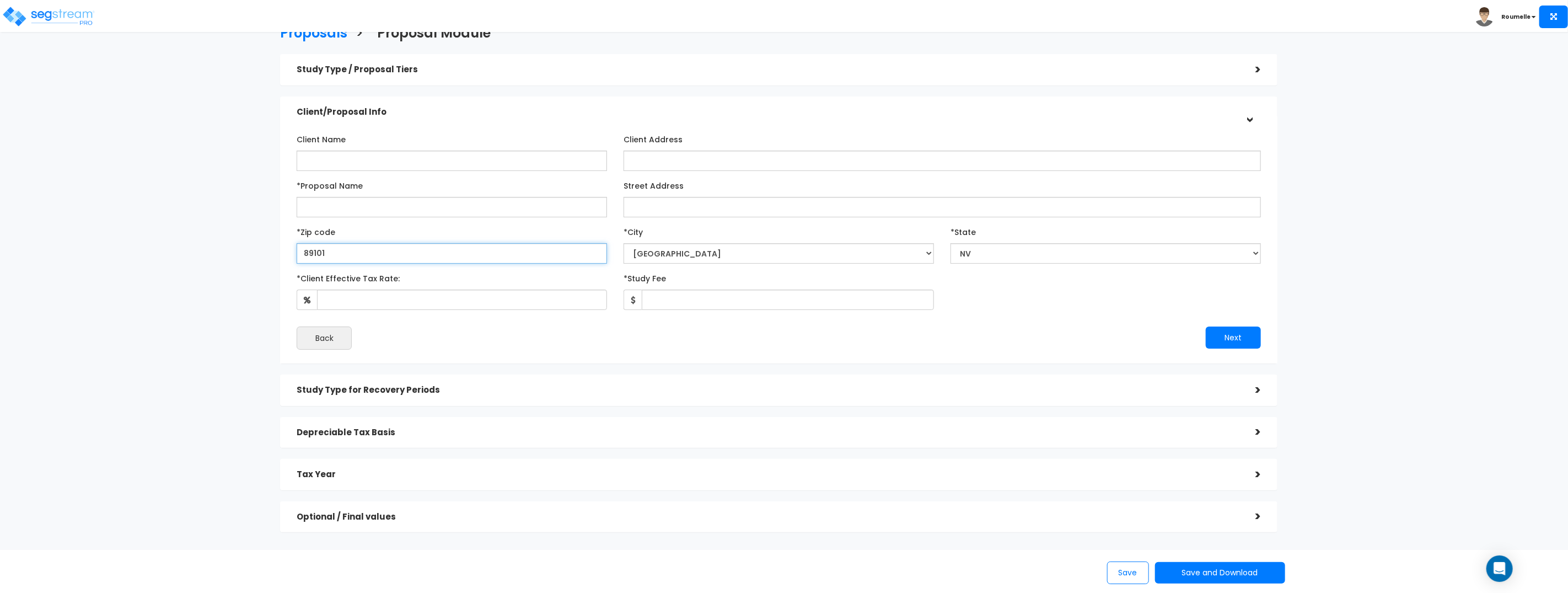
click at [257, 244] on div "Proposals > Proposal Module Study Type / Proposal Tiers > *Study Type Assisted/…" at bounding box center [779, 282] width 1293 height 813
paste input "77002"
type input "77002"
select select "TX"
type input "77002"
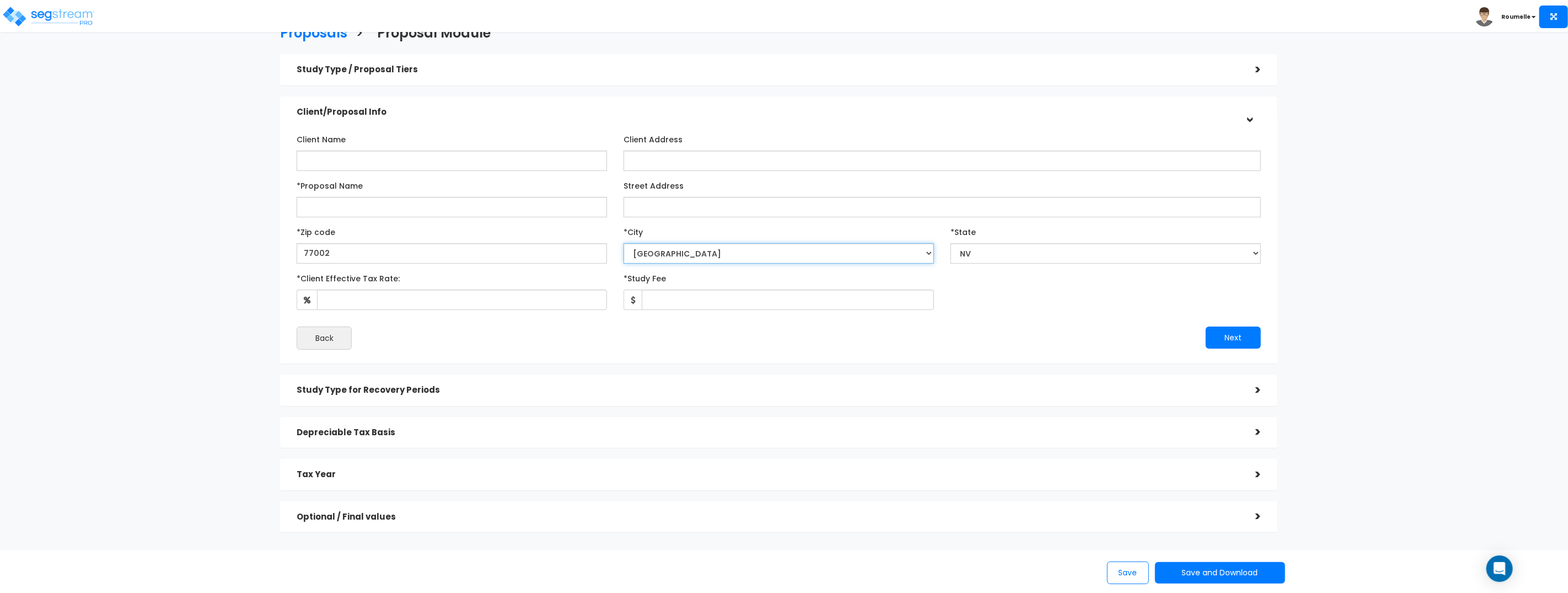
select select "Houston"
drag, startPoint x: 345, startPoint y: 255, endPoint x: 354, endPoint y: 248, distance: 11.4
click at [345, 255] on input "77002" at bounding box center [452, 253] width 310 height 21
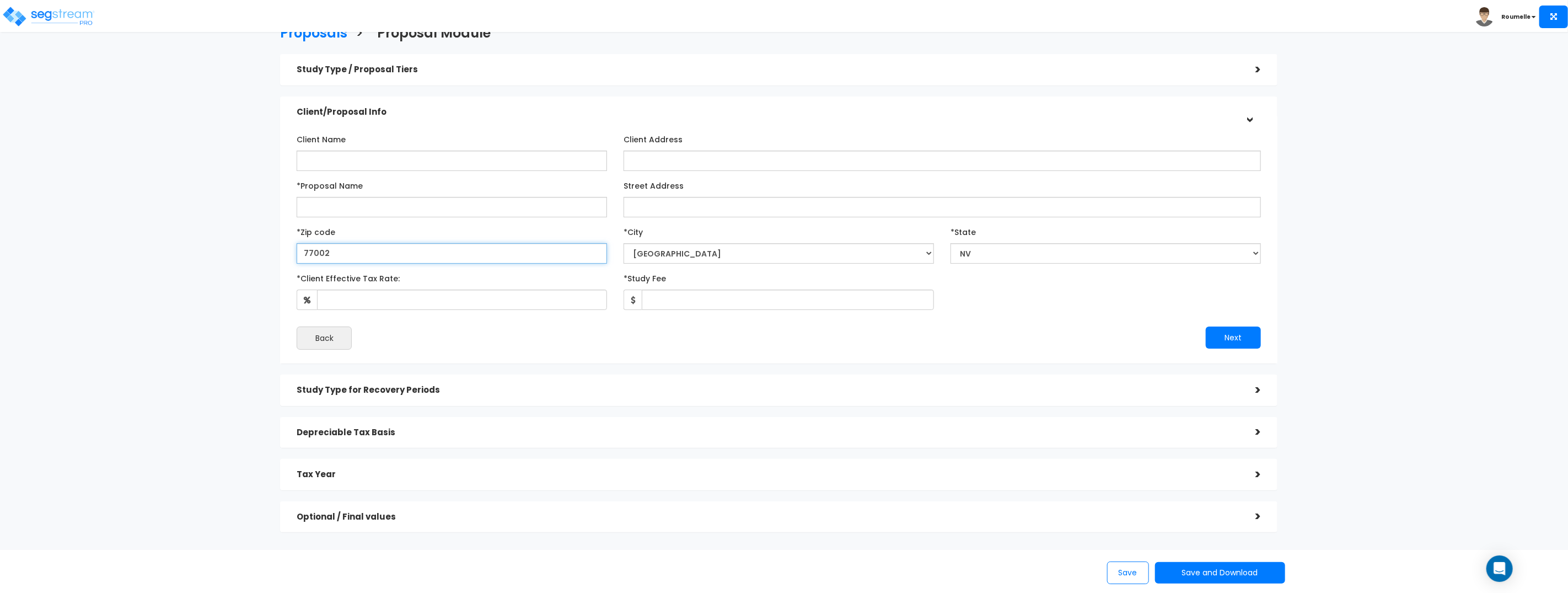
click at [354, 248] on input "77002" at bounding box center [452, 253] width 310 height 21
paste input "87101"
type input "87101"
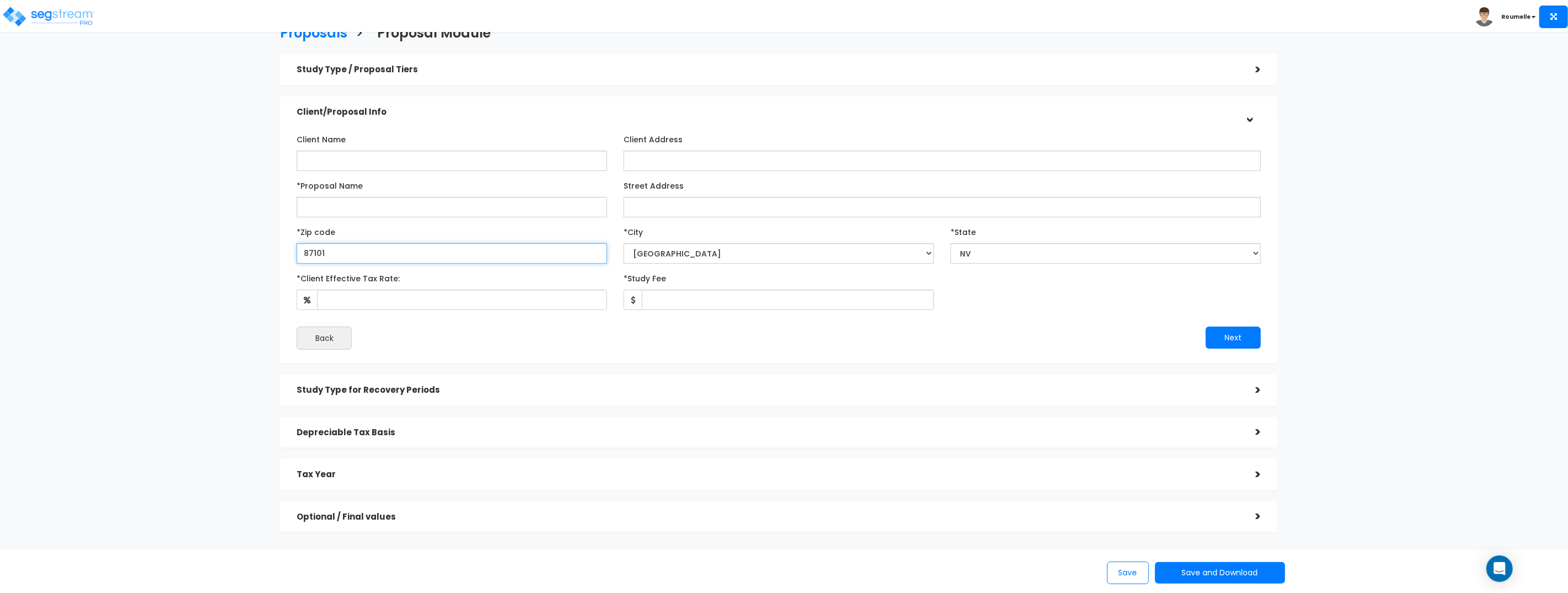
select select "NM"
click at [354, 253] on input "87101" at bounding box center [452, 253] width 310 height 21
paste input "972"
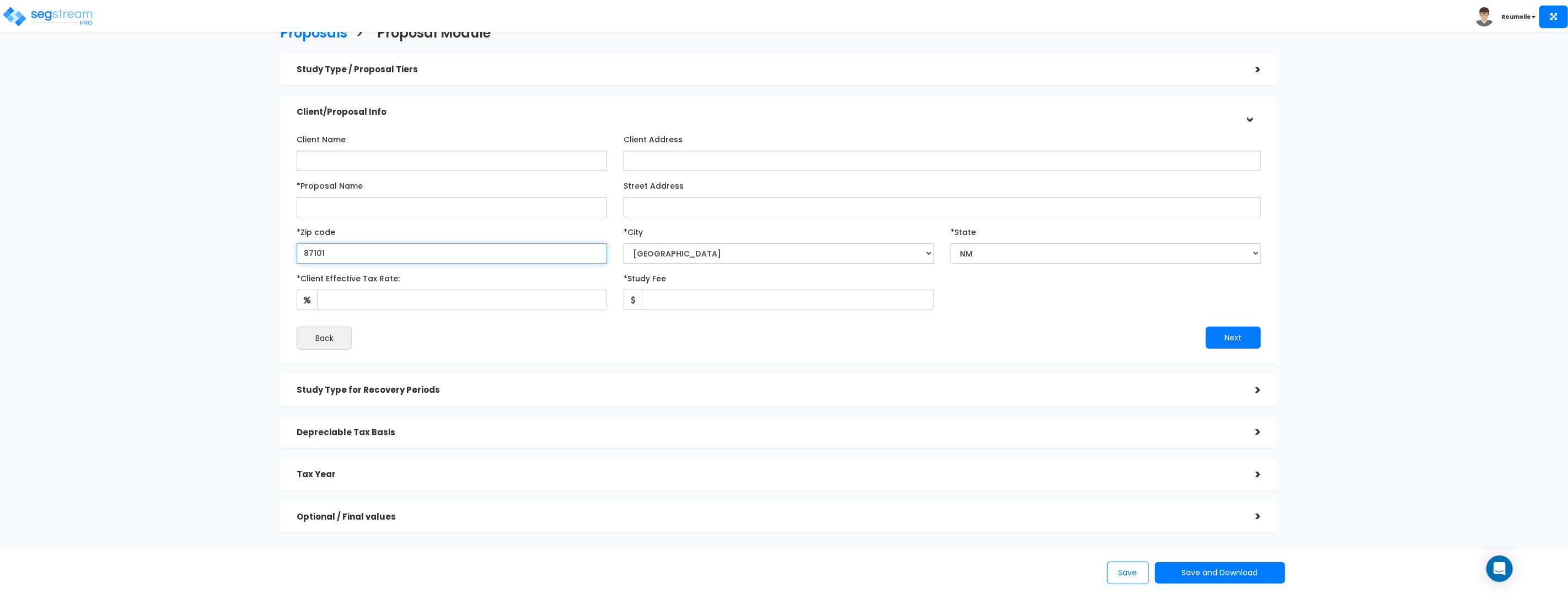
type input "97201"
select select "OR"
click at [355, 254] on input "97201" at bounding box center [452, 253] width 310 height 21
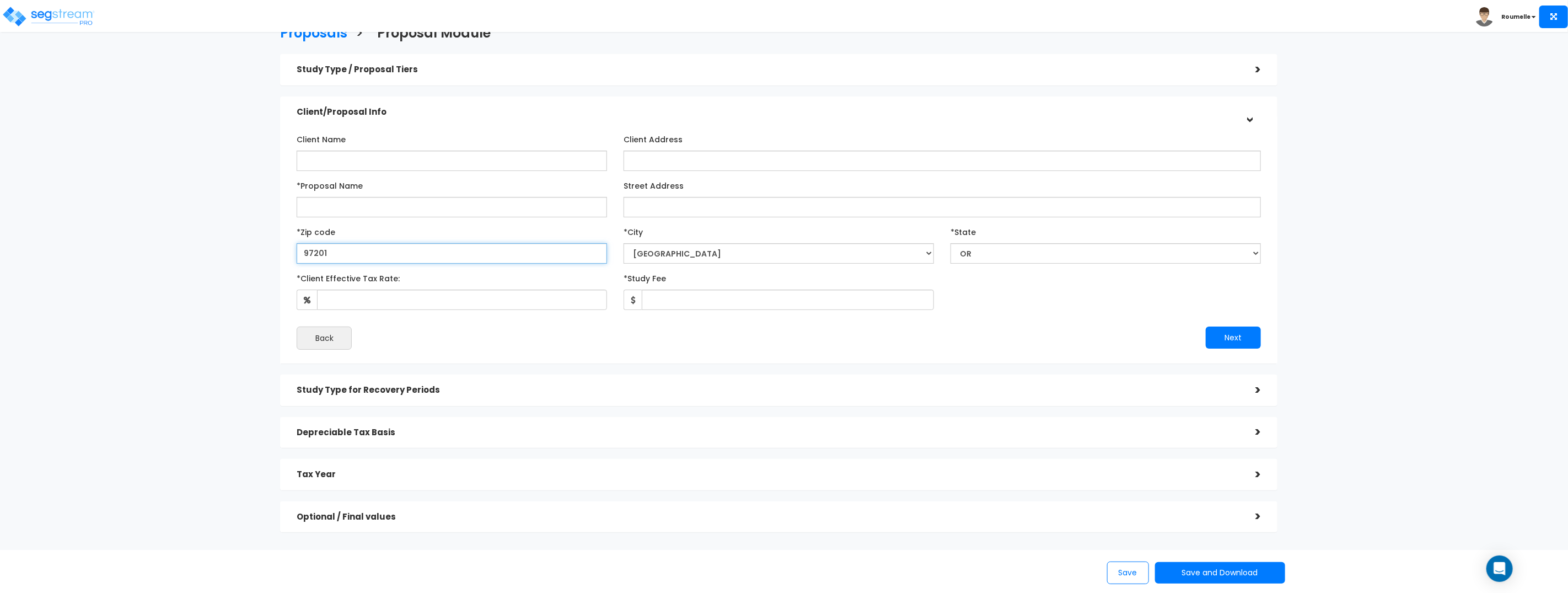
paste input "21"
type input "92101"
select select "Portland"
click at [379, 251] on input "92101" at bounding box center [452, 253] width 310 height 21
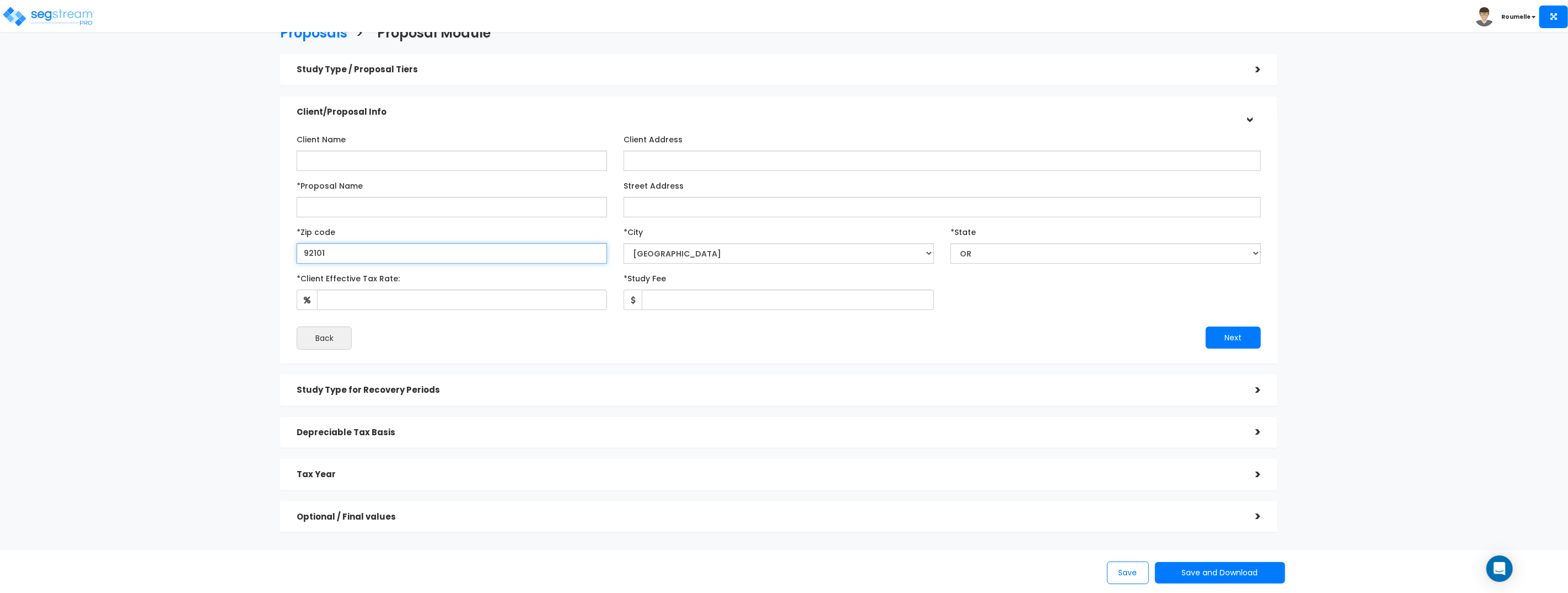
click at [379, 251] on input "92101" at bounding box center [452, 253] width 310 height 21
type input "2820"
select select "NC"
type input "28202"
select select "Charlotte"
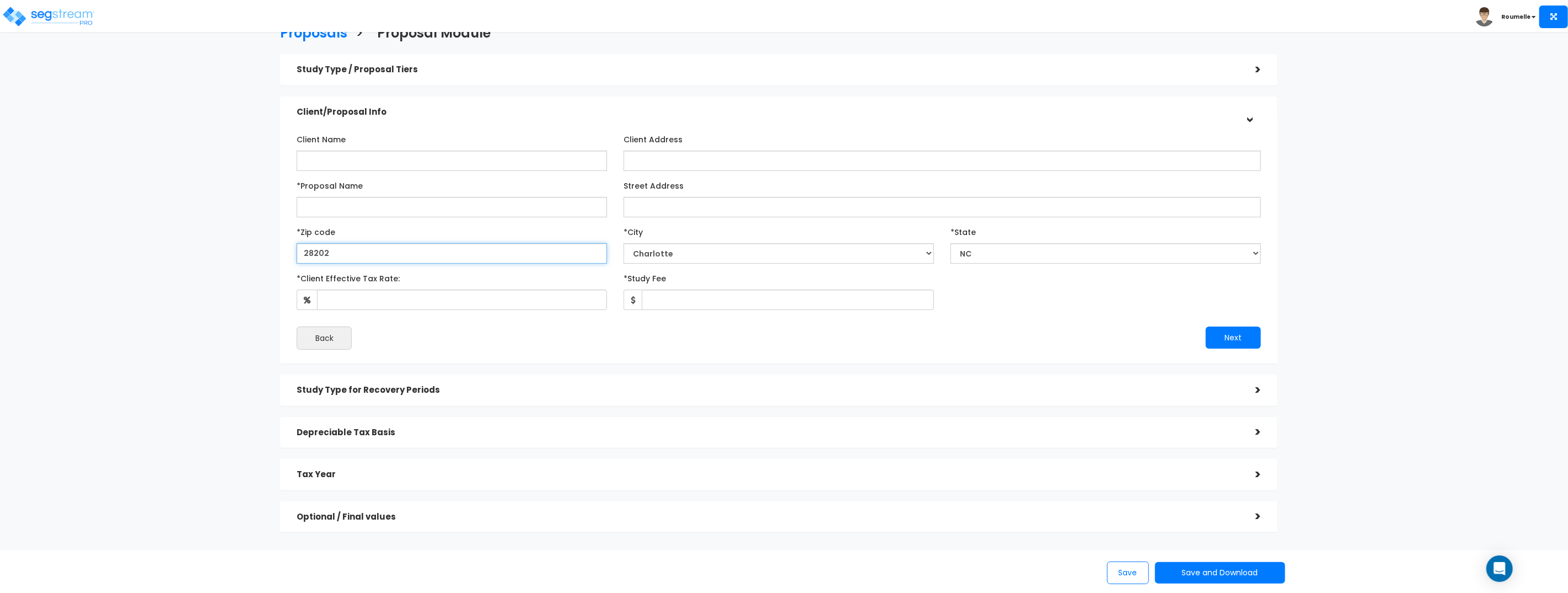
click at [379, 251] on input "28202" at bounding box center [452, 253] width 310 height 21
type input "4020"
select select "KY"
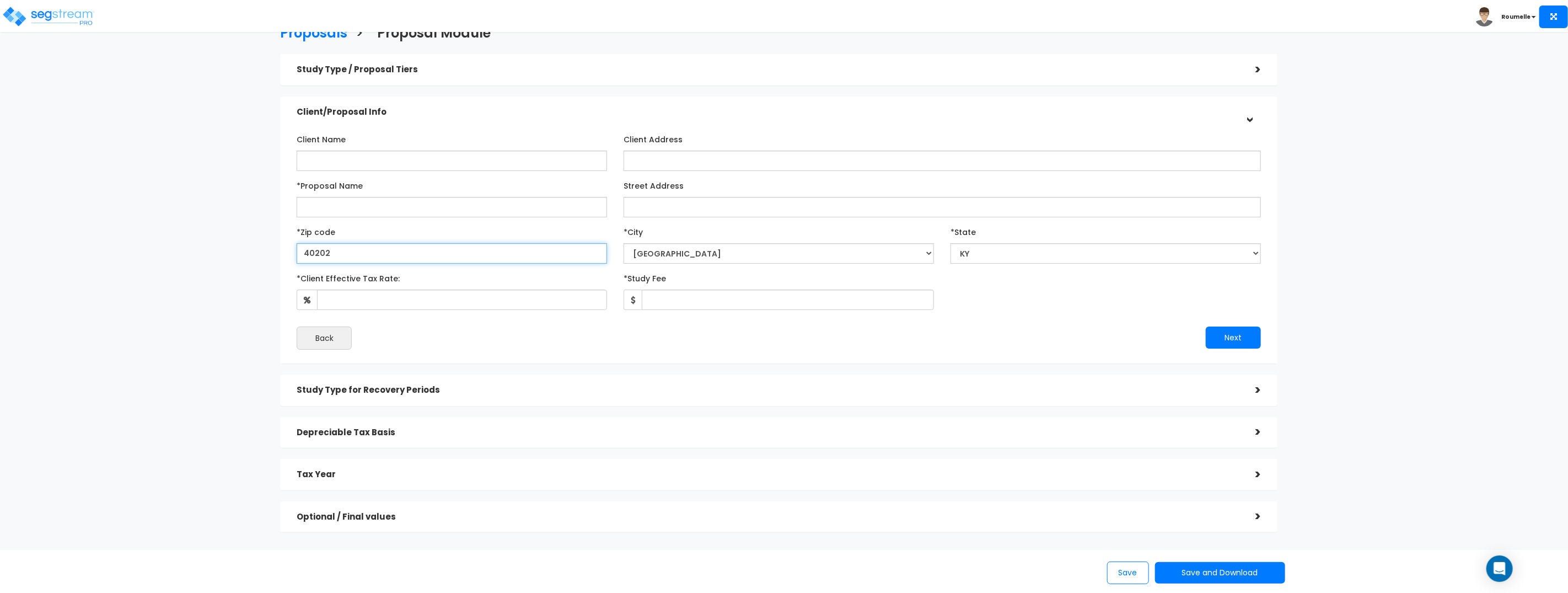
type input "40202"
select select "Louisville"
click at [380, 251] on input "40202" at bounding box center [452, 253] width 310 height 21
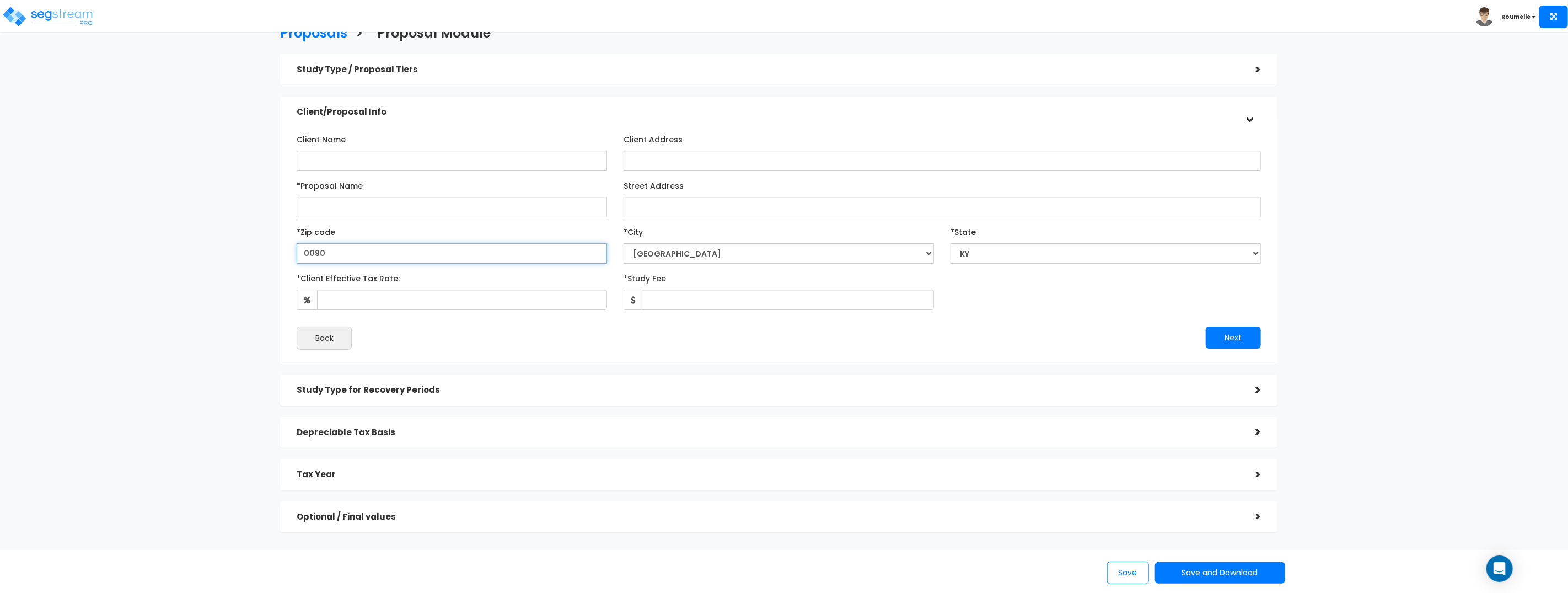
type input "00901"
select select
click at [380, 251] on input "00901" at bounding box center [452, 253] width 310 height 21
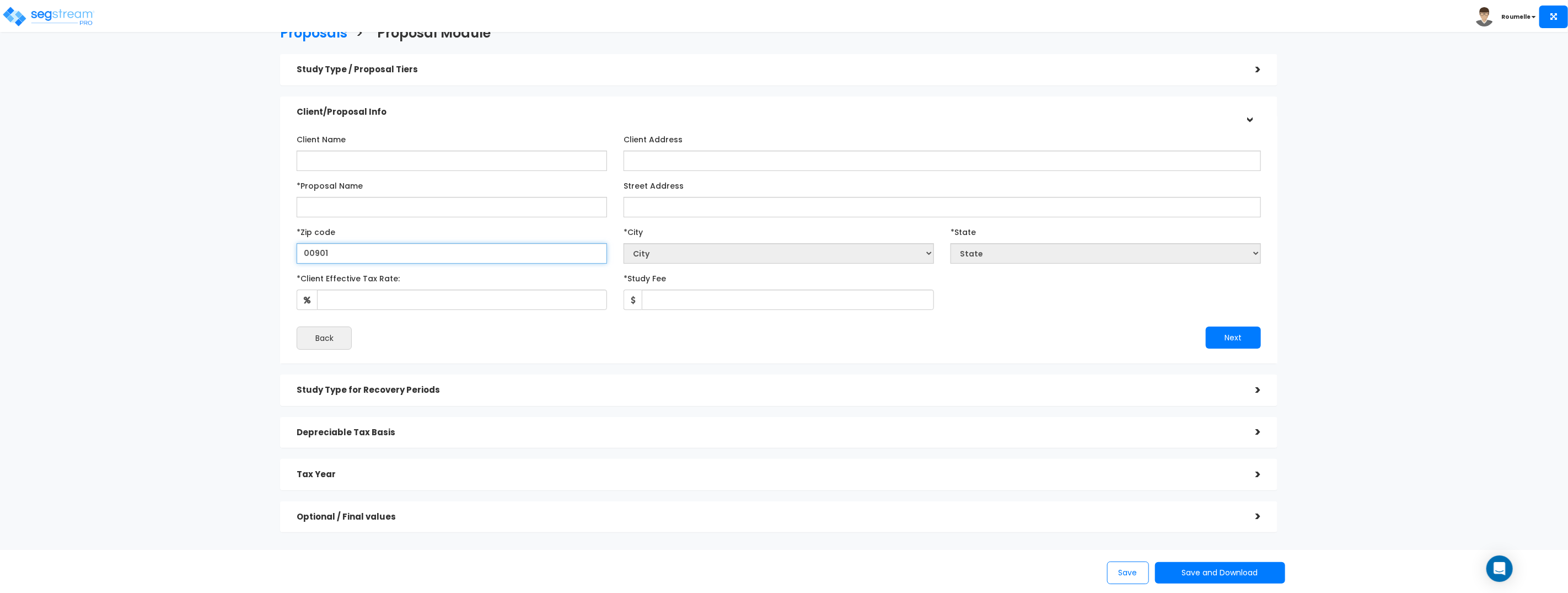
click at [380, 251] on input "00901" at bounding box center [452, 253] width 310 height 21
type input "00"
select select "National Average"
type input "00901"
select select
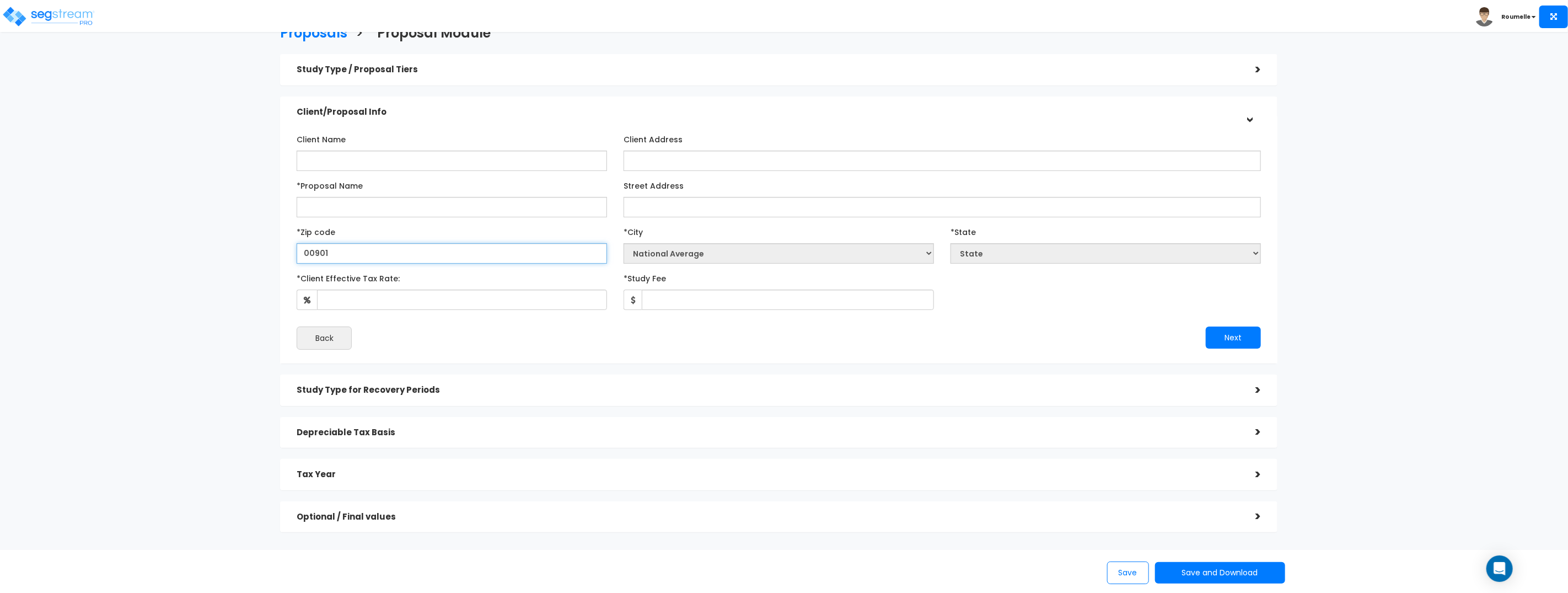
click at [376, 260] on input "00901" at bounding box center [452, 253] width 310 height 21
type input "00901"
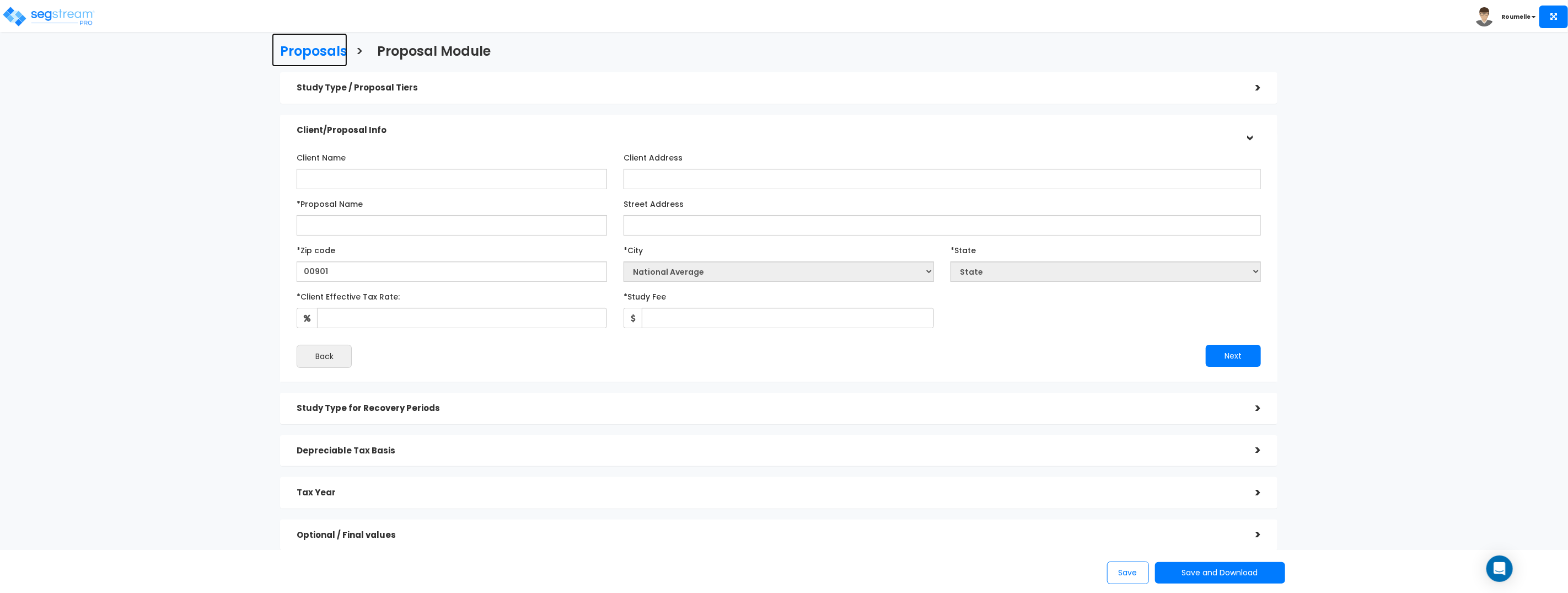
click at [323, 56] on h3 "Proposals" at bounding box center [313, 52] width 68 height 17
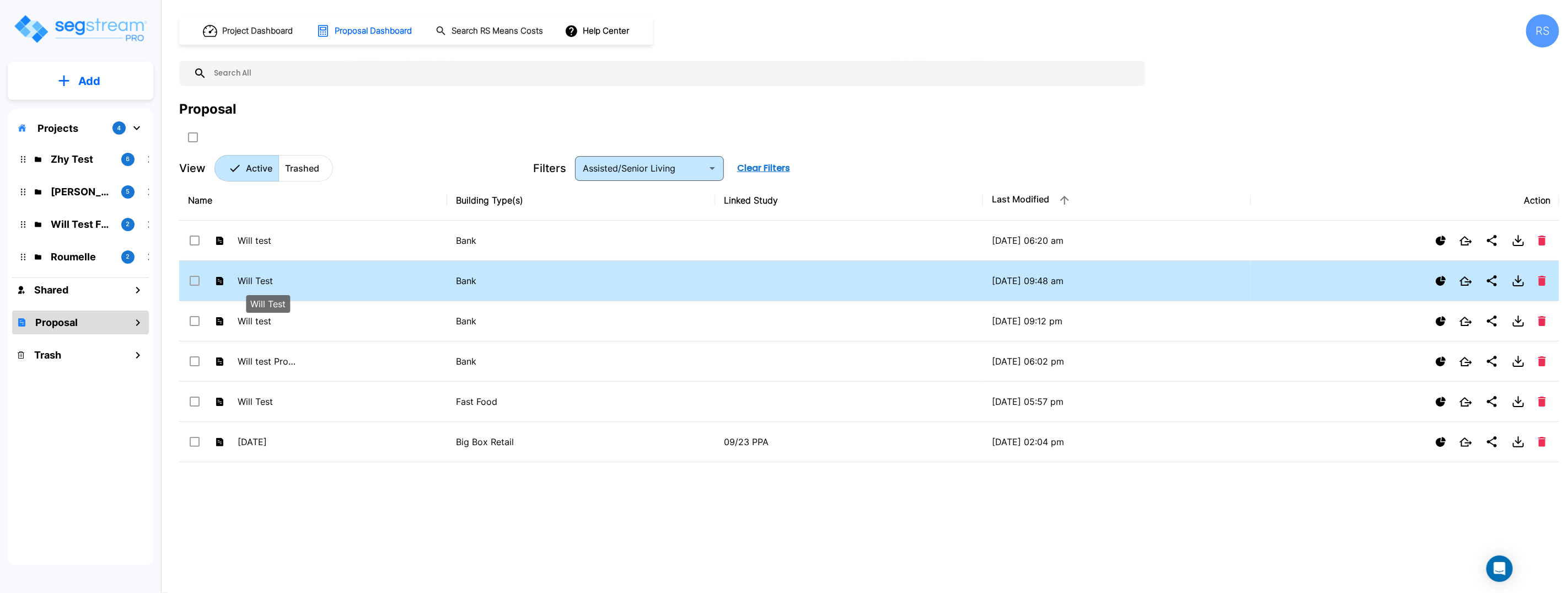
click at [263, 278] on p "Will Test" at bounding box center [268, 281] width 61 height 13
click at [243, 278] on p "Will Test" at bounding box center [268, 281] width 61 height 13
checkbox input "false"
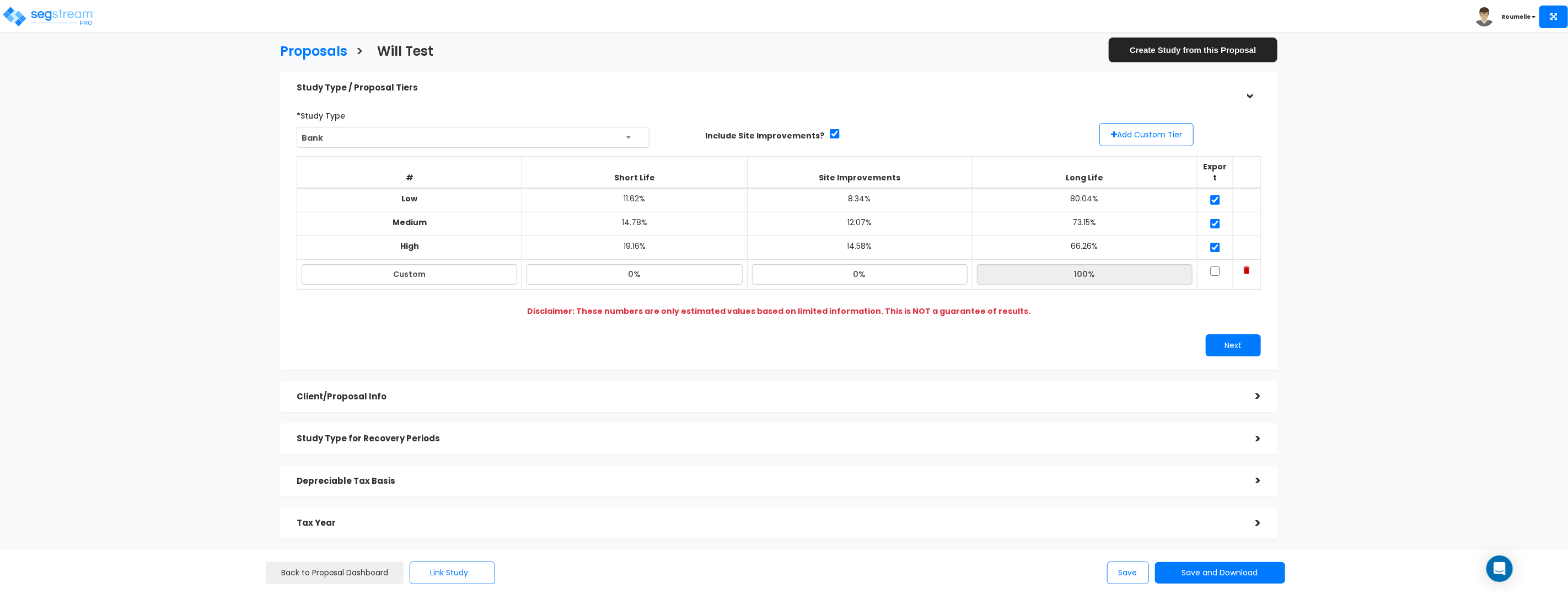
click at [366, 392] on h5 "Client/Proposal Info" at bounding box center [768, 396] width 942 height 9
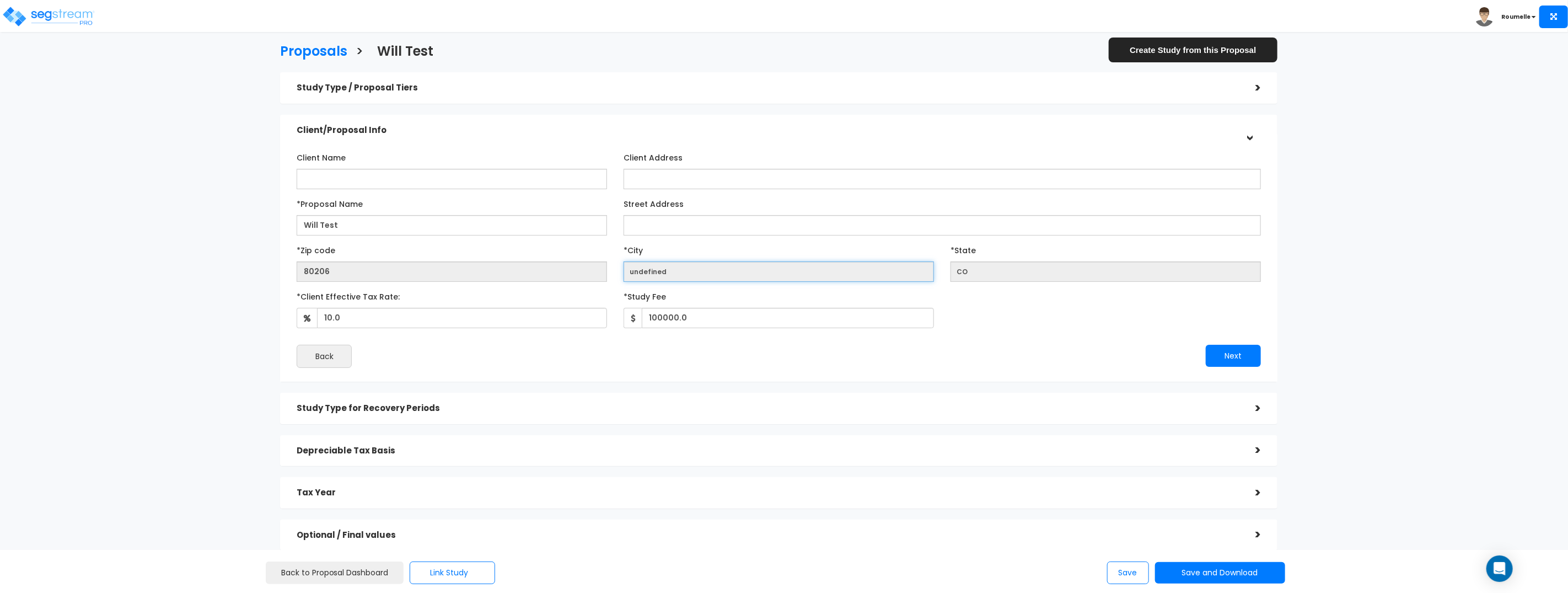
click at [668, 269] on input "undefined" at bounding box center [779, 272] width 310 height 21
click at [668, 269] on input "undefined" at bounding box center [779, 272] width 310 height 21
click at [388, 276] on input "80206" at bounding box center [452, 272] width 310 height 21
click at [387, 276] on input "80206" at bounding box center [452, 272] width 310 height 21
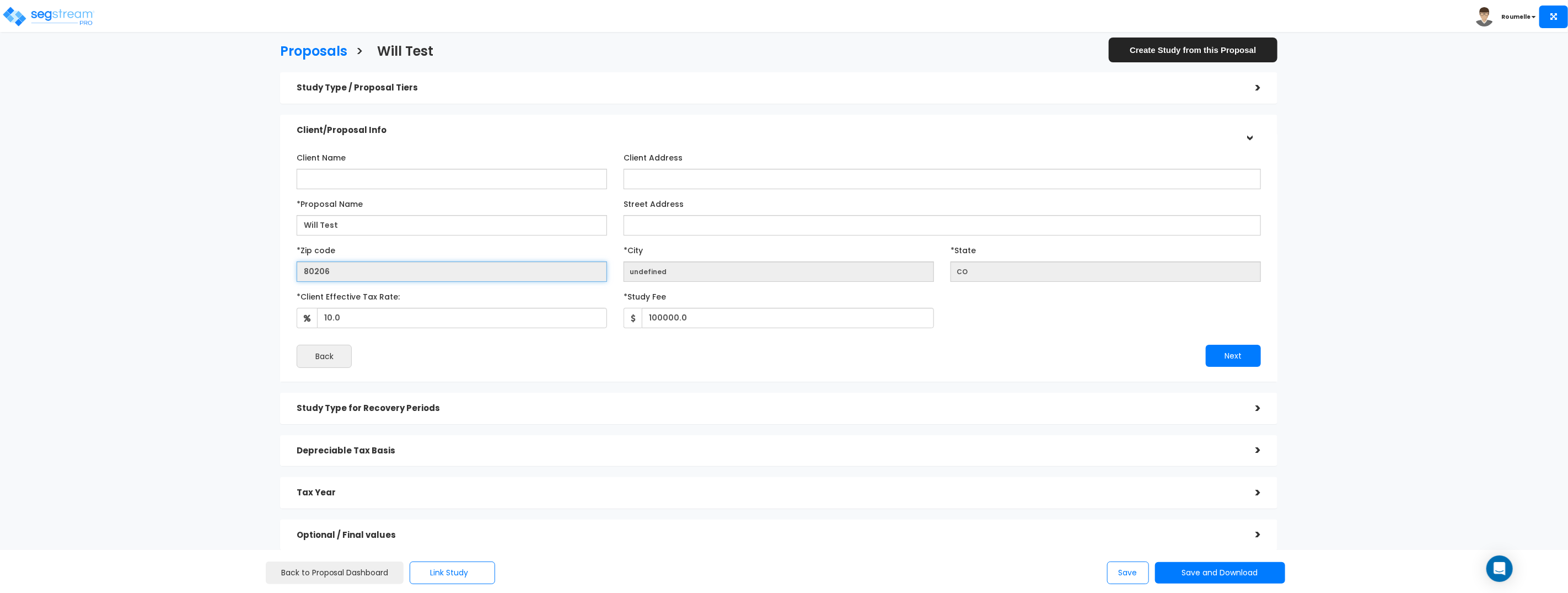
click at [387, 276] on input "80206" at bounding box center [452, 272] width 310 height 21
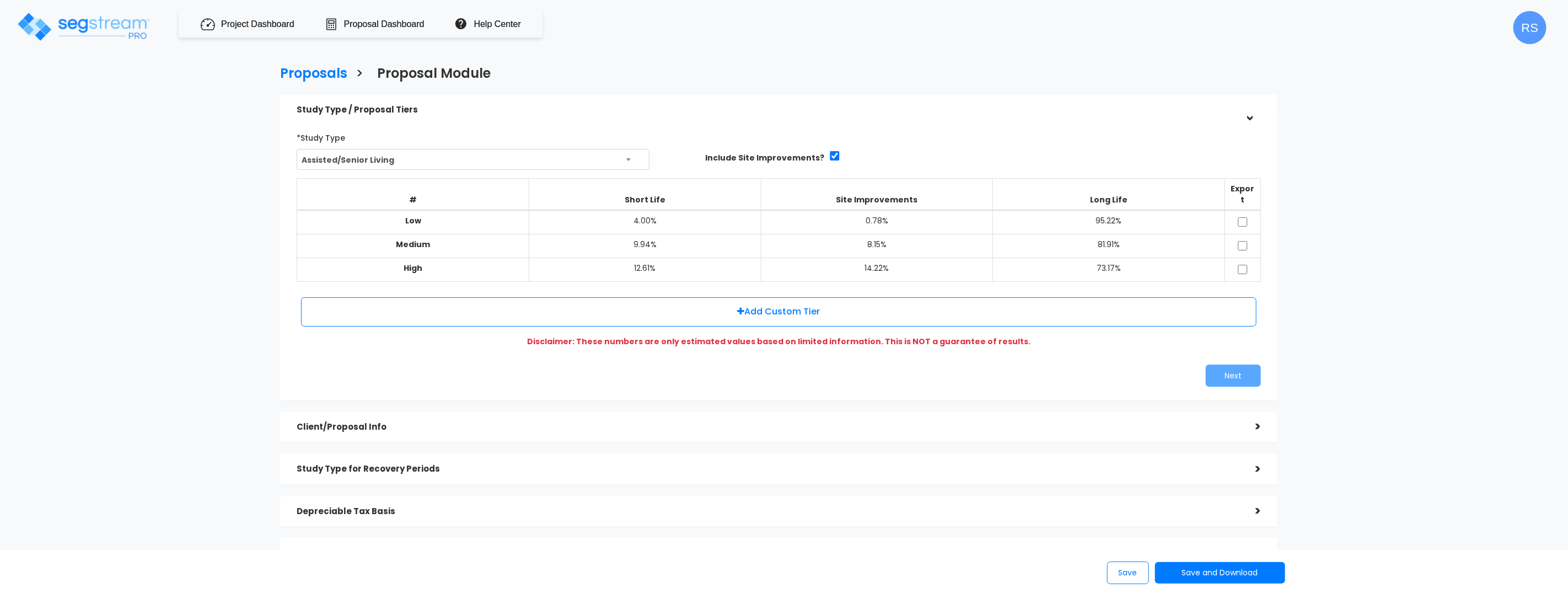
scroll to position [2, 0]
drag, startPoint x: 1244, startPoint y: 208, endPoint x: 1245, endPoint y: 220, distance: 12.0
click at [1244, 216] on input "checkbox" at bounding box center [1243, 220] width 11 height 9
checkbox input "true"
click at [1244, 239] on input "checkbox" at bounding box center [1243, 244] width 11 height 9
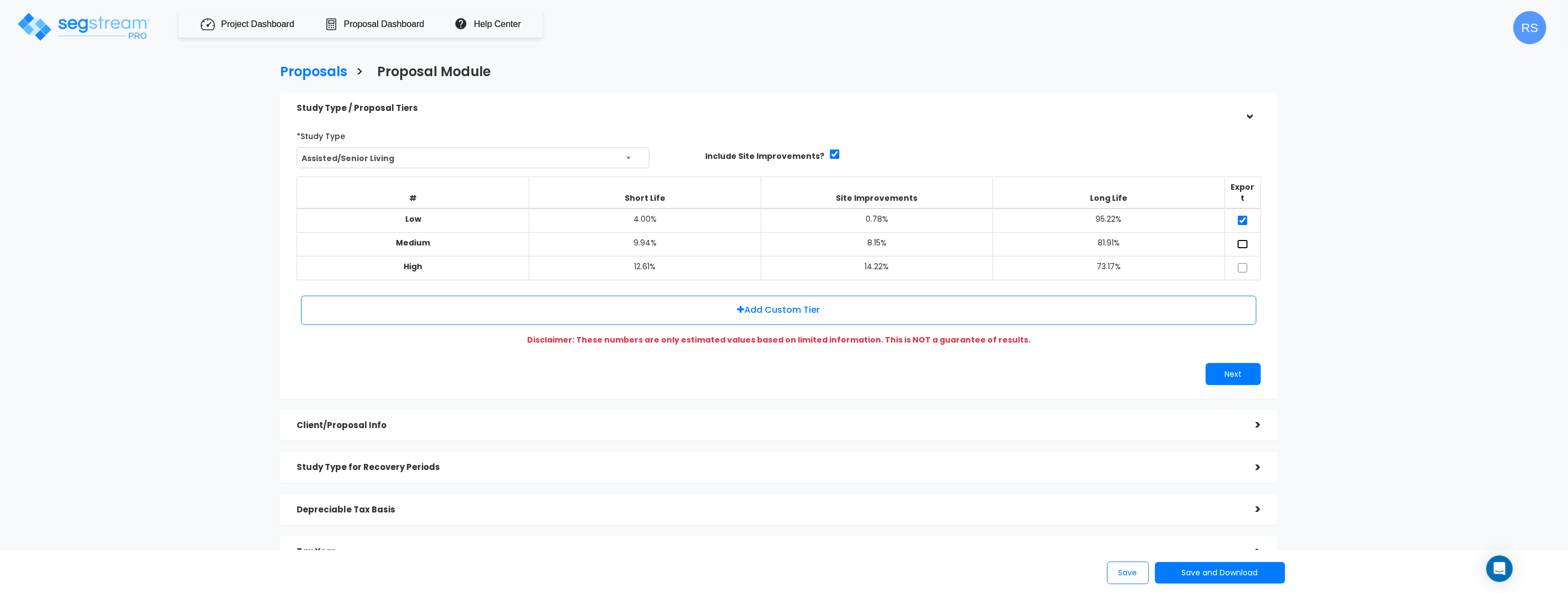
checkbox input "true"
click at [1206, 363] on button "Next" at bounding box center [1233, 374] width 55 height 22
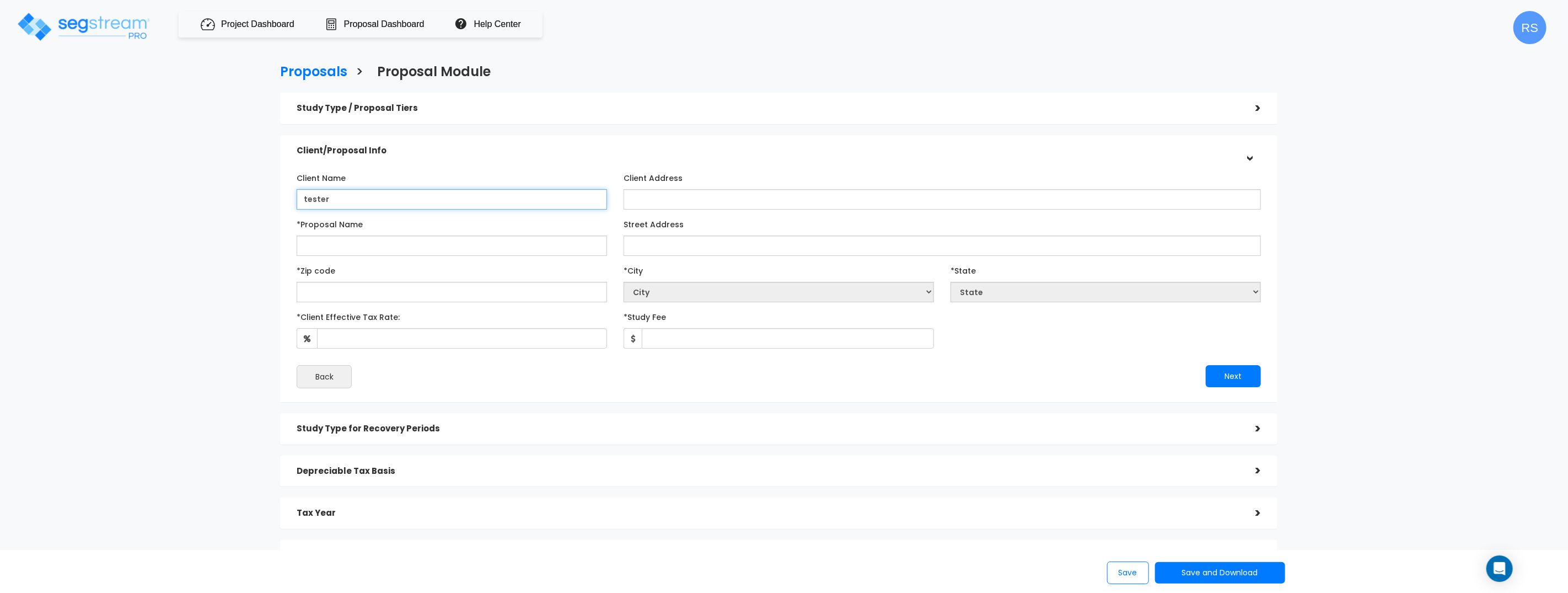
type input "tester"
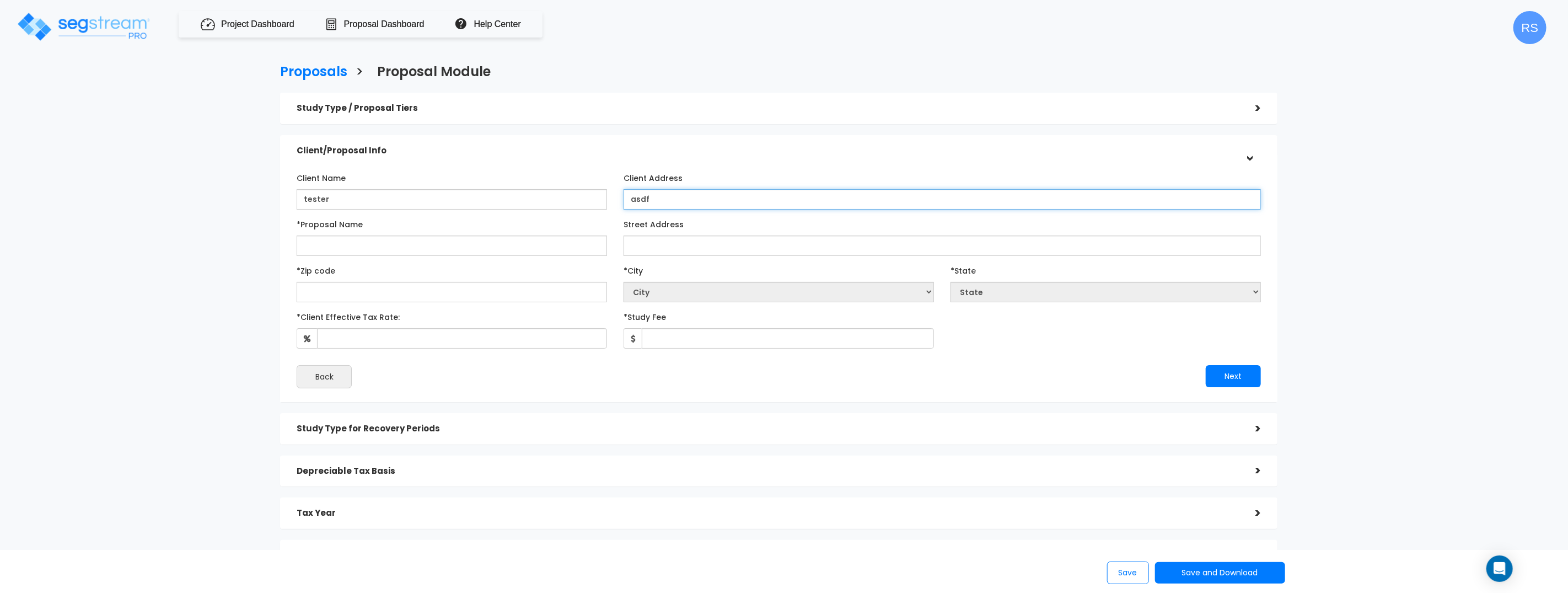
type input "asdf"
type input "tester"
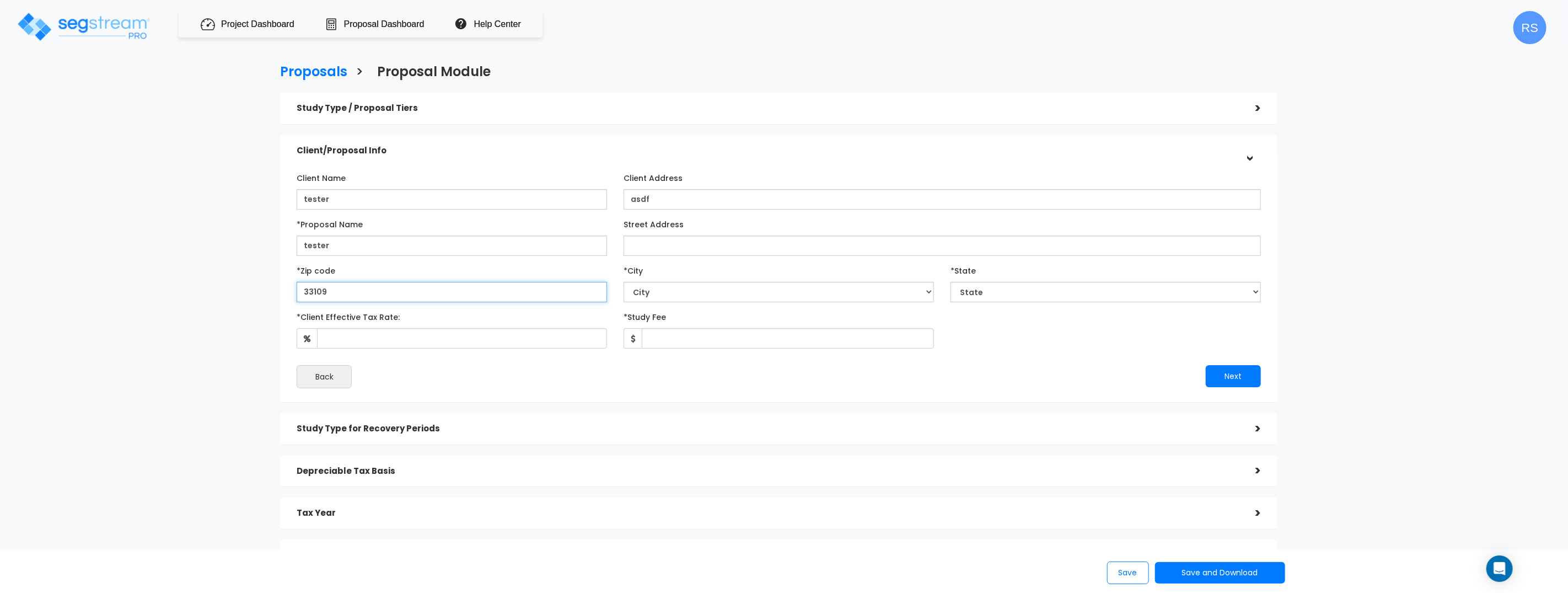
type input "33109"
select select "FL"
select select "Miami Beach"
type input "te"
type input "19"
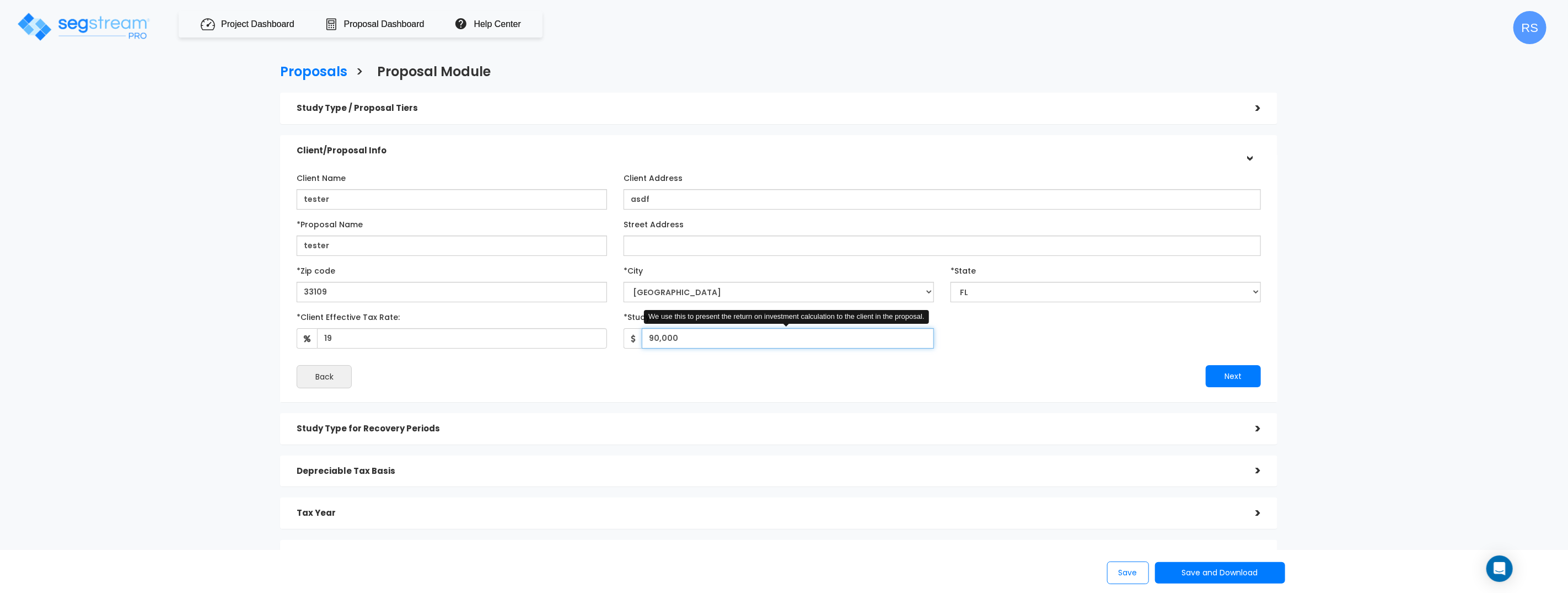
type input "90,000"
click at [1206, 365] on button "Next" at bounding box center [1233, 376] width 55 height 22
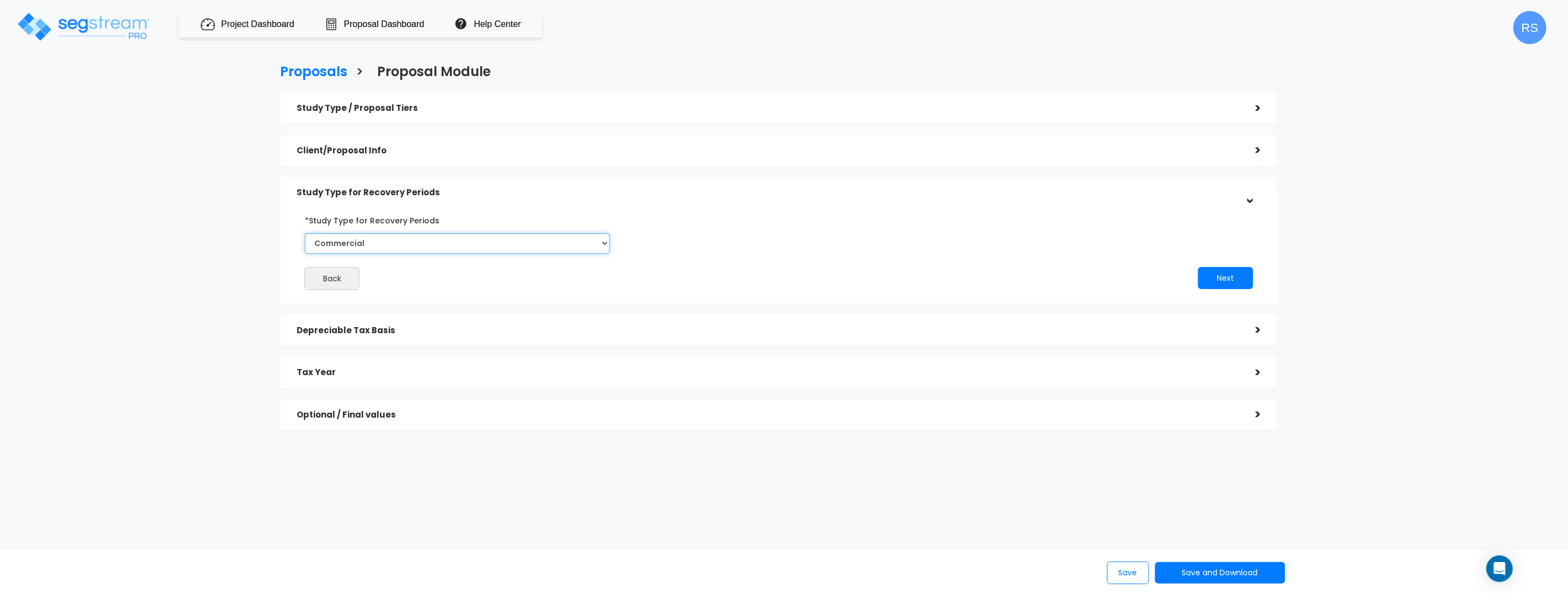
scroll to position [0, 0]
select select "Residential"
click at [305, 235] on select "Commercial Residential" at bounding box center [457, 245] width 305 height 21
click at [1198, 268] on button "Next" at bounding box center [1225, 279] width 55 height 22
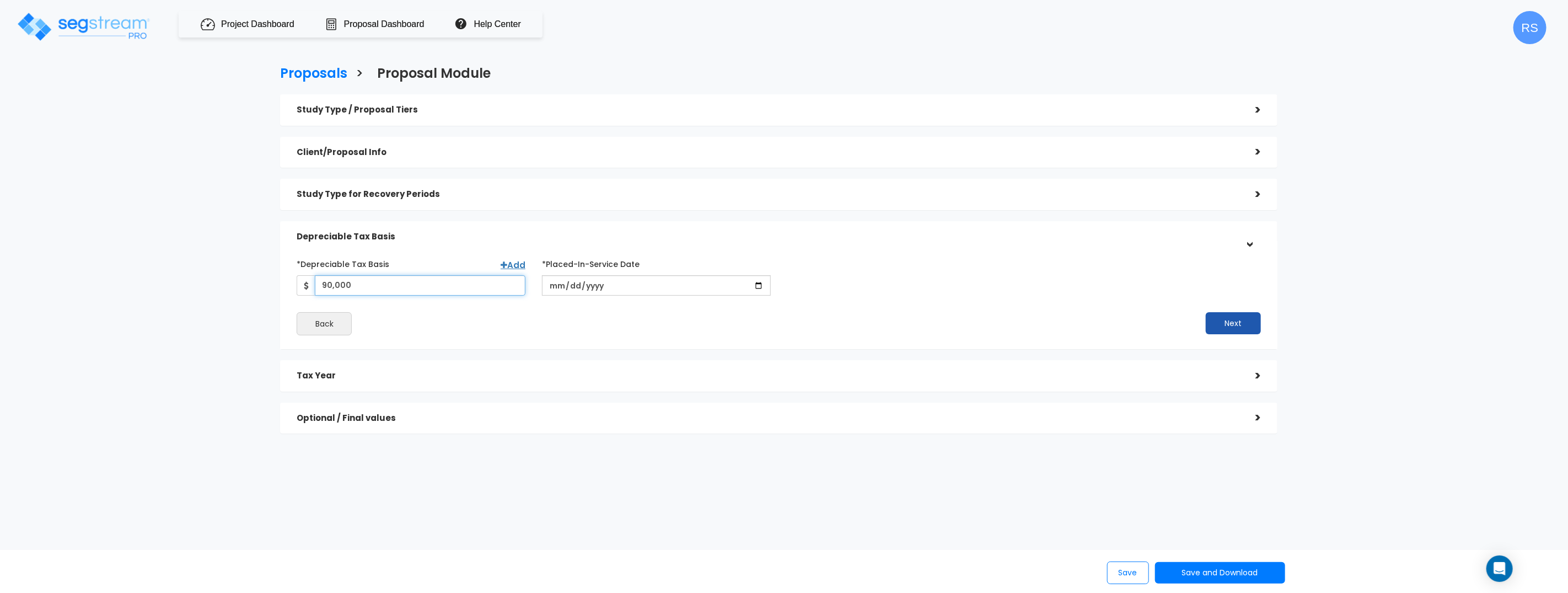
type input "90,000"
type input "1980-01-22"
click at [561, 286] on input "date" at bounding box center [656, 286] width 229 height 21
type input "0201-01-22"
type input "2025-01-22"
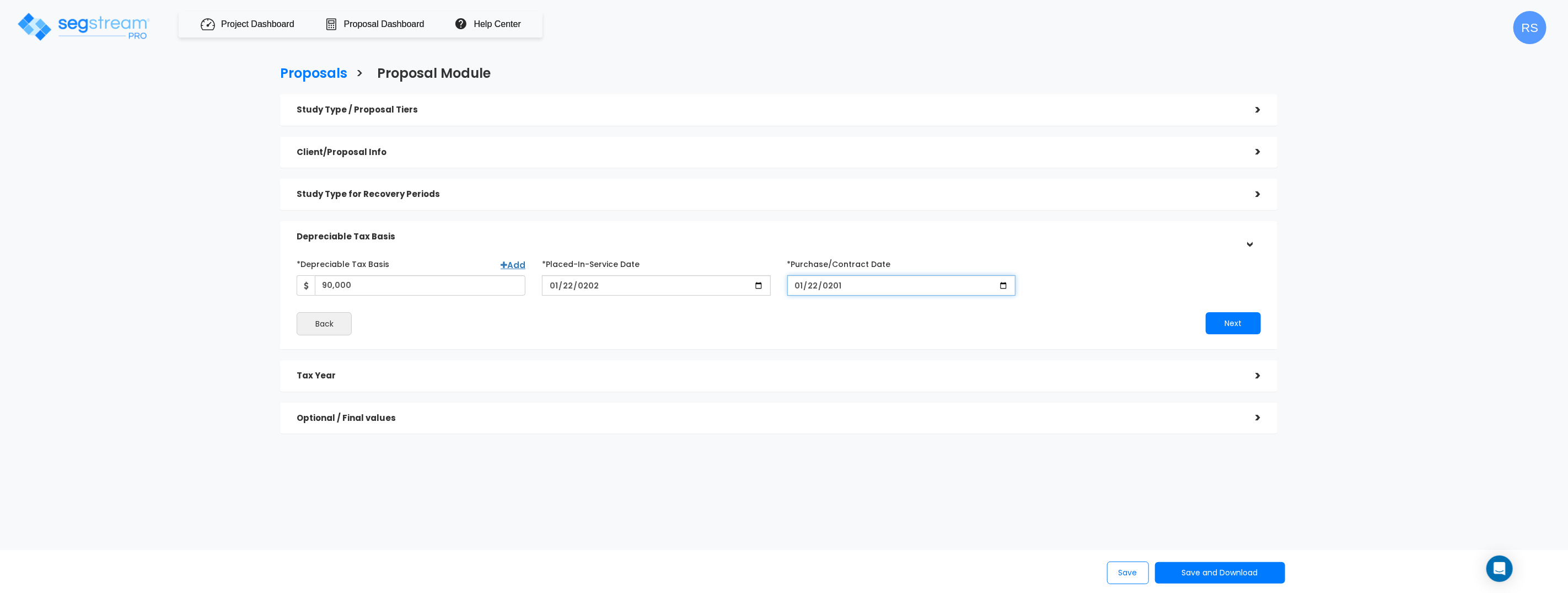
type input "2019-01-22"
click at [1206, 312] on button "Next" at bounding box center [1233, 323] width 55 height 22
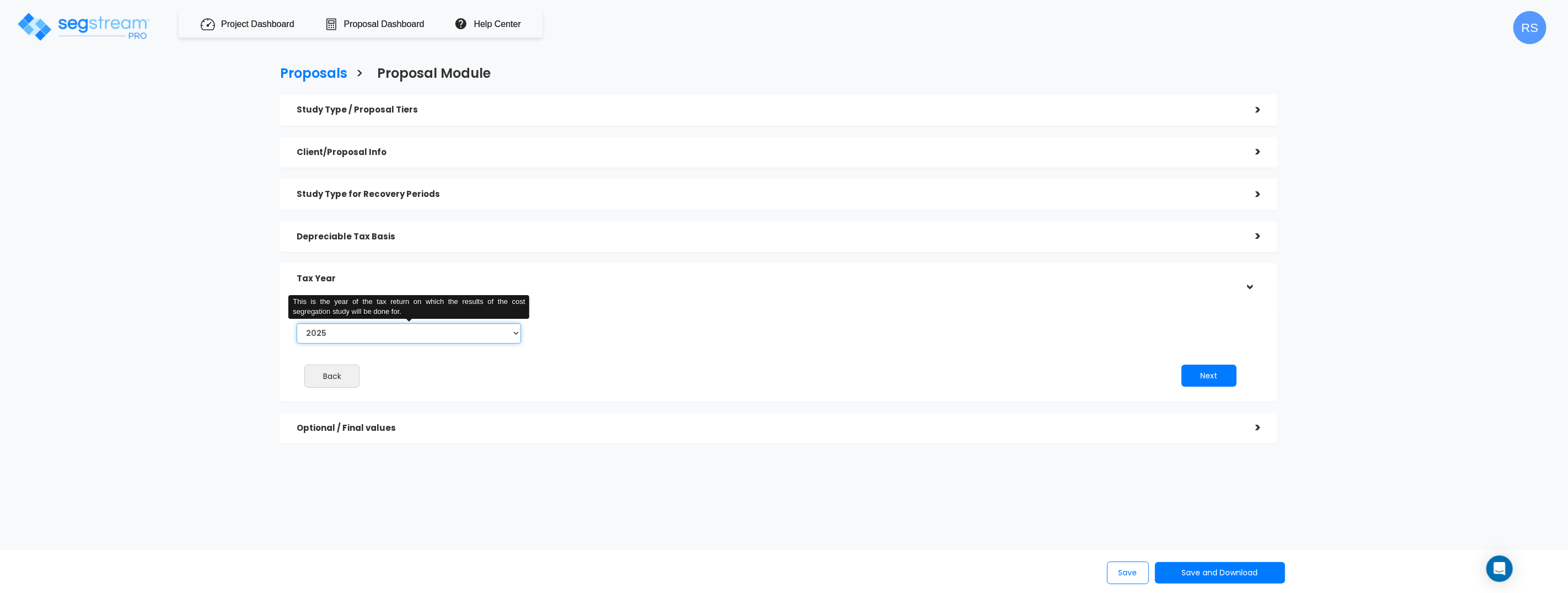
select select "2026"
click at [296, 323] on select "2025 2026" at bounding box center [408, 334] width 225 height 21
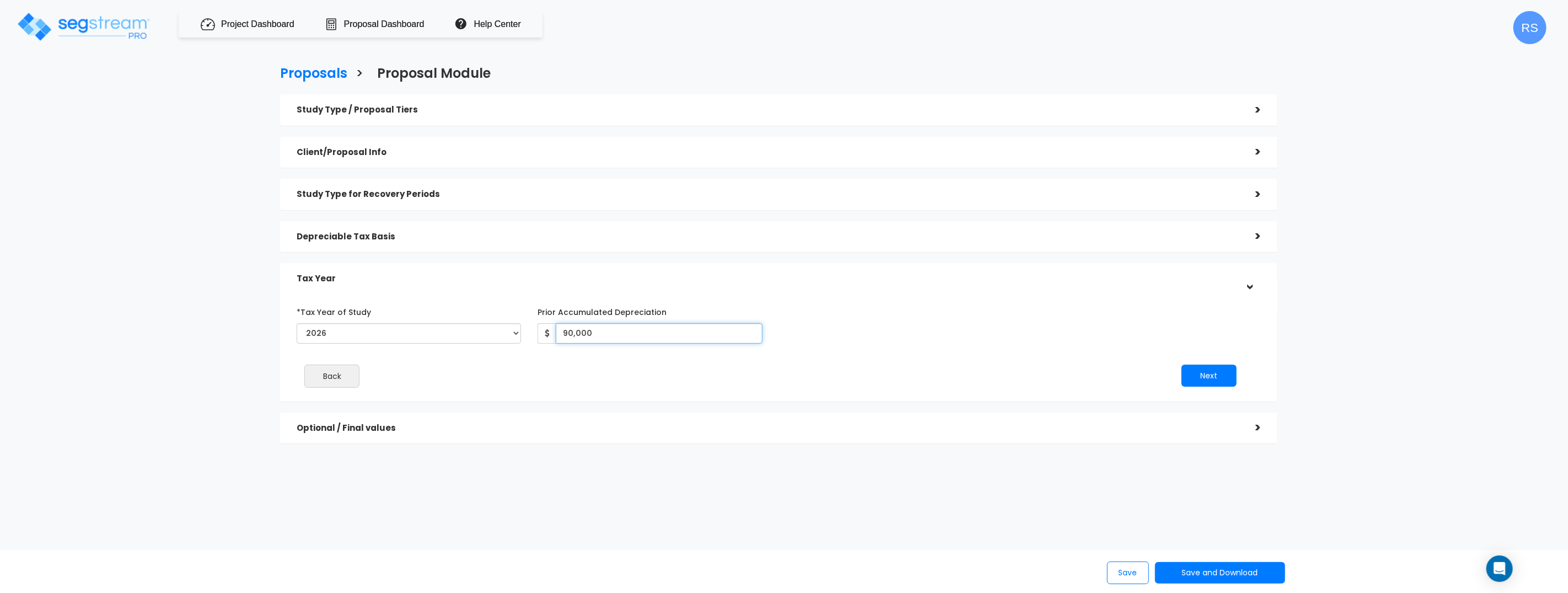
type input "90,000"
click at [1181, 365] on button "Next" at bounding box center [1209, 376] width 55 height 22
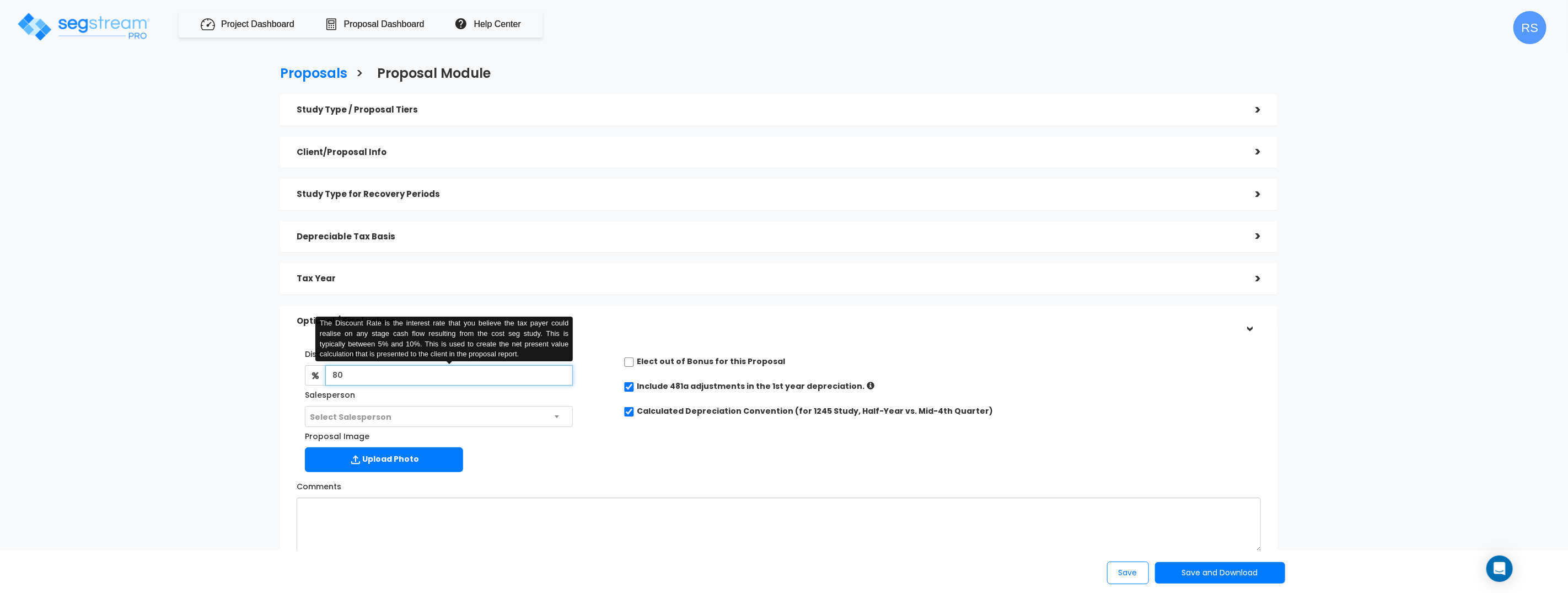
type input "80"
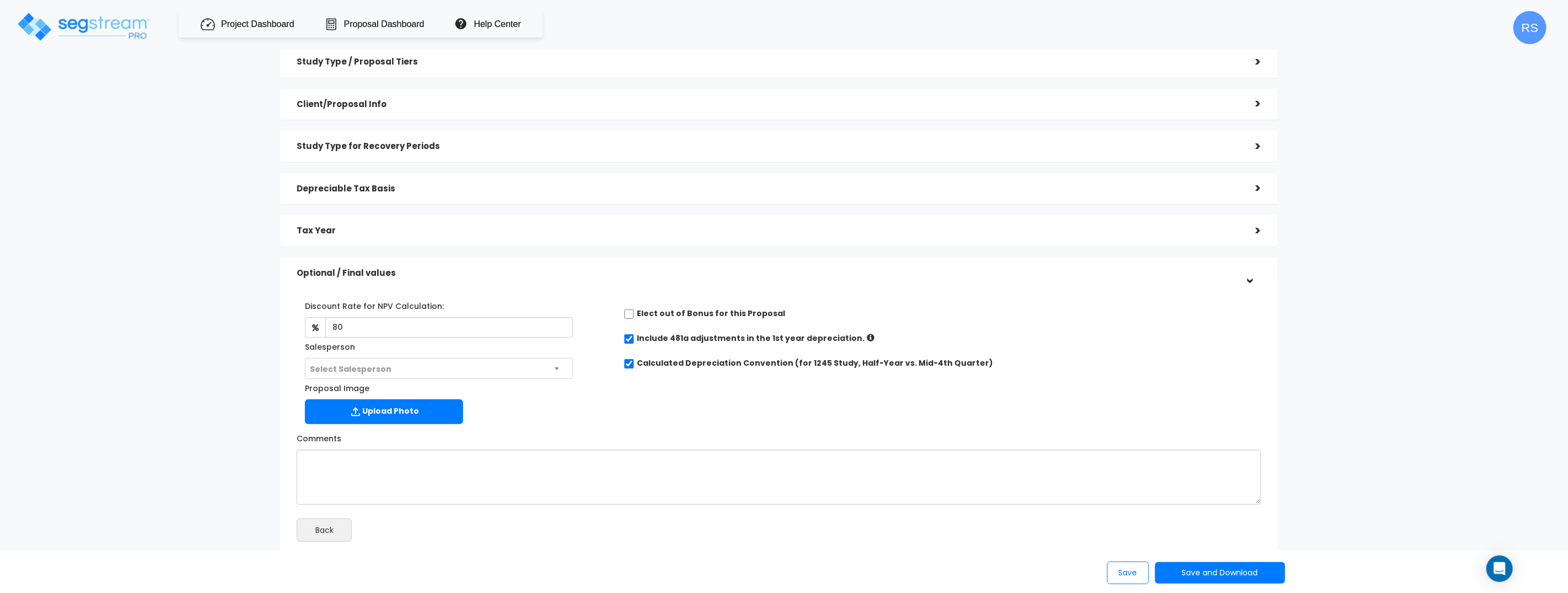
scroll to position [49, 0]
click at [544, 365] on span "Select Salesperson" at bounding box center [439, 368] width 267 height 21
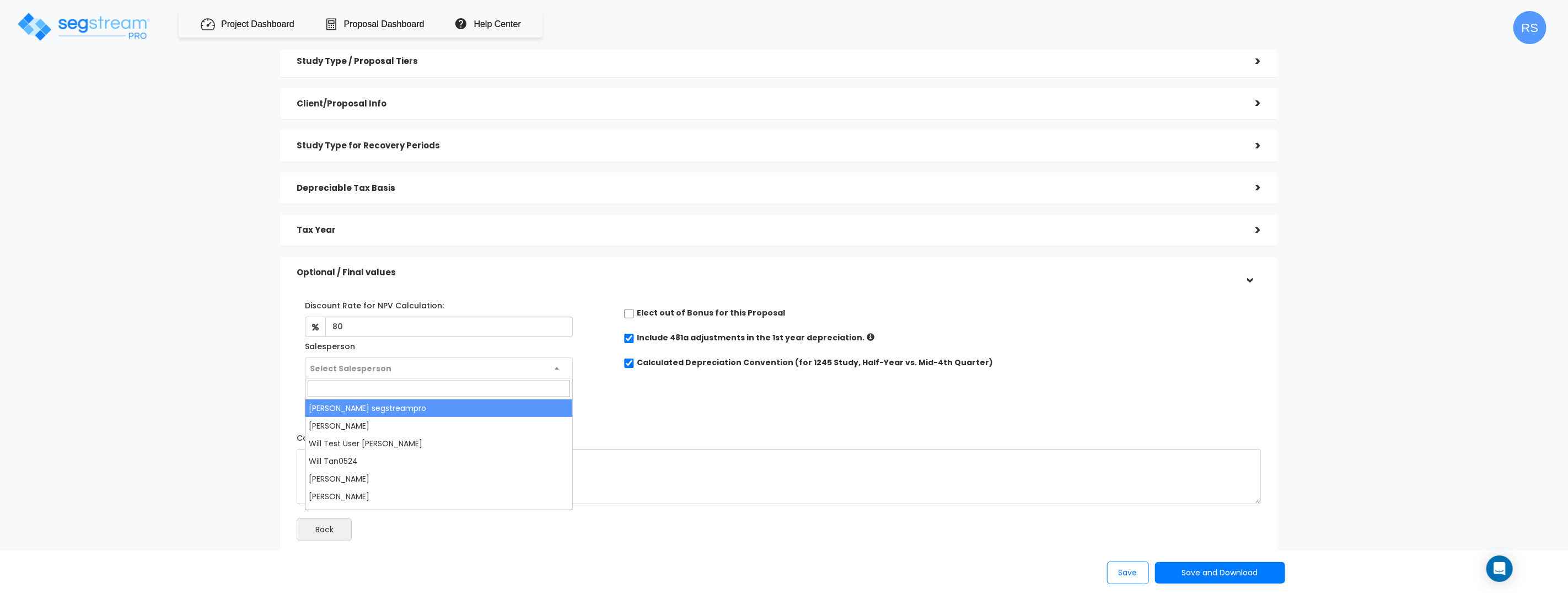
select select "301"
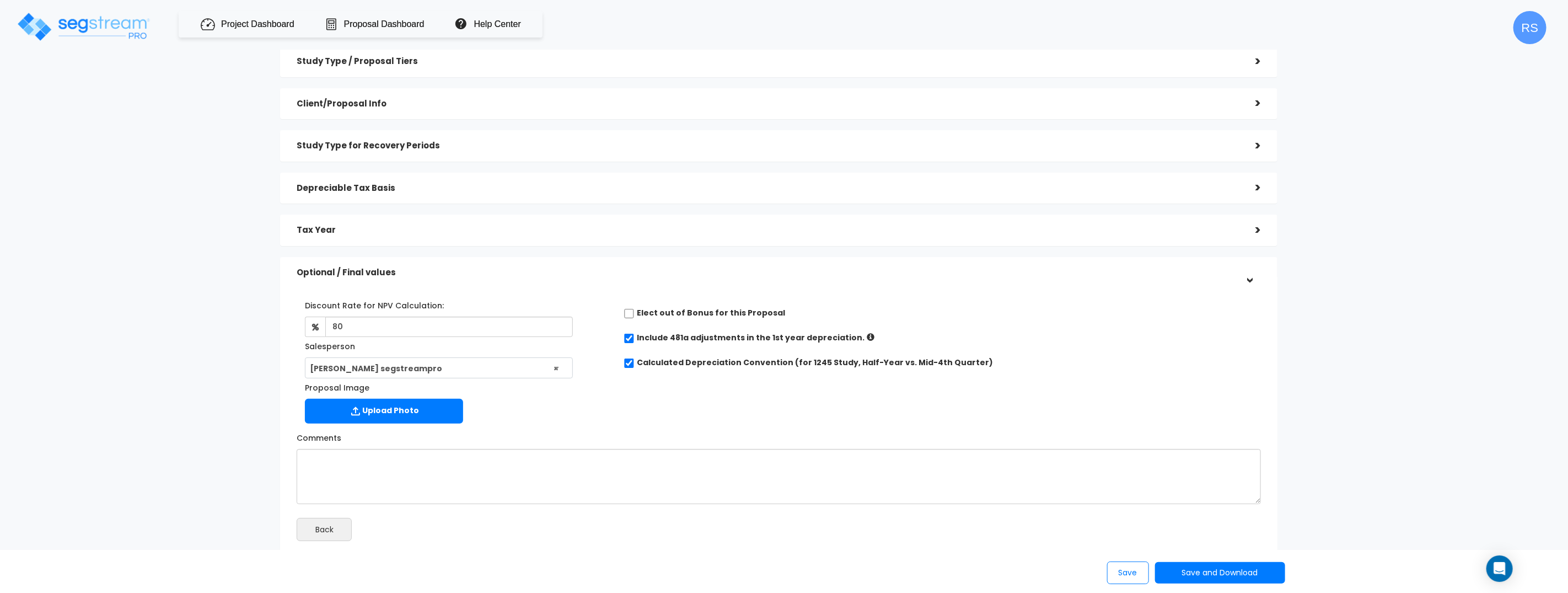
click at [312, 386] on label "Proposal Image" at bounding box center [337, 385] width 65 height 15
click at [0, 0] on input "Proposal Image" at bounding box center [0, 0] width 0 height 0
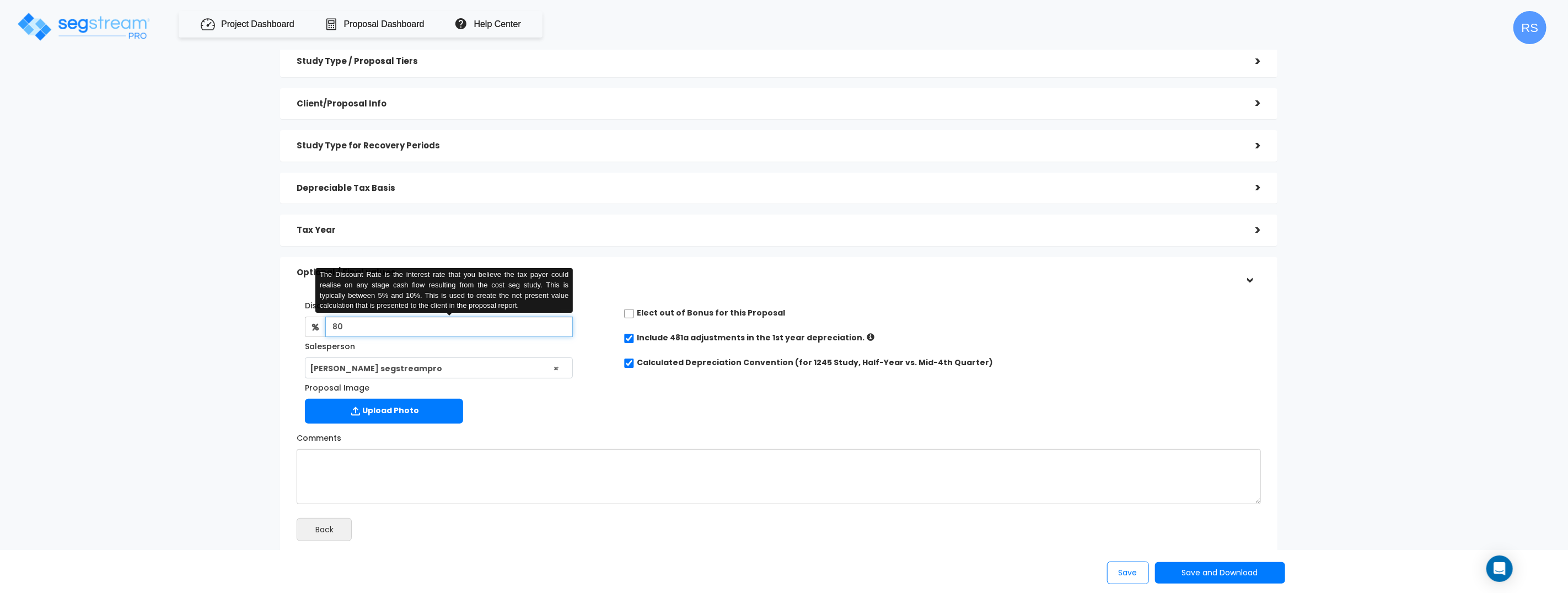
click at [446, 327] on input "80" at bounding box center [449, 327] width 248 height 21
click at [433, 317] on input "80" at bounding box center [449, 327] width 248 height 21
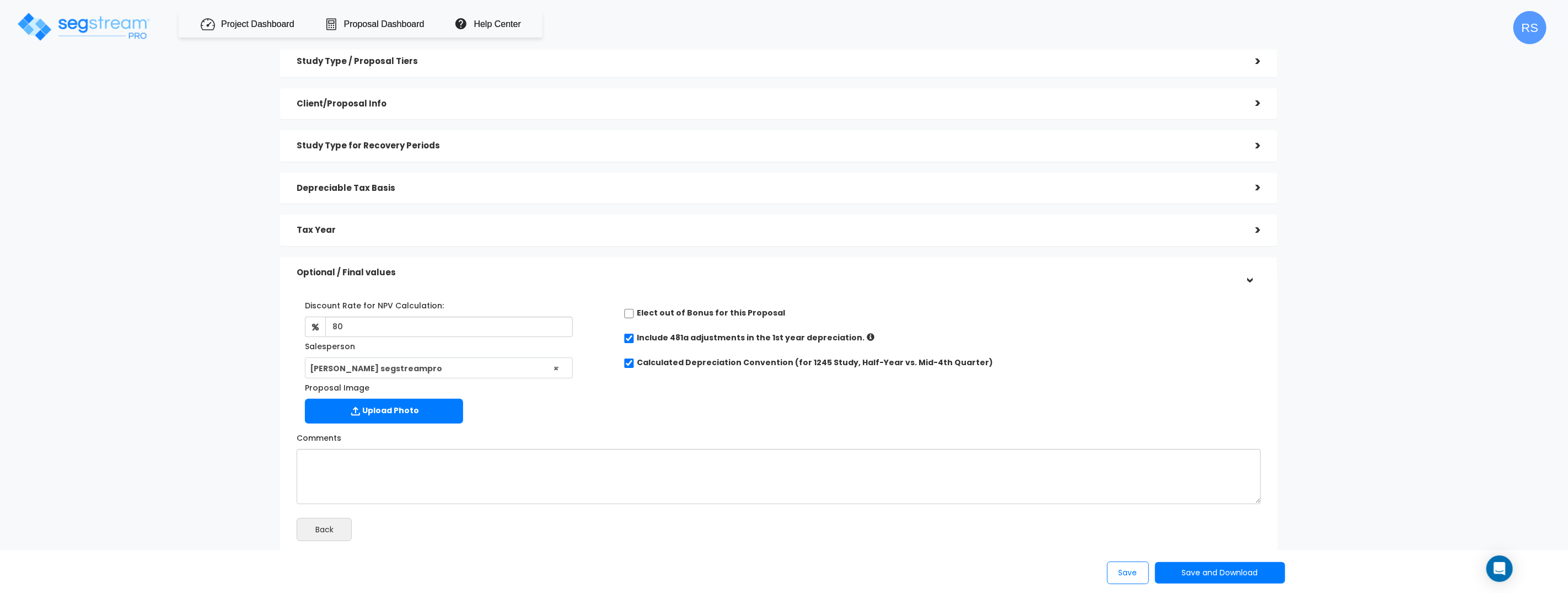
click at [310, 385] on label "Proposal Image" at bounding box center [337, 385] width 65 height 15
click at [0, 0] on input "Proposal Image" at bounding box center [0, 0] width 0 height 0
click at [413, 362] on span "× emmanuel segstreampro" at bounding box center [439, 368] width 267 height 21
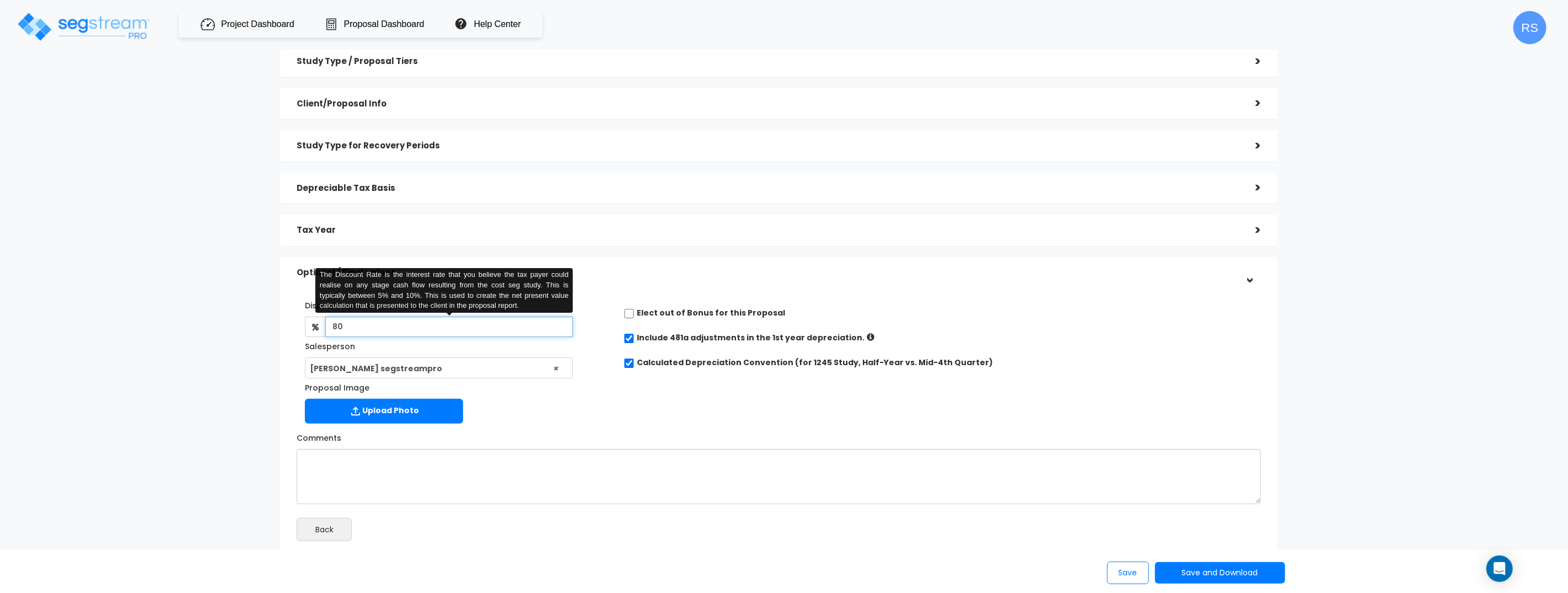
click at [453, 330] on input "80" at bounding box center [449, 327] width 248 height 21
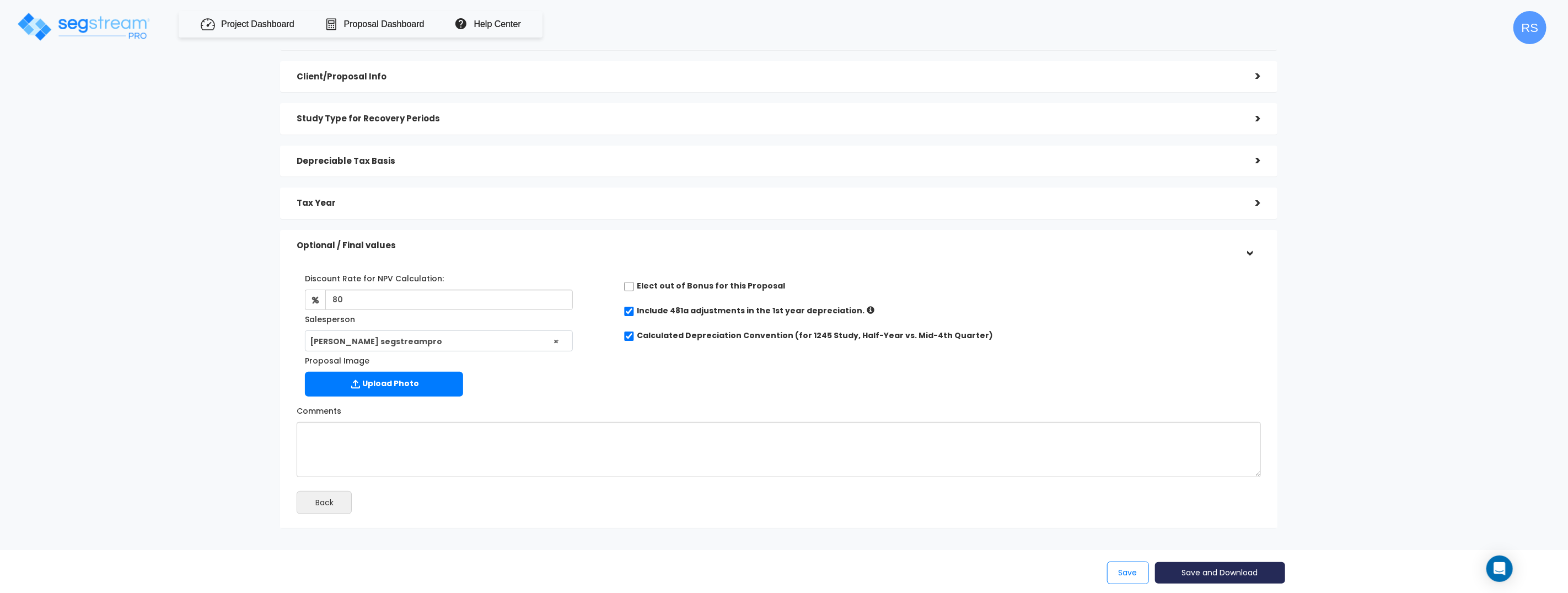
scroll to position [0, 0]
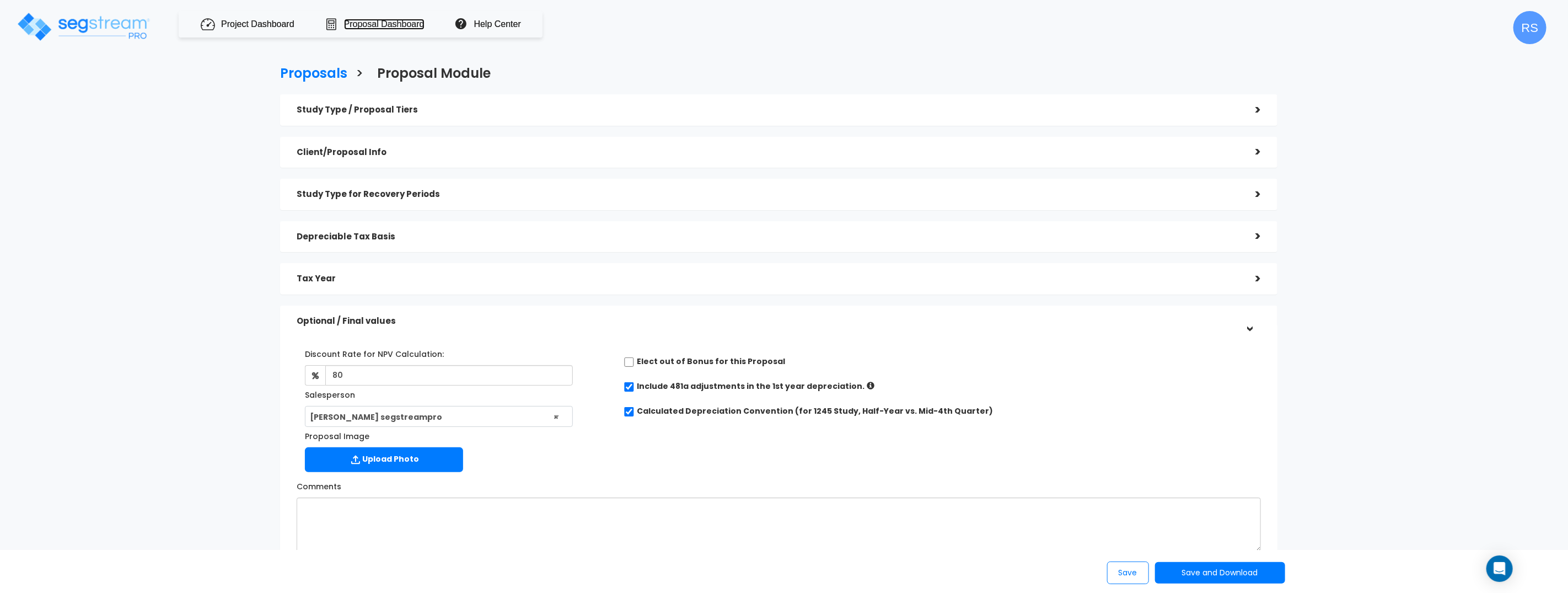
click at [380, 23] on link "Proposal Dashboard" at bounding box center [384, 24] width 80 height 11
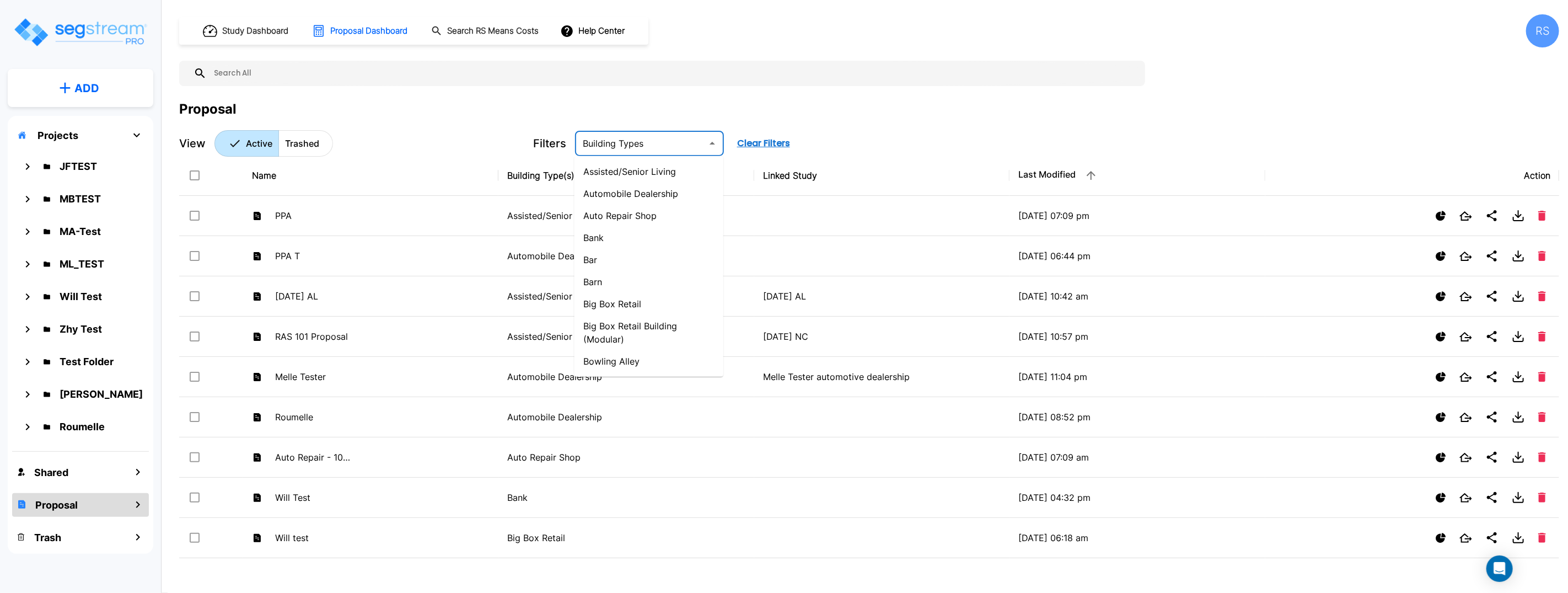
click at [642, 142] on input "text" at bounding box center [640, 143] width 124 height 15
click at [620, 171] on li "Assisted/Senior Living" at bounding box center [649, 172] width 149 height 22
type input "Assisted/Senior Living"
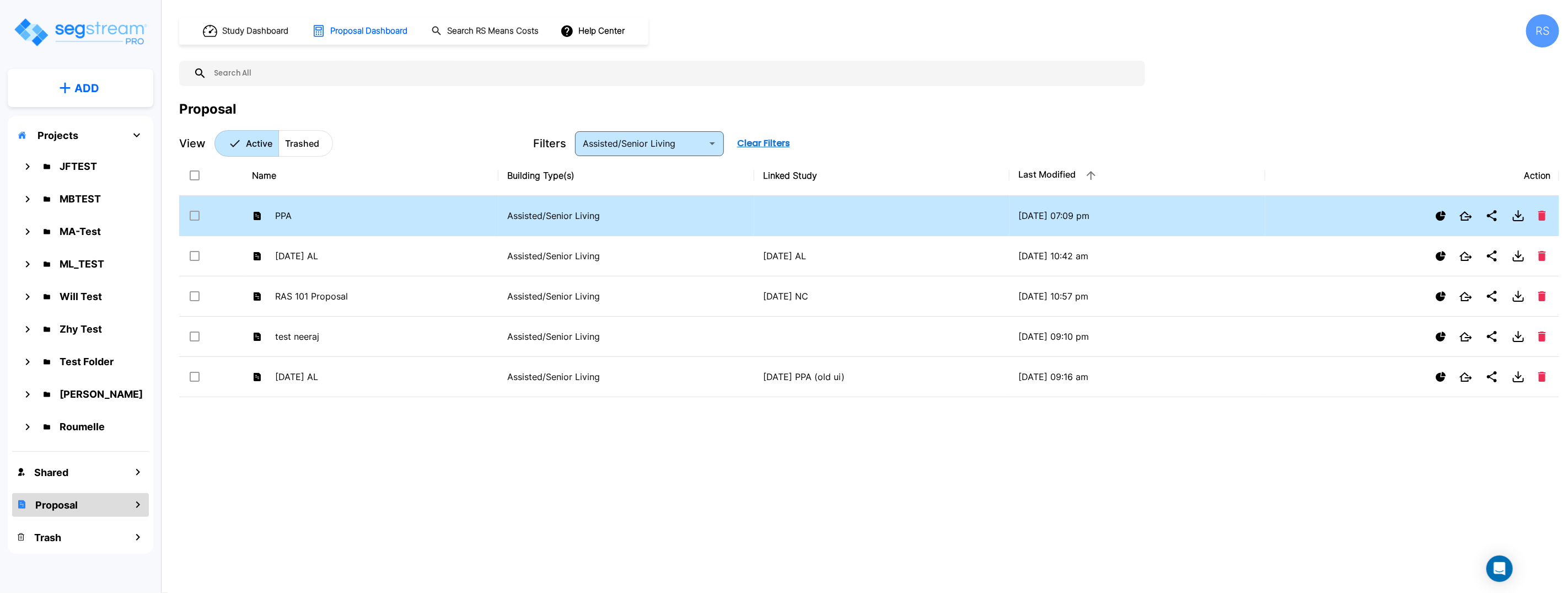
click at [555, 202] on td "Assisted/Senior Living" at bounding box center [626, 216] width 256 height 40
checkbox input "true"
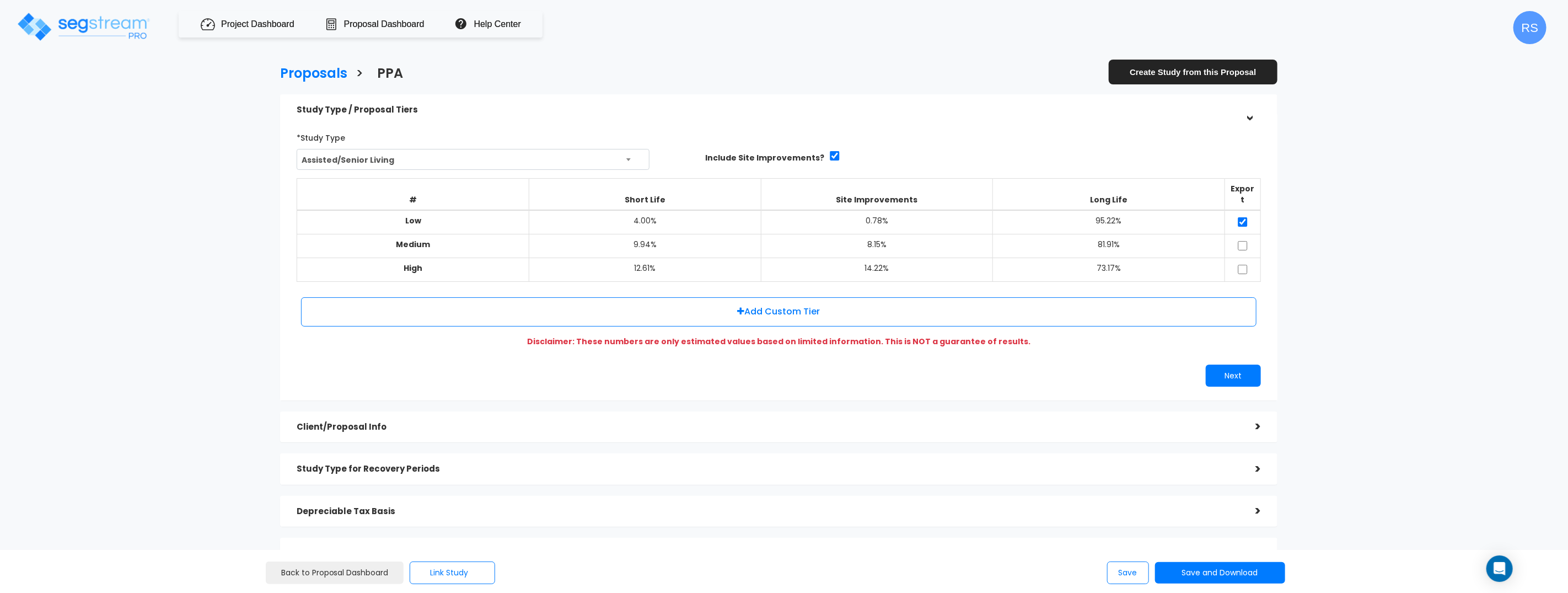
click at [363, 426] on div "Client/Proposal Info >" at bounding box center [779, 427] width 998 height 32
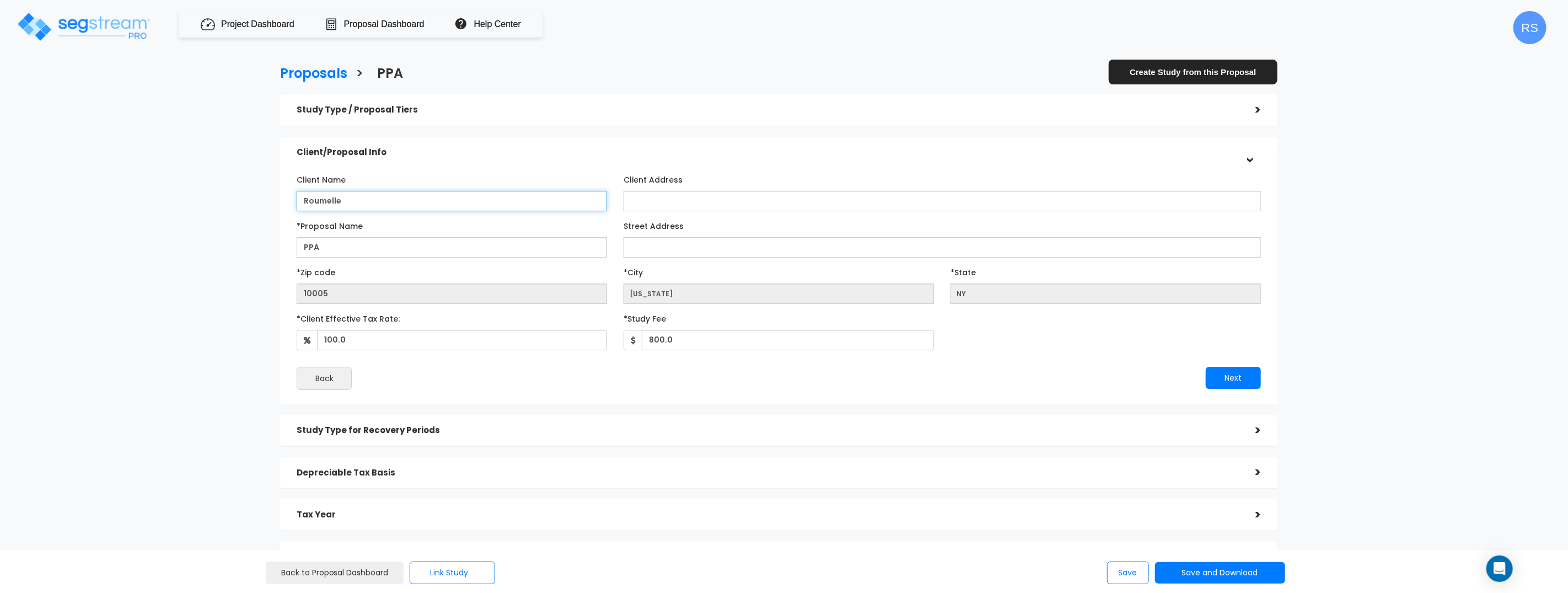
type input "Roumelle"
type input "block 3"
click at [660, 245] on input "Street Address" at bounding box center [942, 247] width 637 height 21
type input "tester"
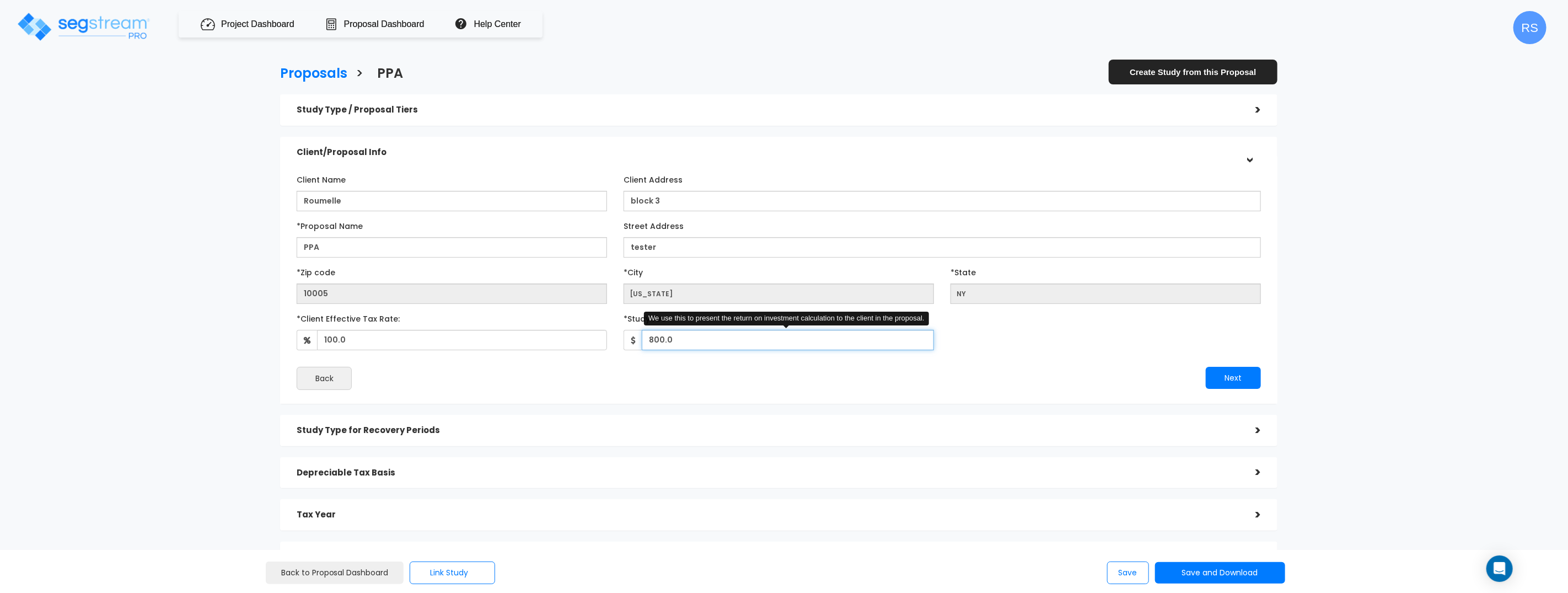
click at [648, 340] on input "800.0" at bounding box center [788, 340] width 292 height 21
type input "1,800"
click at [1225, 382] on button "Next" at bounding box center [1233, 377] width 55 height 22
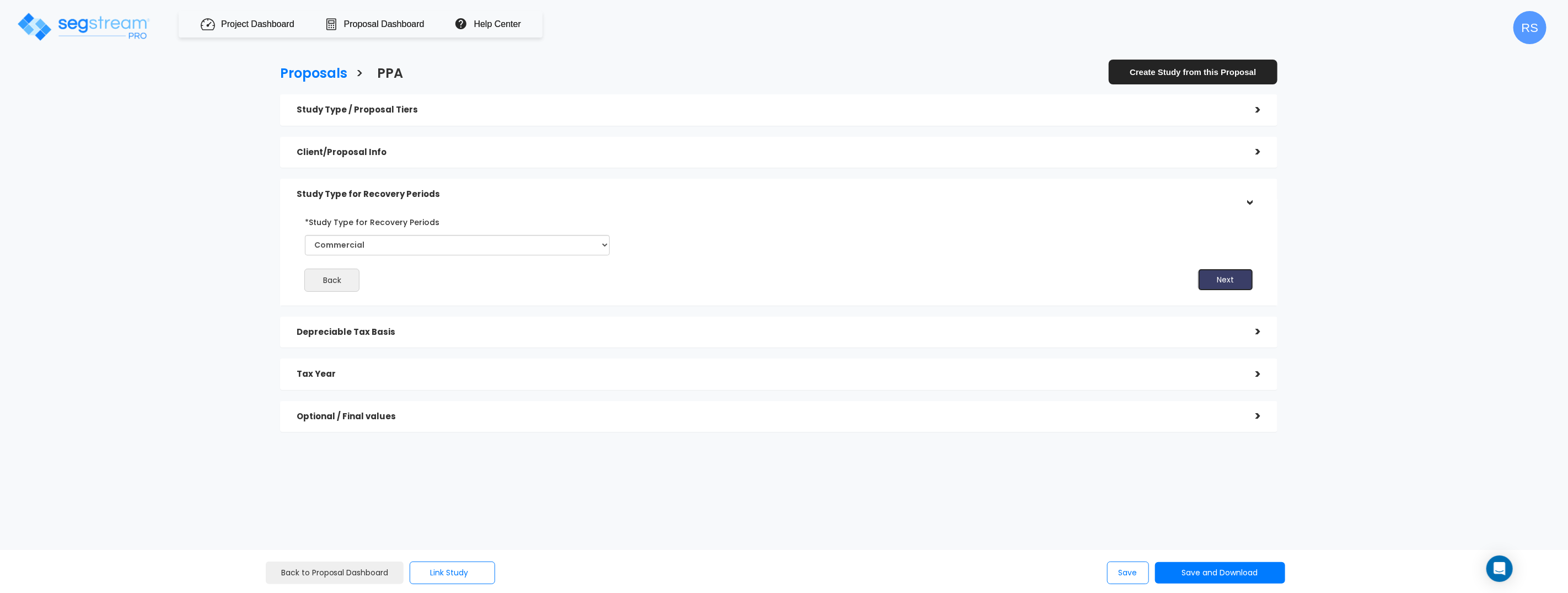
click at [1241, 279] on button "Next" at bounding box center [1225, 279] width 55 height 22
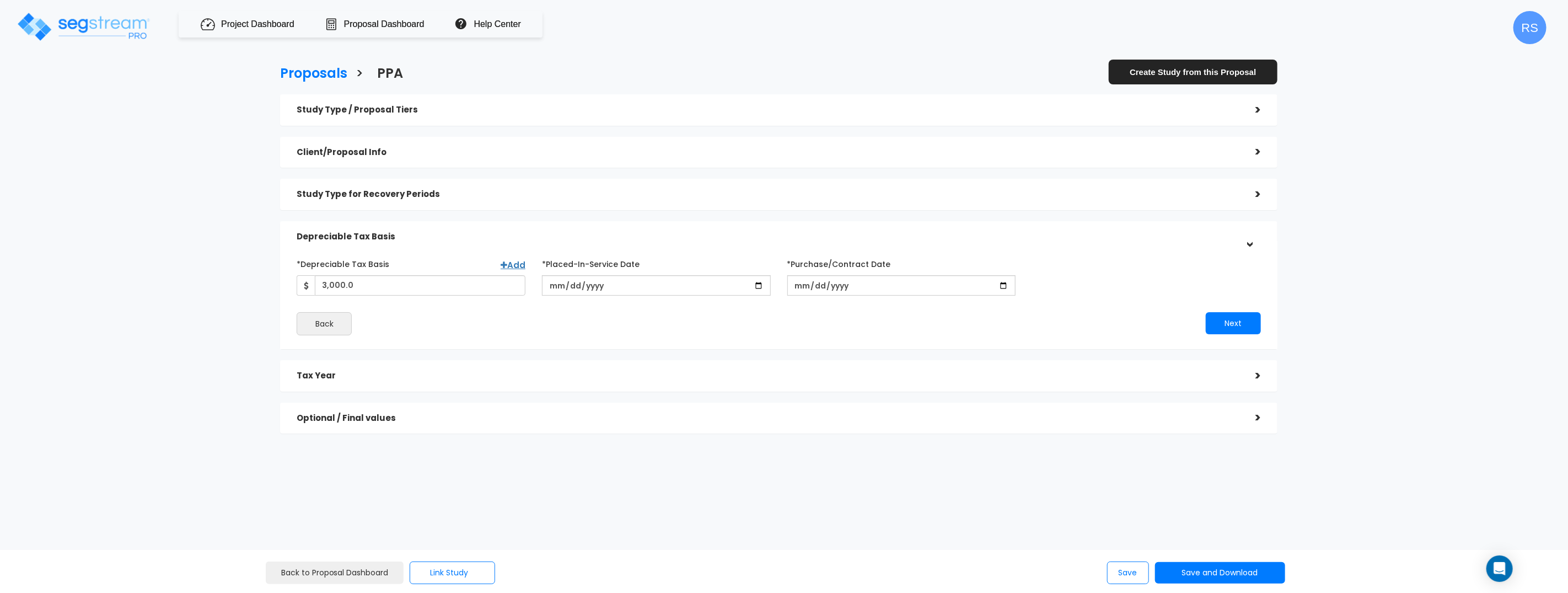
type input "3,000"
click at [1241, 279] on div "*Depreciable Tax Basis Add 3,000 *Placed-In-Service Date 2025-12-10 *Purchase/C…" at bounding box center [779, 275] width 981 height 41
click at [1226, 320] on button "Next" at bounding box center [1233, 323] width 55 height 22
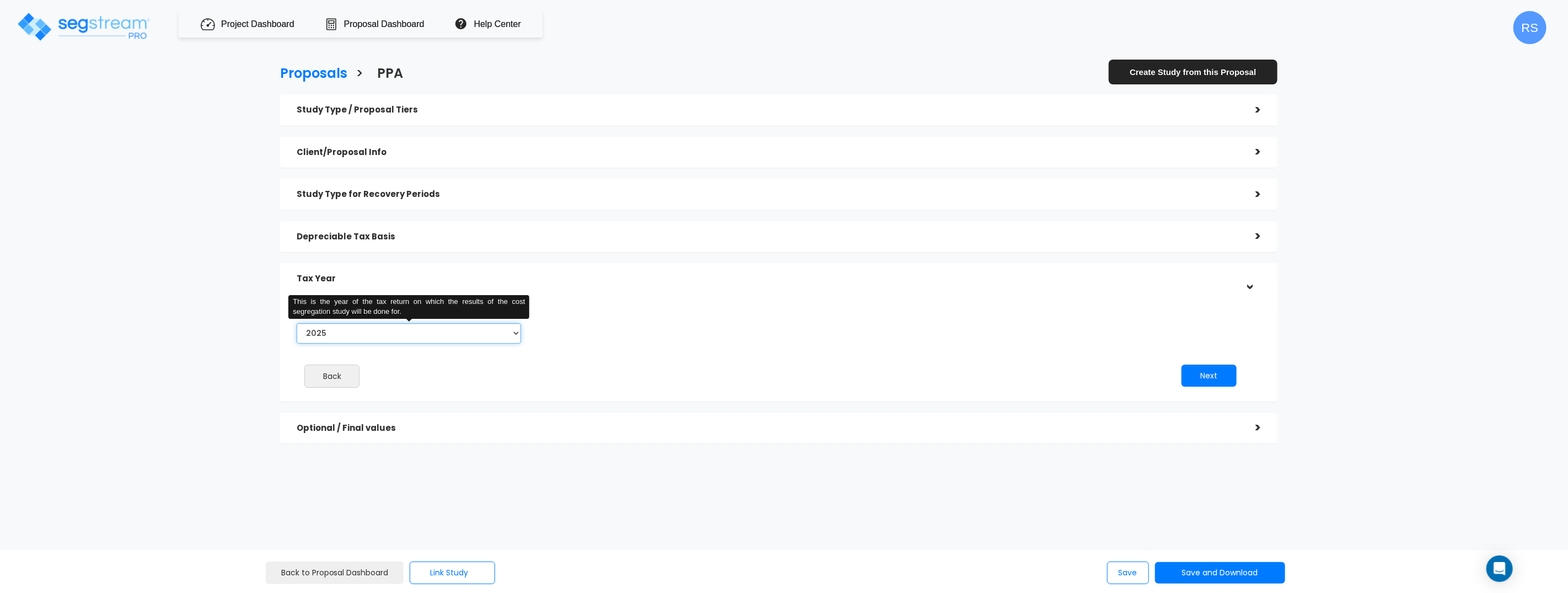
click at [409, 337] on select "2025 2026" at bounding box center [408, 334] width 225 height 21
select select "2026"
click at [296, 323] on select "2025 2026" at bounding box center [408, 334] width 225 height 21
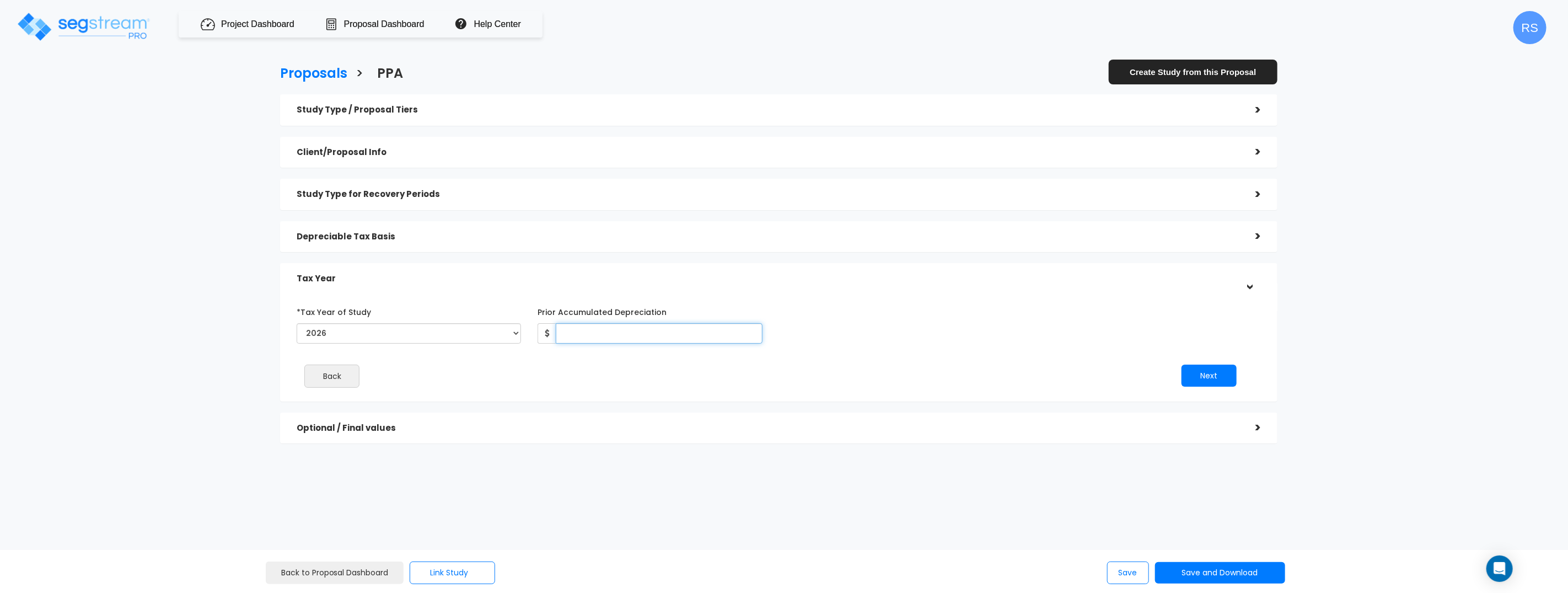
click at [587, 338] on input "Prior Accumulated Depreciation" at bounding box center [659, 334] width 206 height 21
type input "90,000"
click at [1181, 365] on button "Next" at bounding box center [1209, 376] width 55 height 22
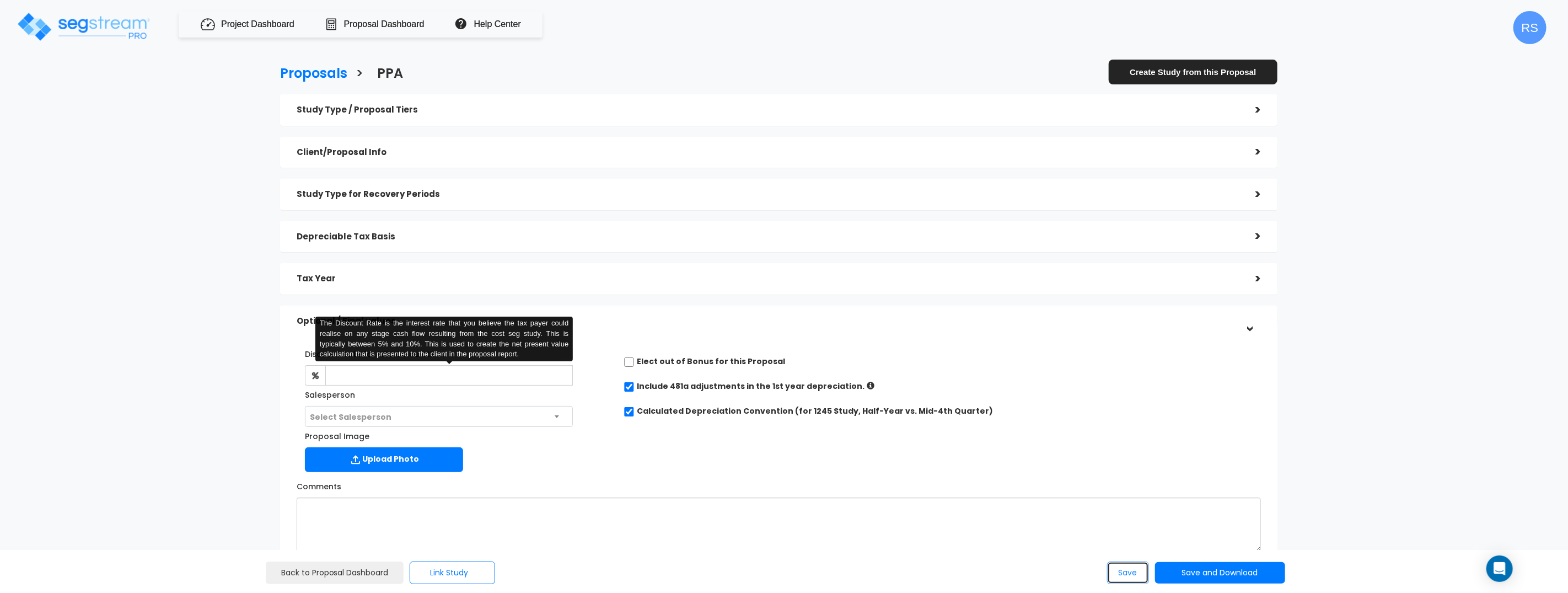
click at [1124, 573] on button "Save" at bounding box center [1128, 572] width 42 height 23
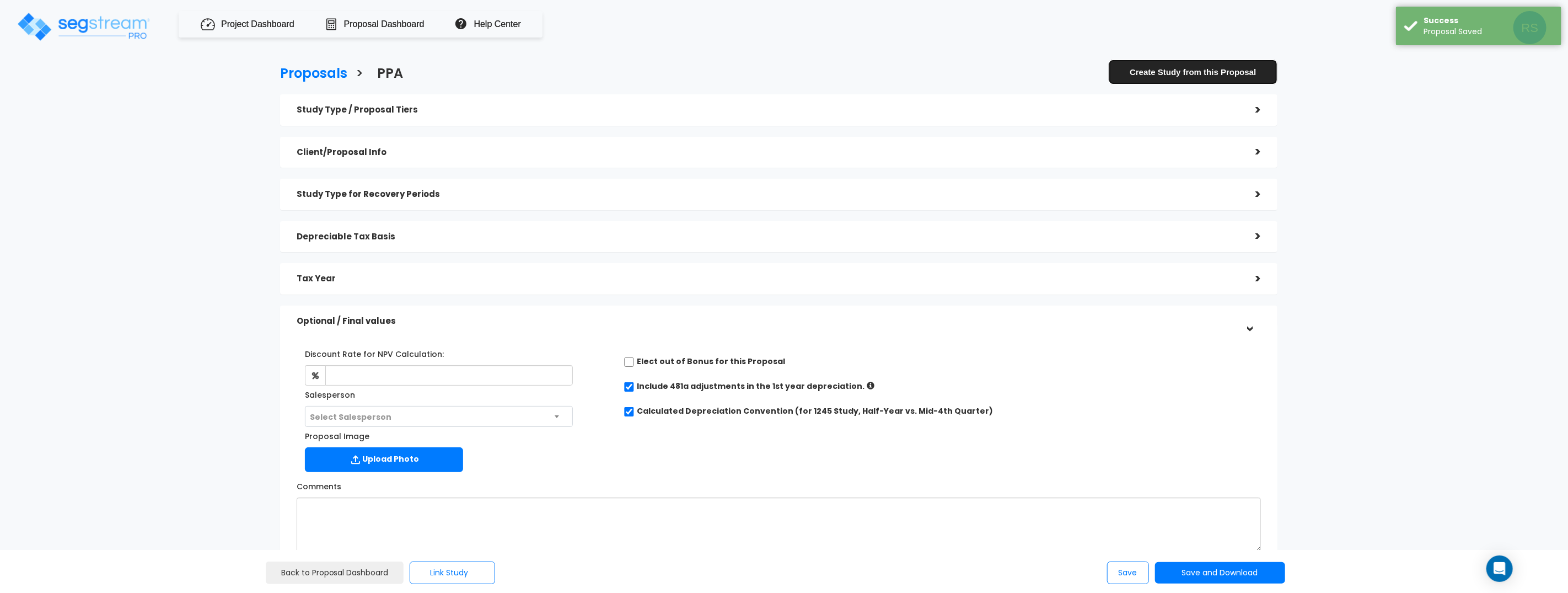
click at [1182, 73] on link "Create Study from this Proposal" at bounding box center [1192, 72] width 169 height 25
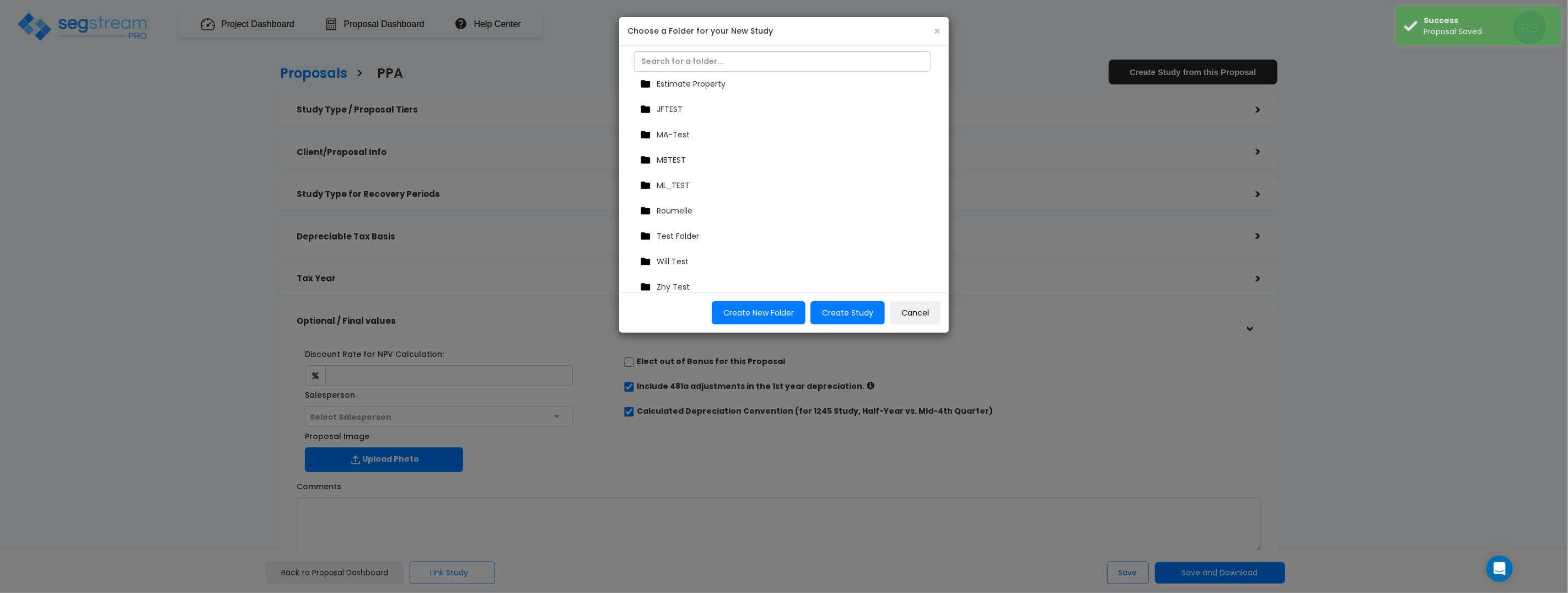
scroll to position [212, 0]
click at [697, 214] on div "Roumelle" at bounding box center [786, 210] width 299 height 16
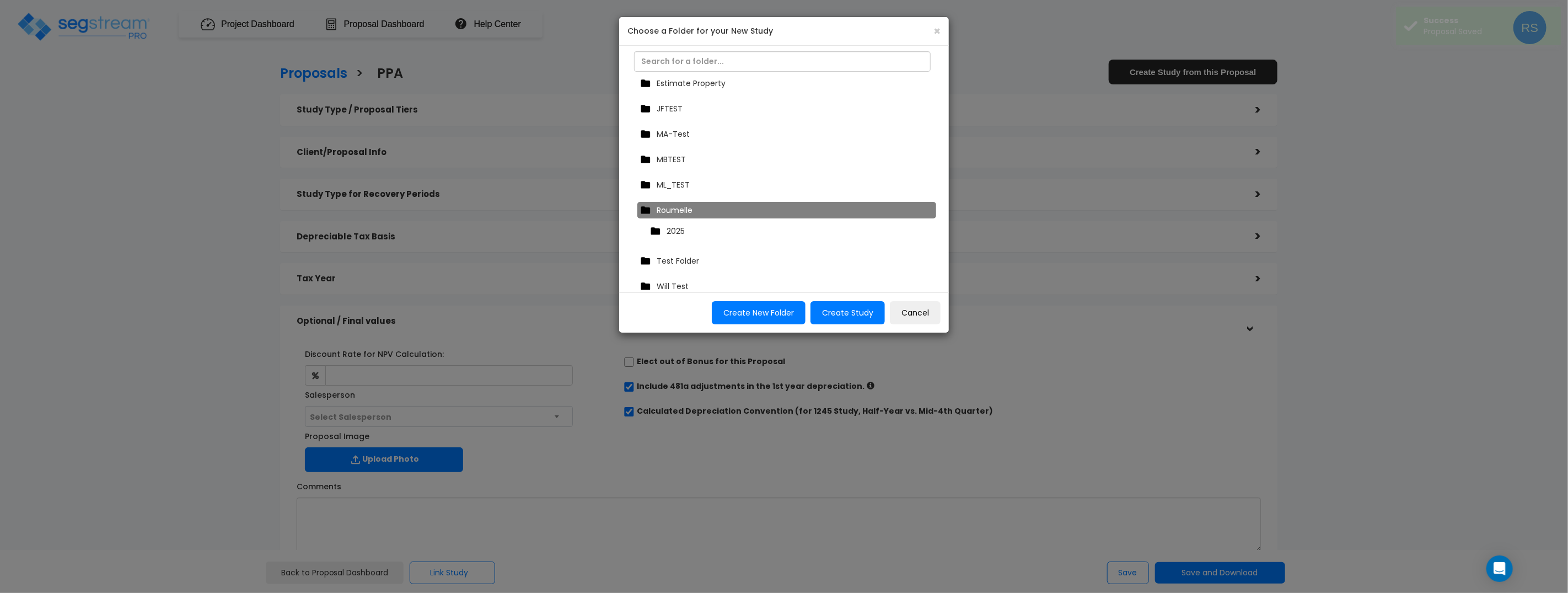
click at [696, 225] on div "2025" at bounding box center [789, 231] width 284 height 16
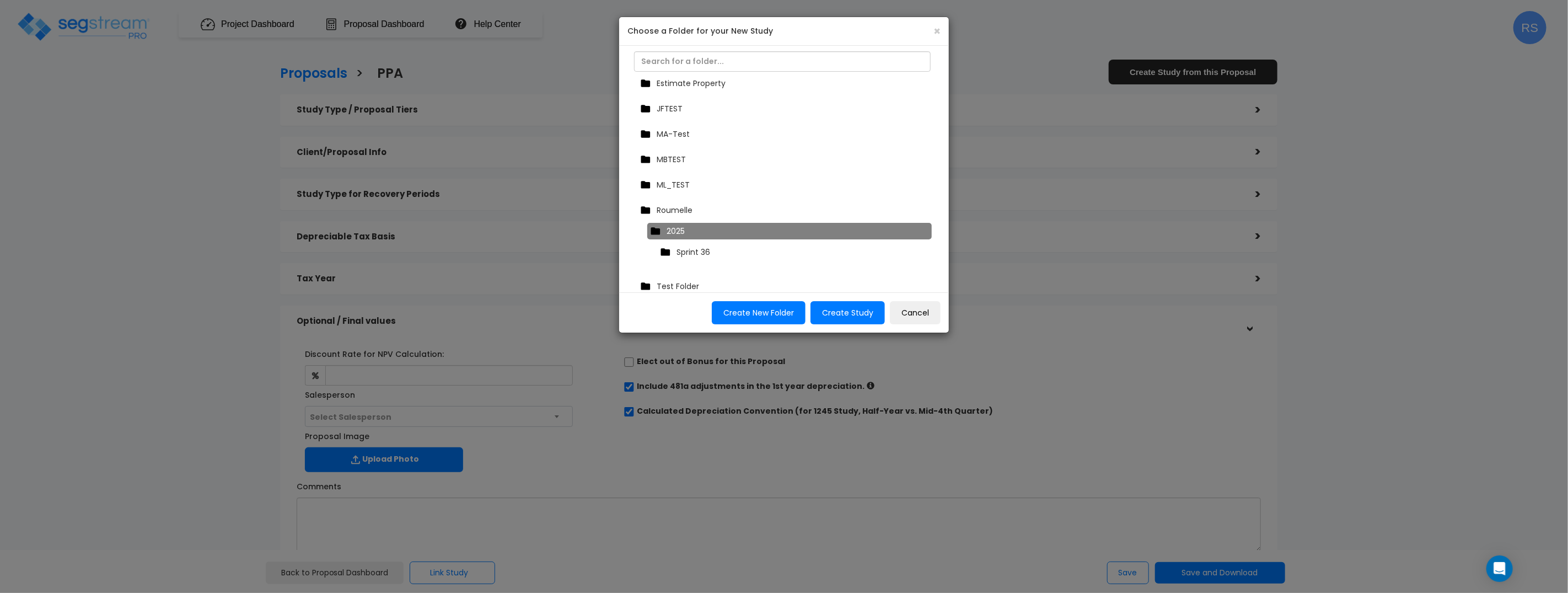
click at [712, 256] on div "Sprint 36" at bounding box center [793, 251] width 270 height 16
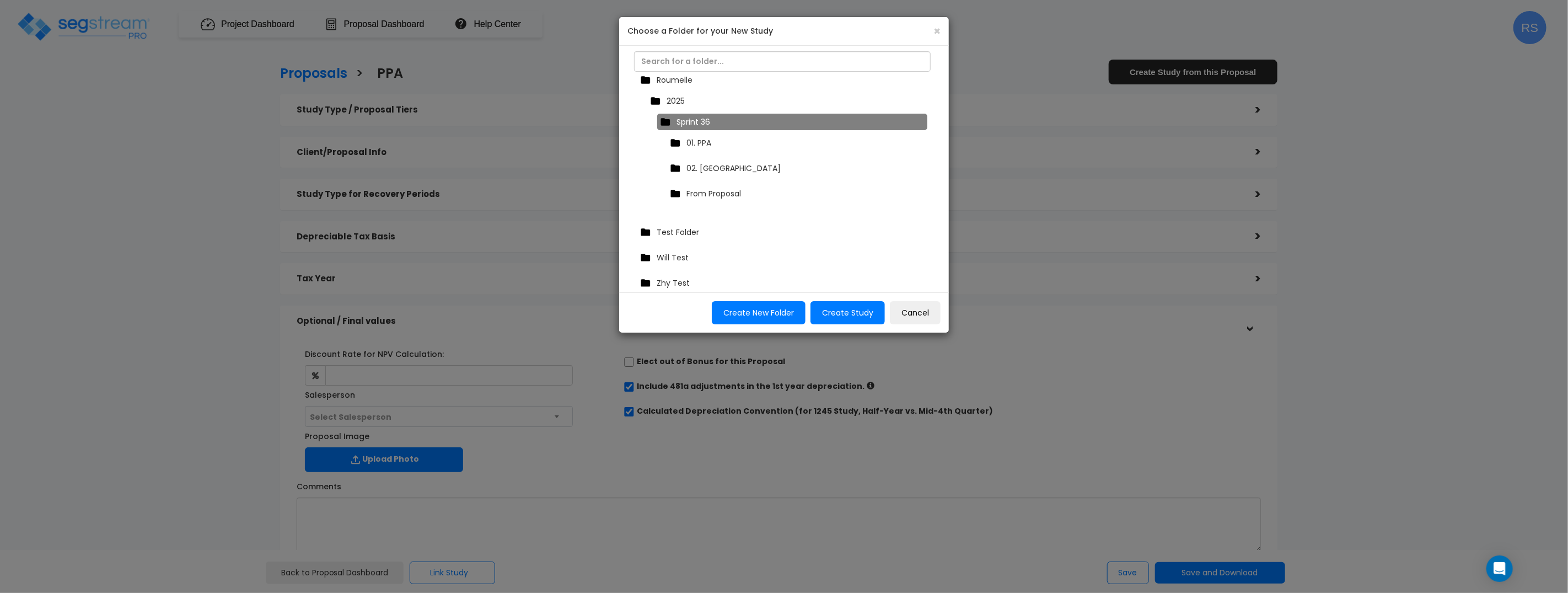
scroll to position [349, 0]
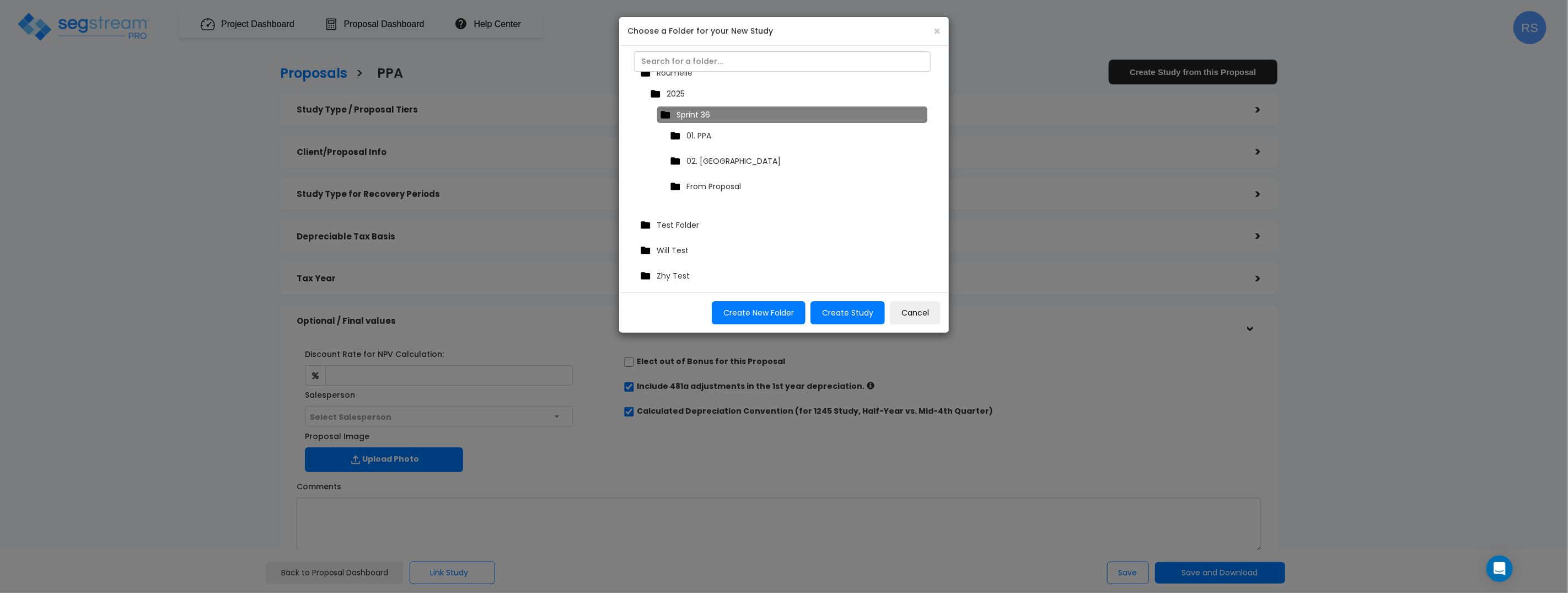
click at [723, 138] on div "01. PPA" at bounding box center [795, 135] width 256 height 16
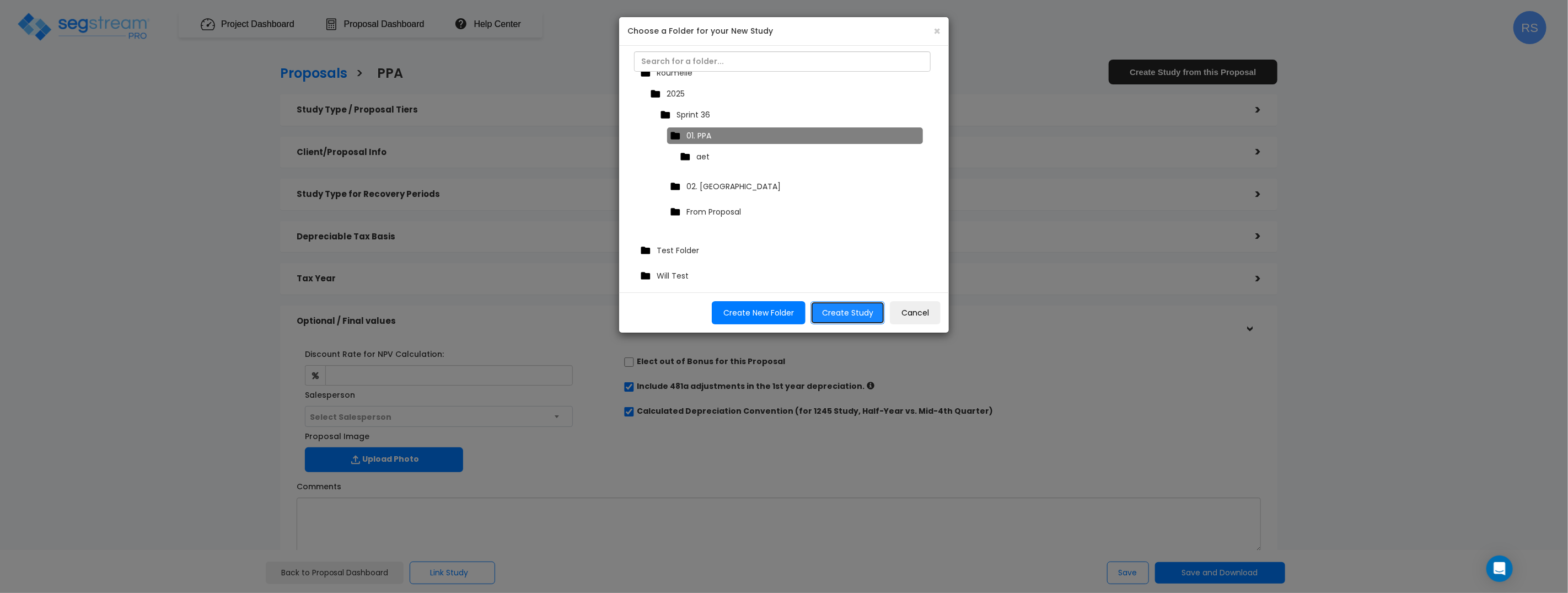
click at [845, 313] on button "Create Study" at bounding box center [847, 313] width 74 height 23
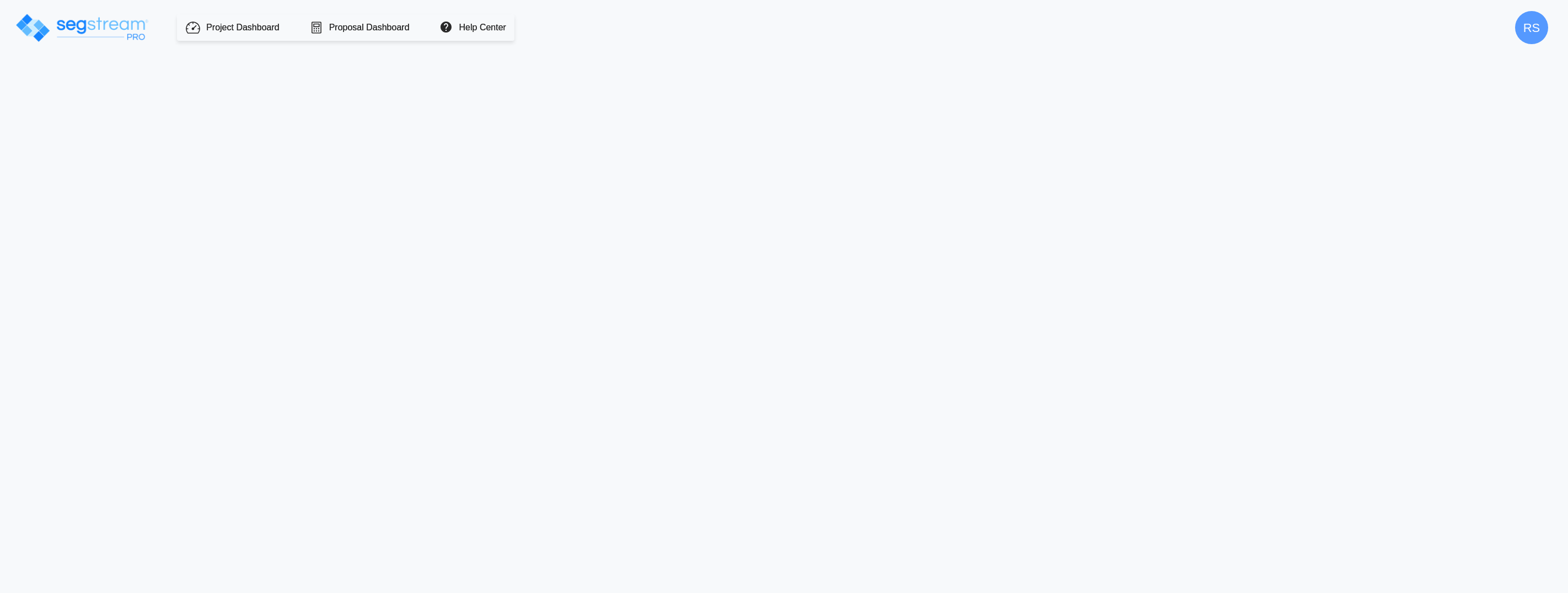
type input "3,000.0"
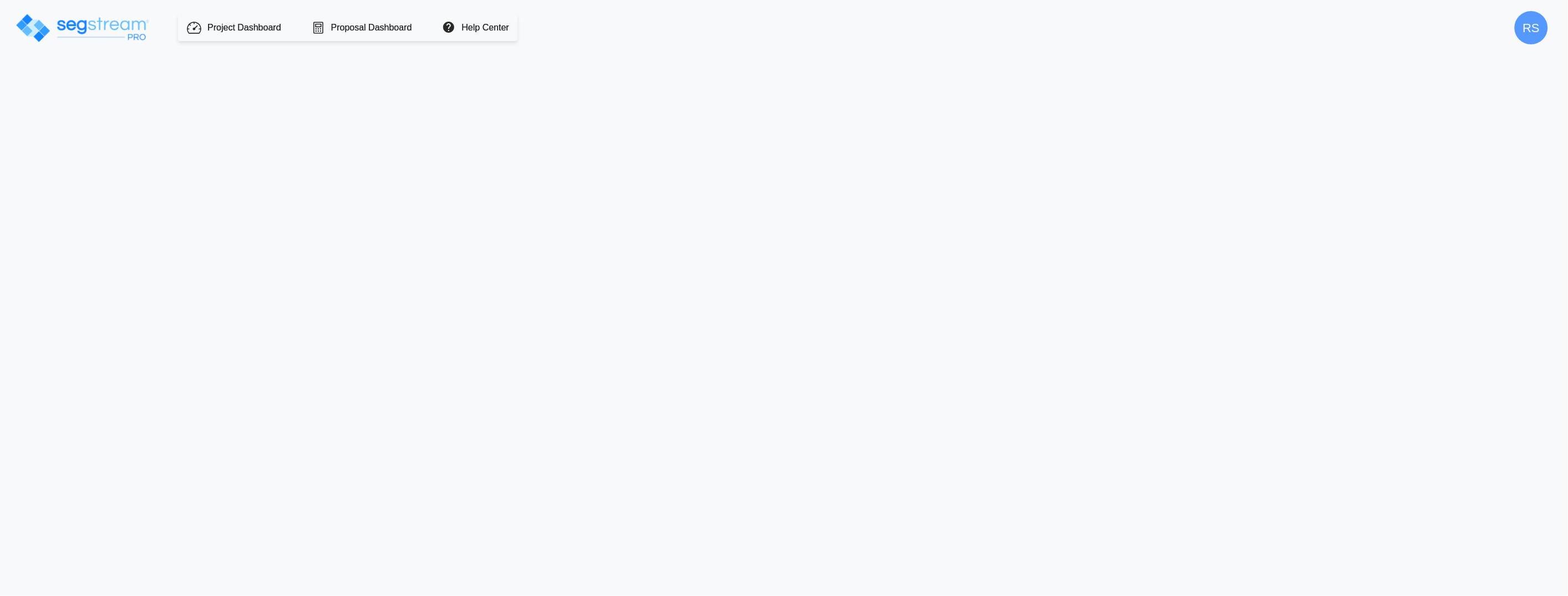
select select "2026"
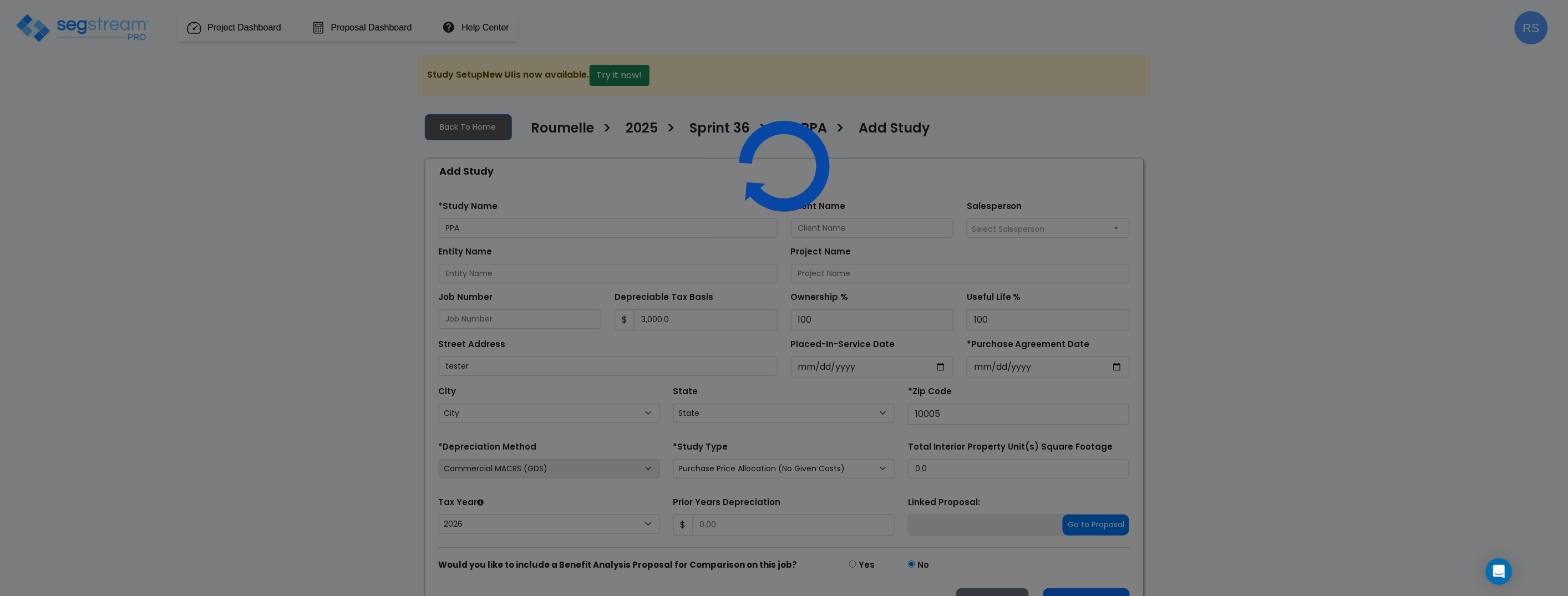
select select "NY"
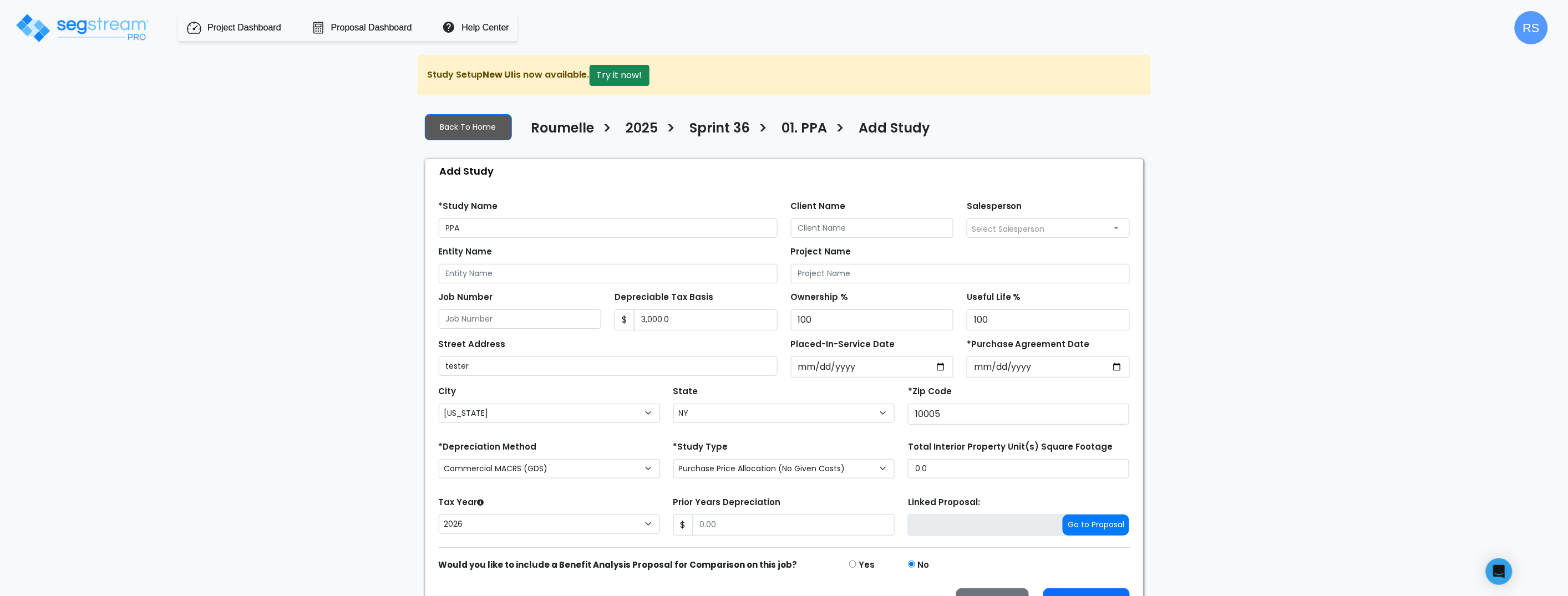
scroll to position [31, 0]
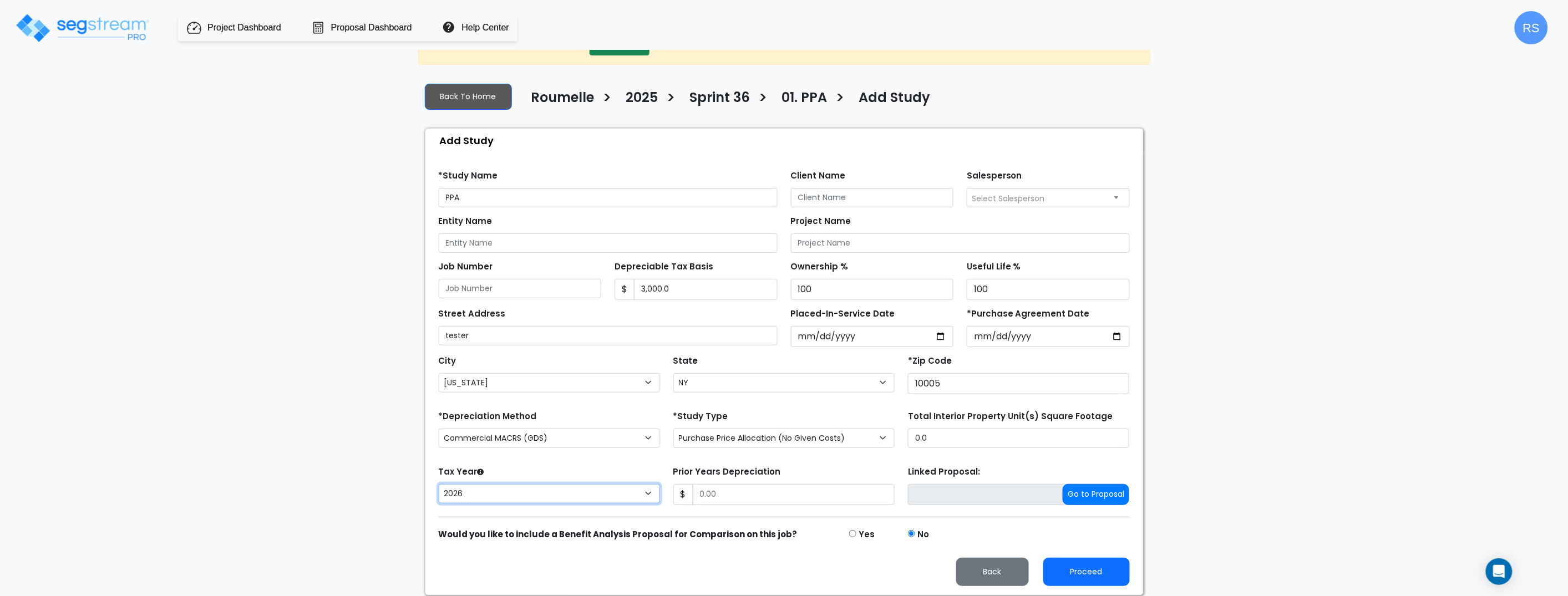
click at [603, 496] on select "2026 2025" at bounding box center [549, 494] width 221 height 20
